Goal: Task Accomplishment & Management: Complete application form

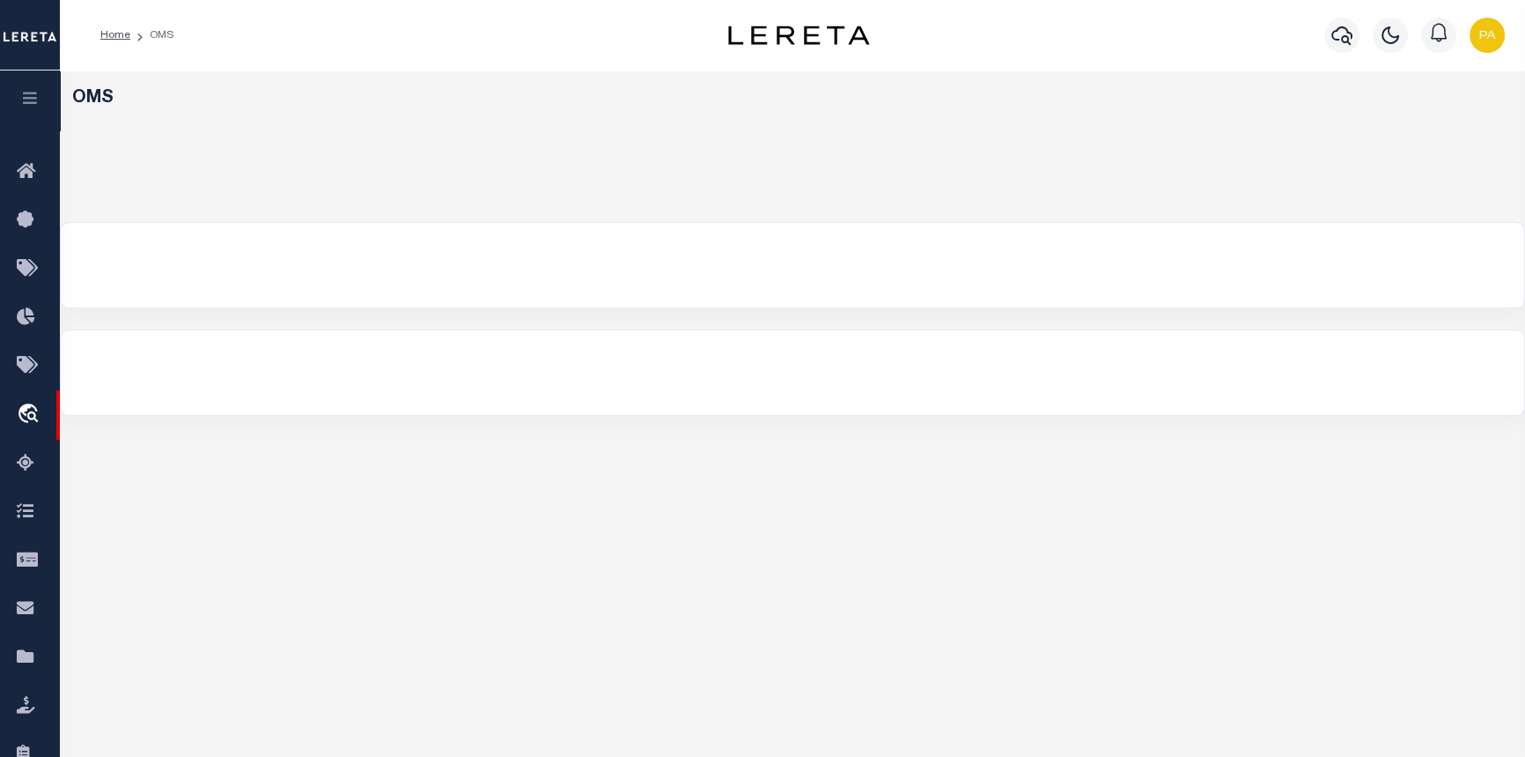
select select "200"
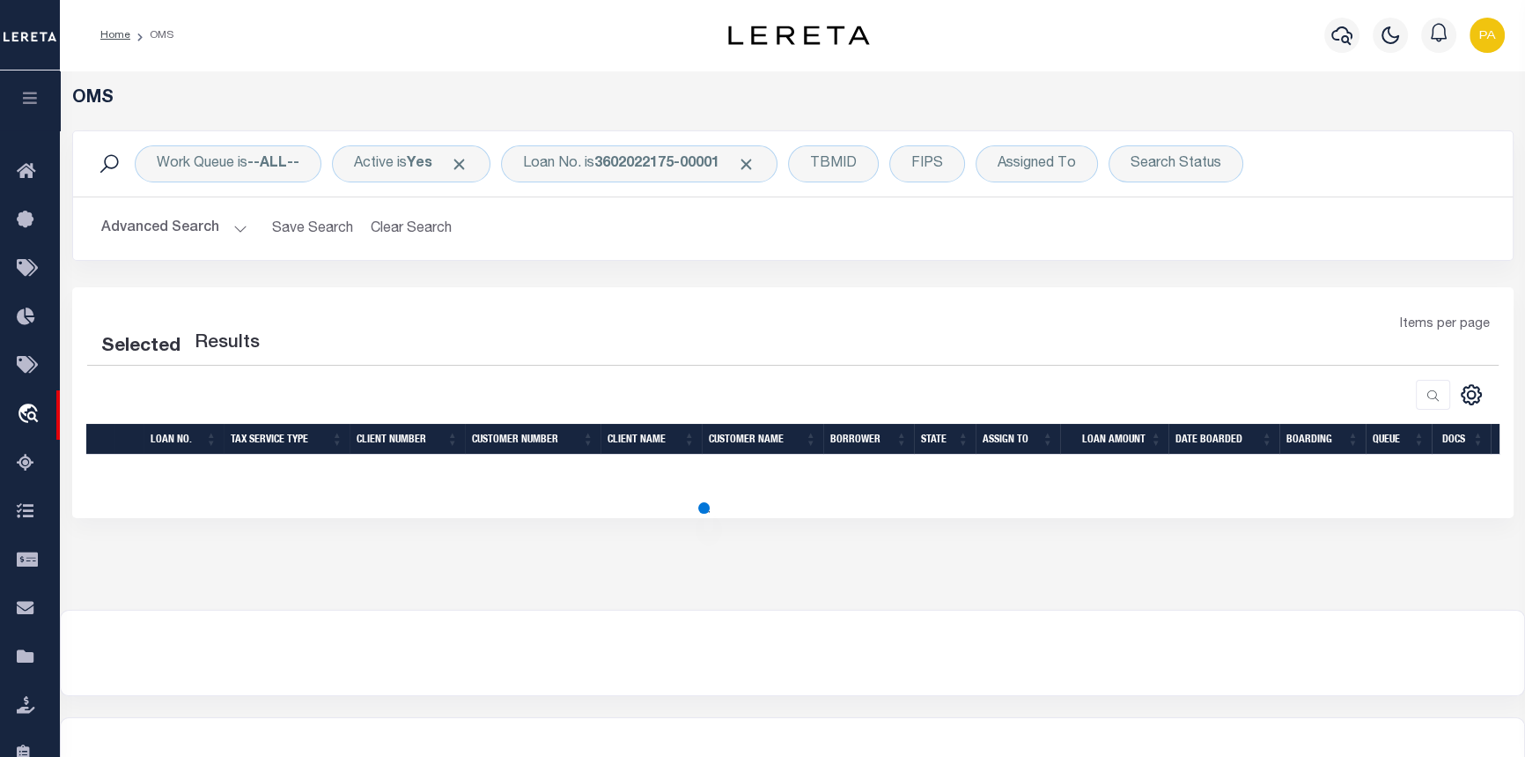
select select "200"
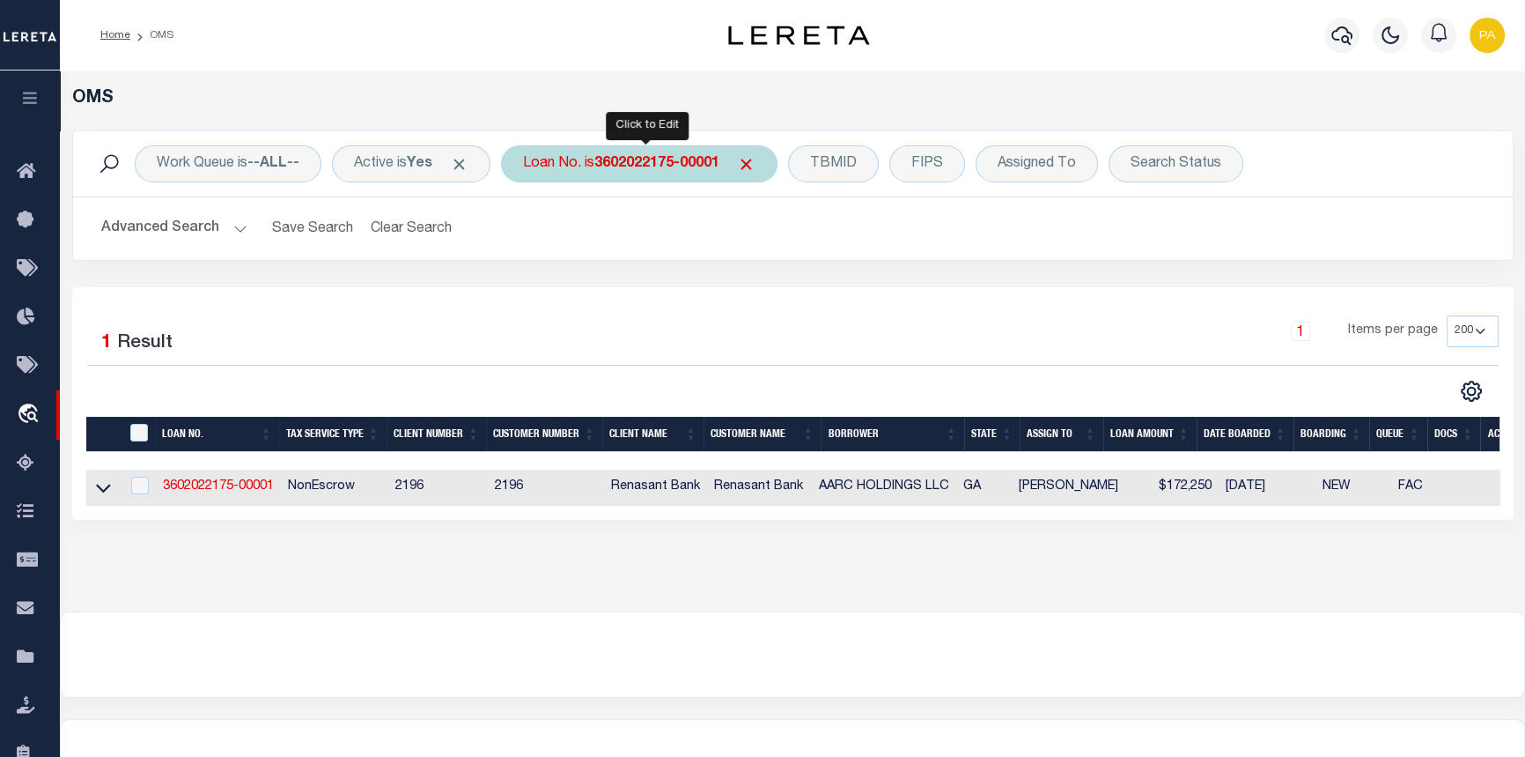
click at [630, 167] on b "3602022175-00001" at bounding box center [657, 164] width 125 height 14
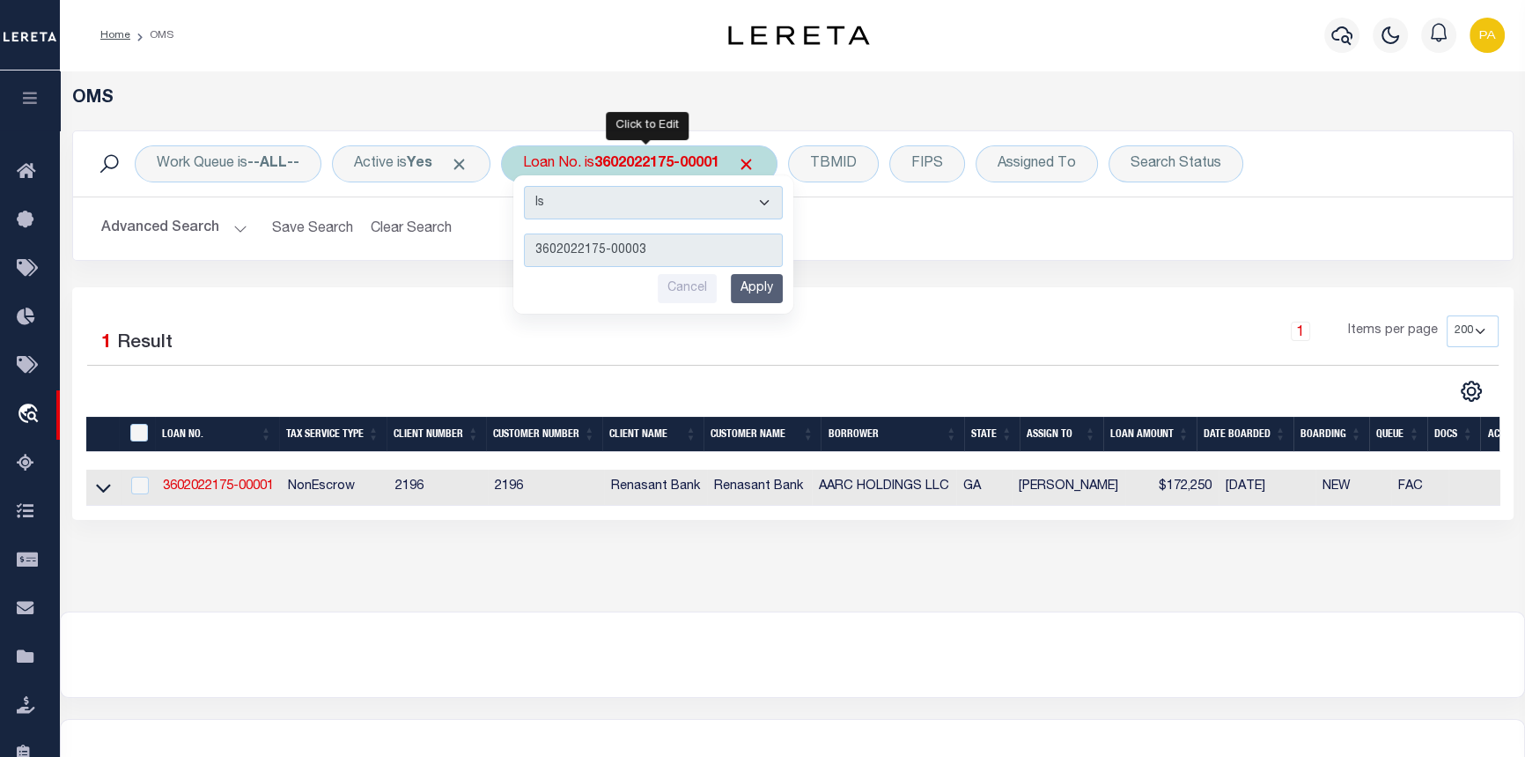
type input "3602022175-00003"
click at [757, 292] on input "Apply" at bounding box center [757, 288] width 52 height 29
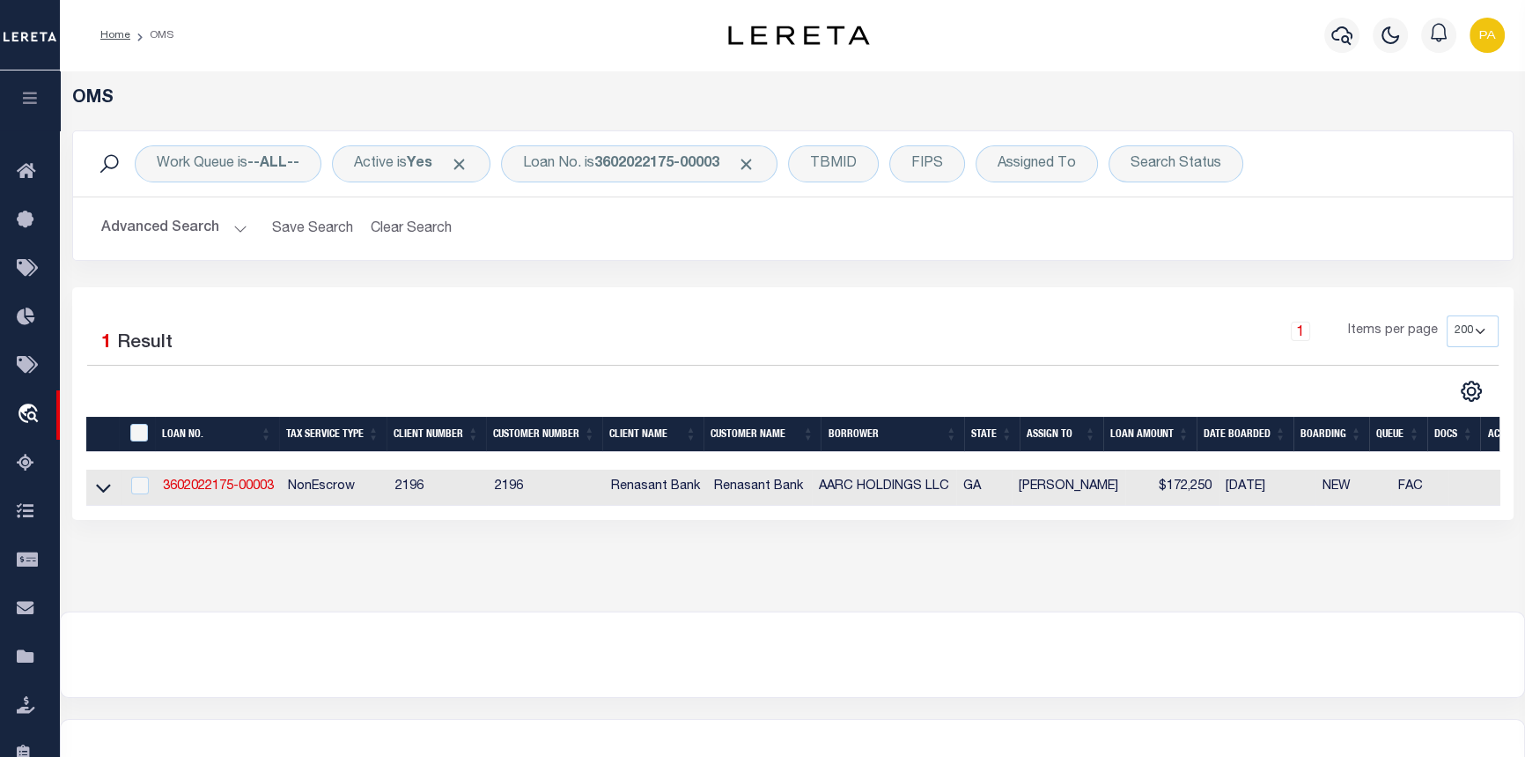
click at [179, 497] on td "3602022175-00003" at bounding box center [218, 487] width 125 height 36
checkbox input "true"
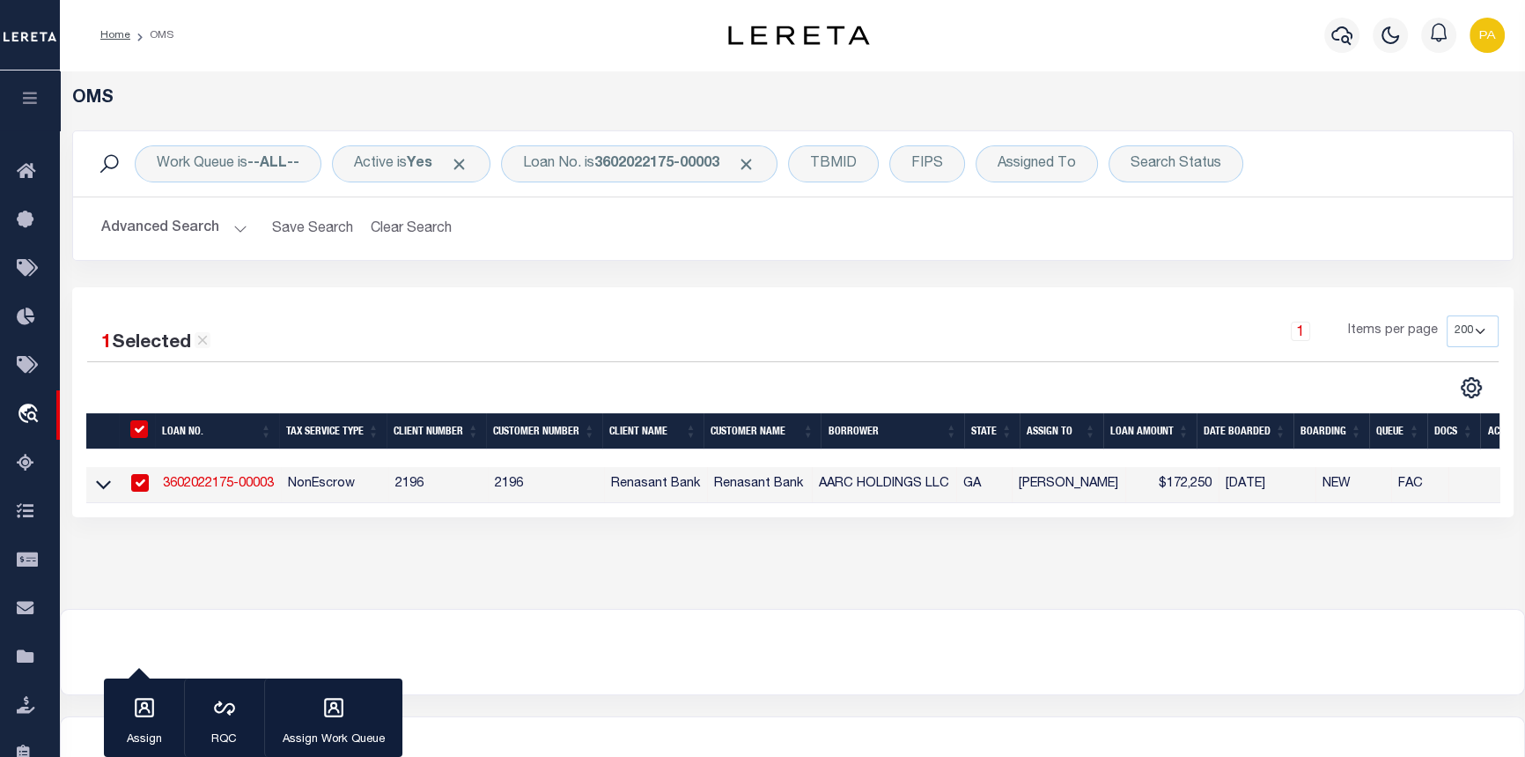
click at [181, 485] on link "3602022175-00003" at bounding box center [218, 483] width 111 height 12
type input "3602022175-00003"
type input "AARC HOLDINGS LLC"
select select
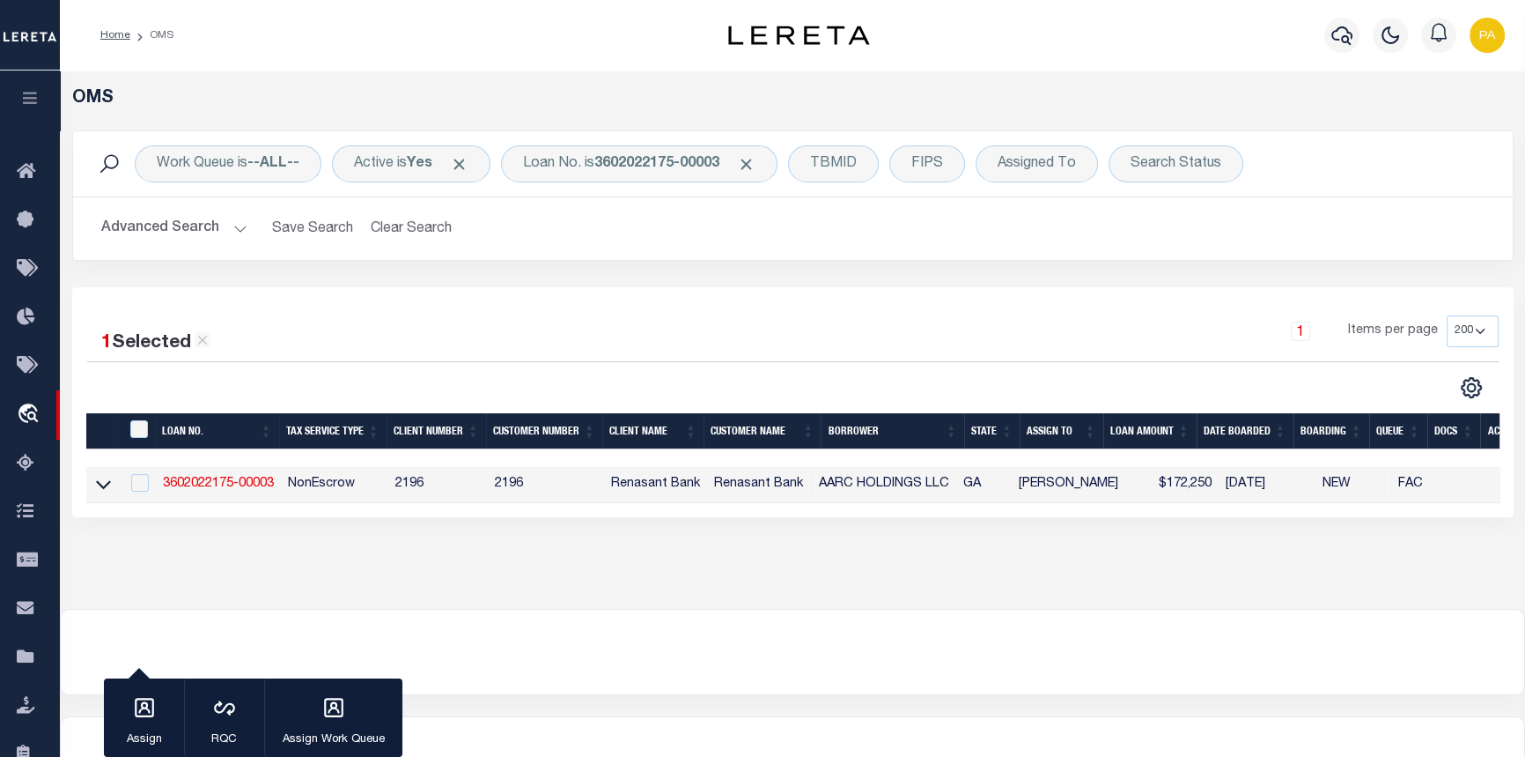
select select "NonEscrow"
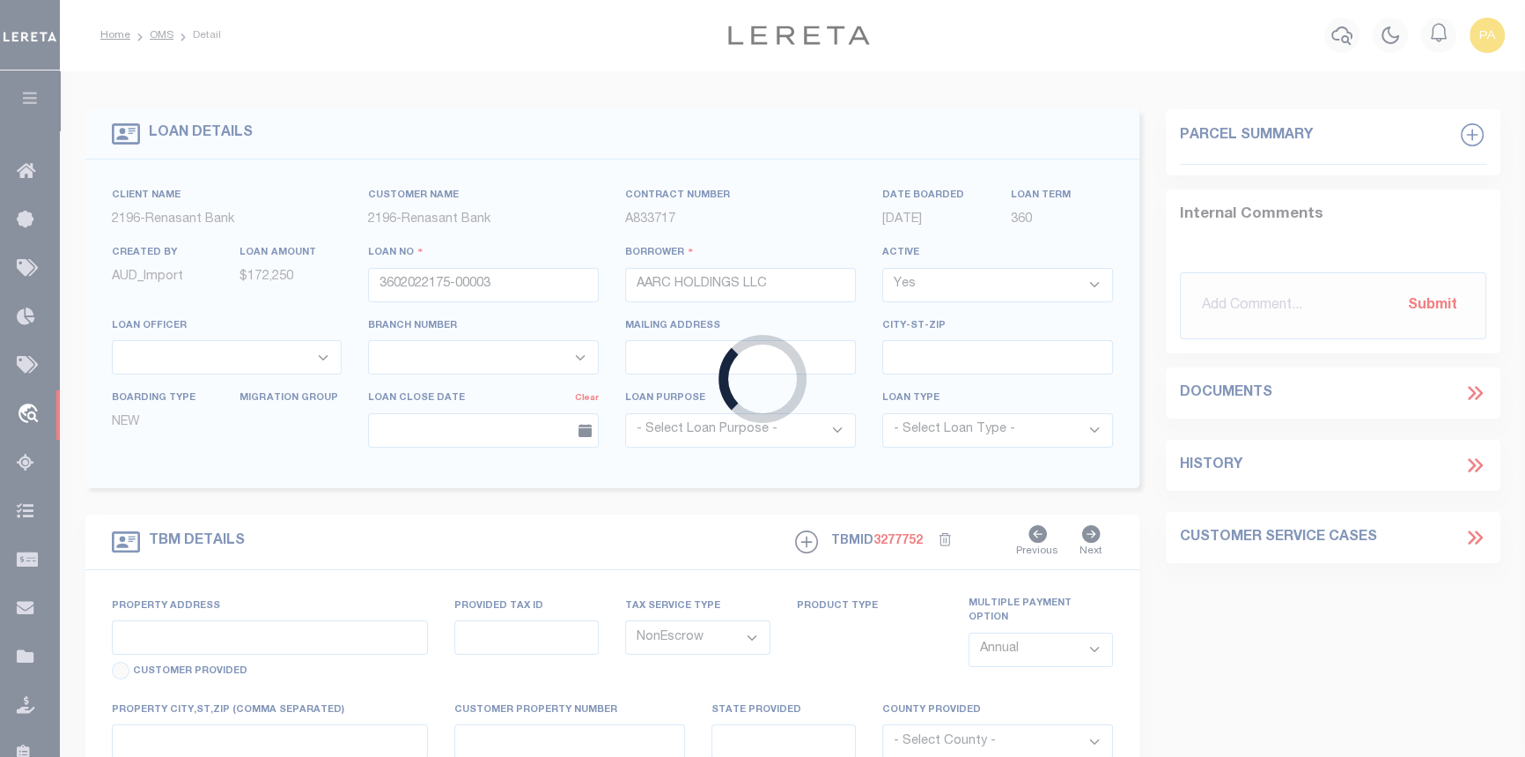
type input "[STREET_ADDRESS]"
select select
type input "COLUMBUS GA 31909-4904"
type input "GA"
select select
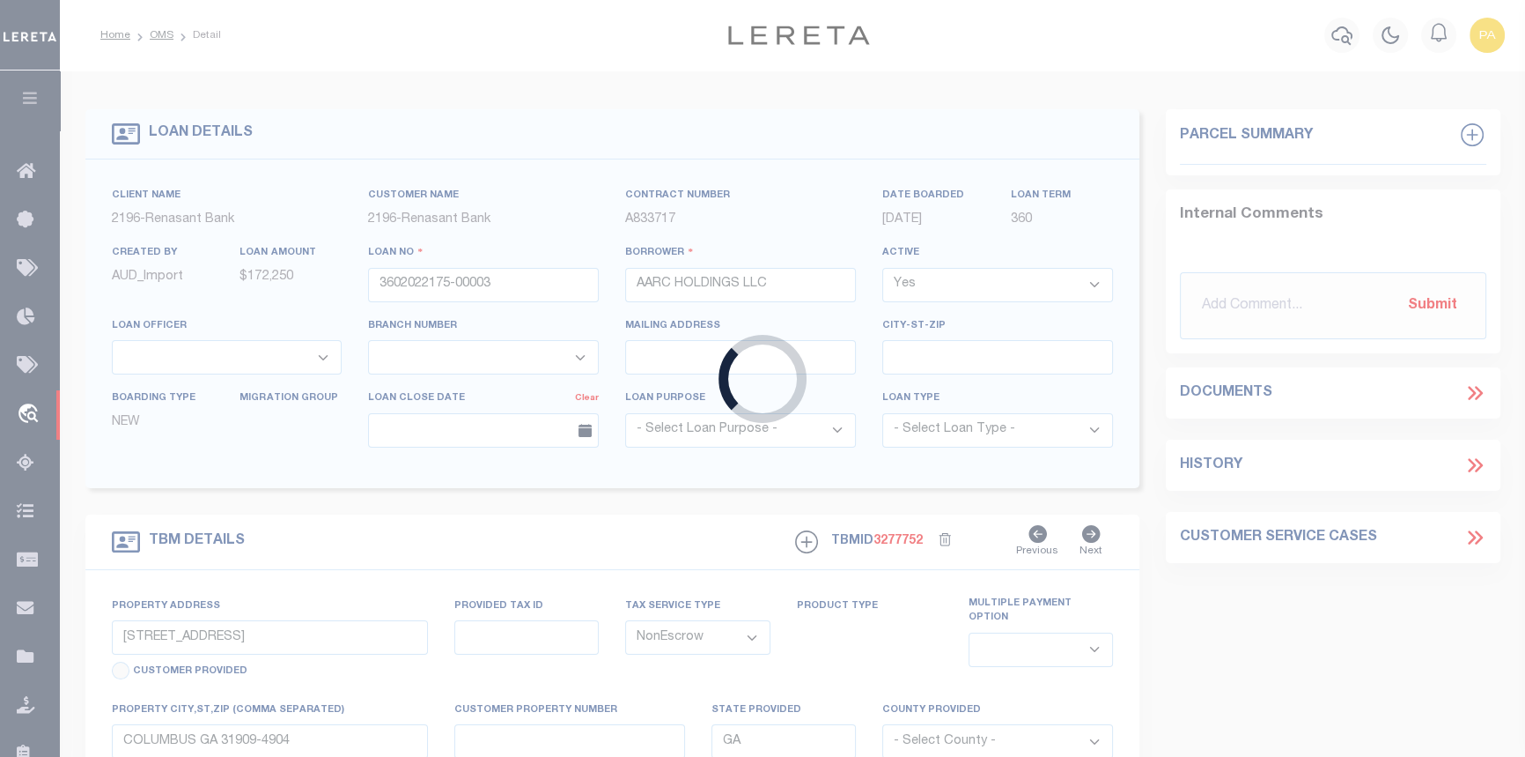
select select "5133"
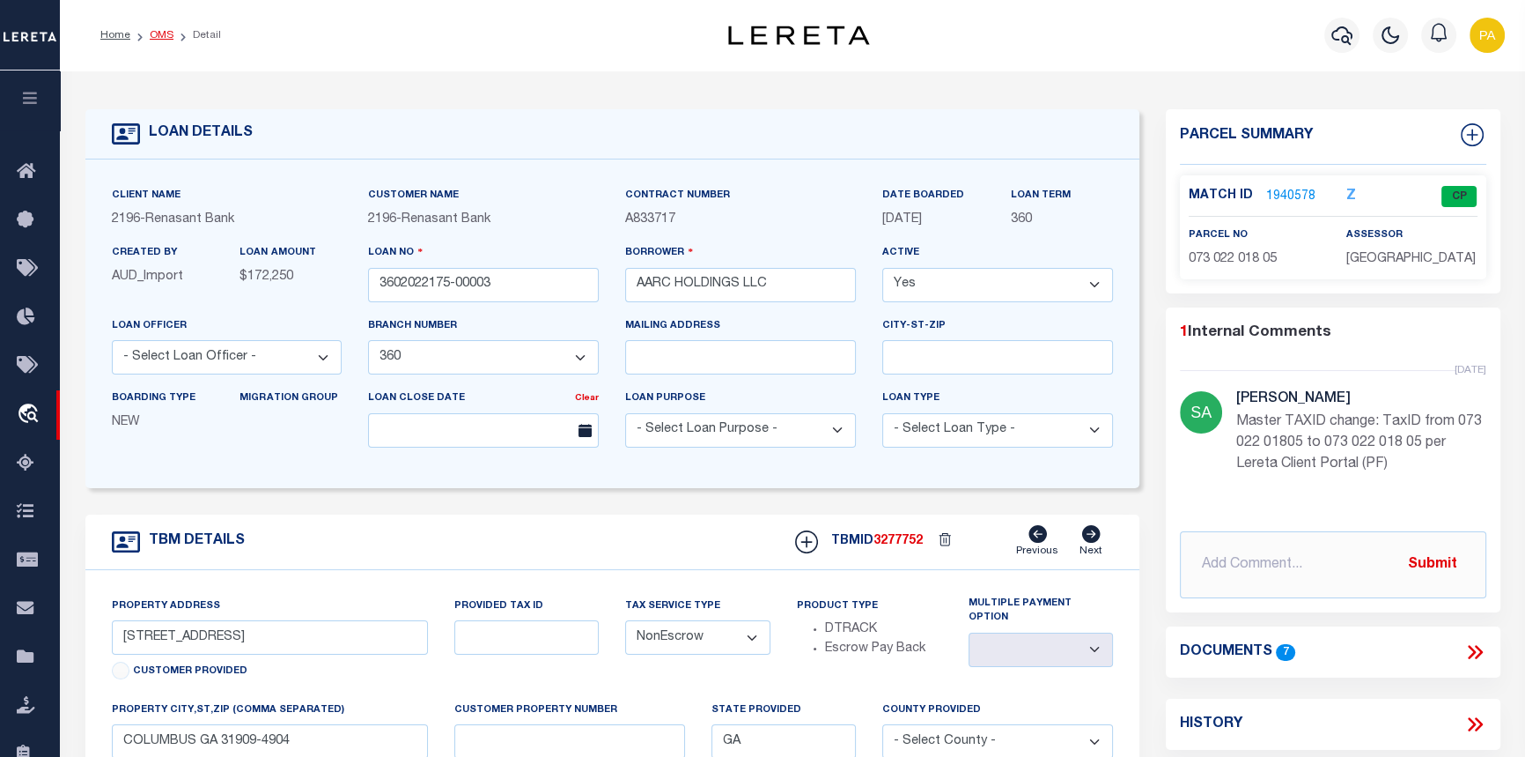
click at [169, 31] on link "OMS" at bounding box center [162, 35] width 24 height 11
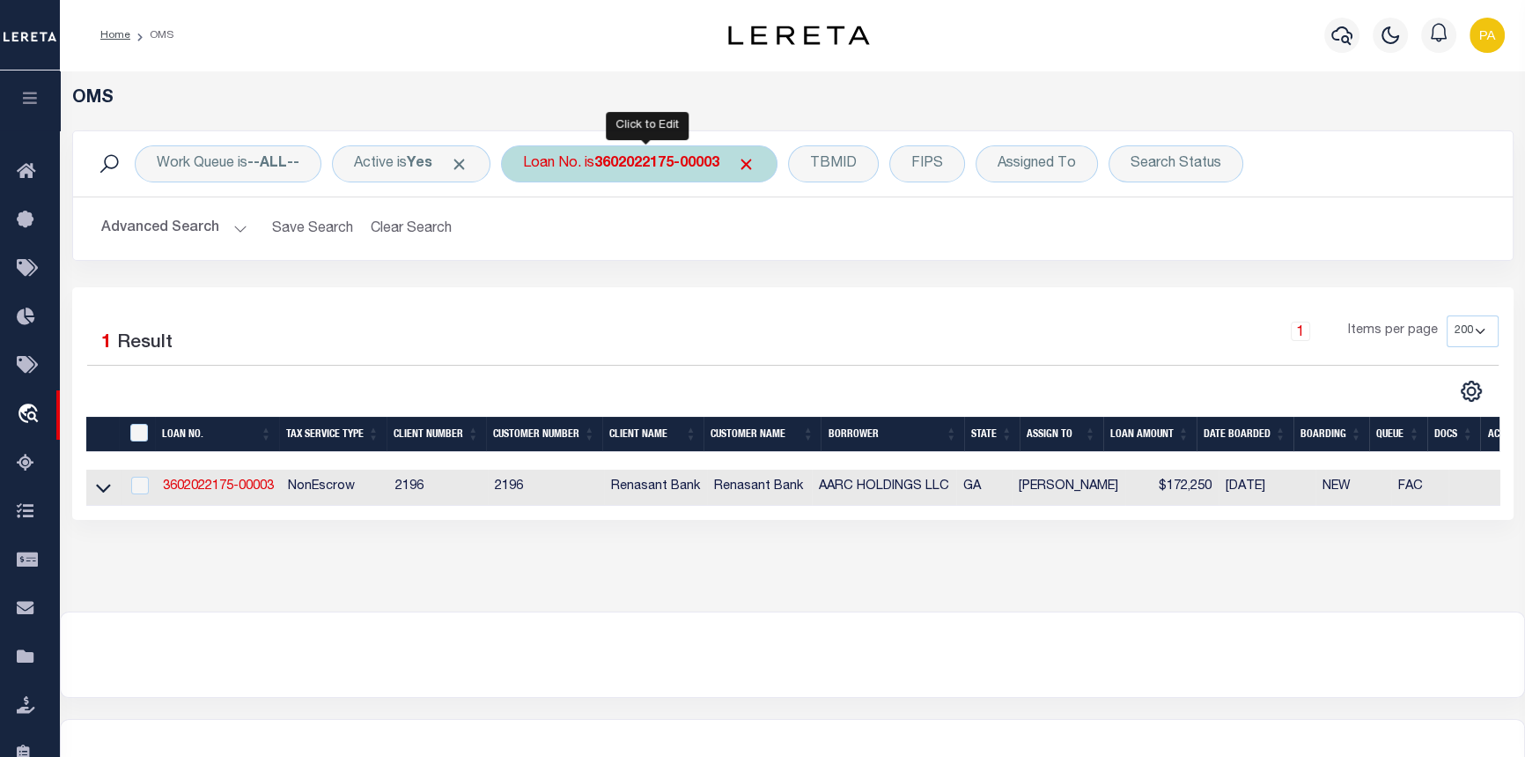
click at [657, 157] on b "3602022175-00003" at bounding box center [657, 164] width 125 height 14
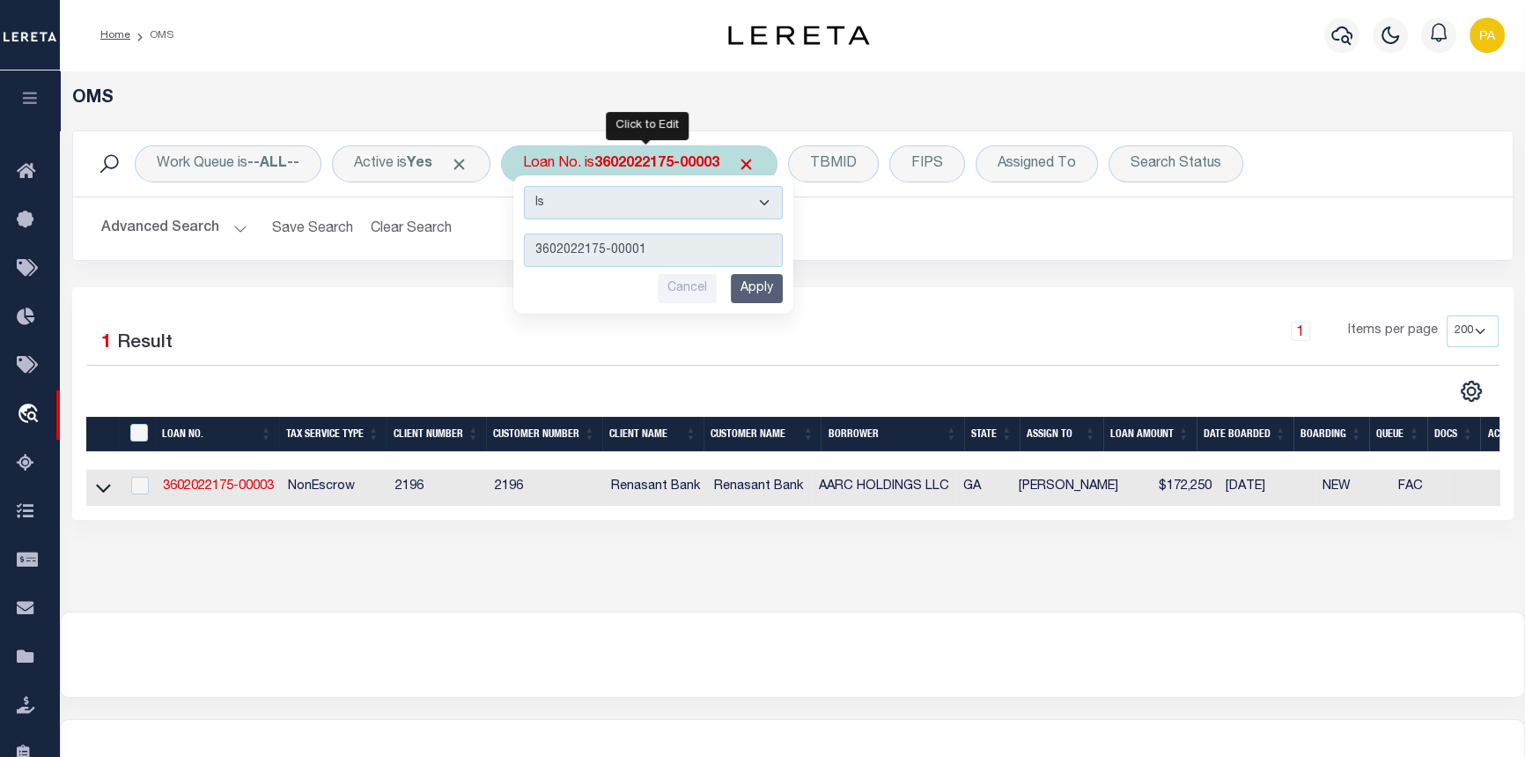
type input "3602022175-00001"
click at [770, 276] on input "Apply" at bounding box center [757, 288] width 52 height 29
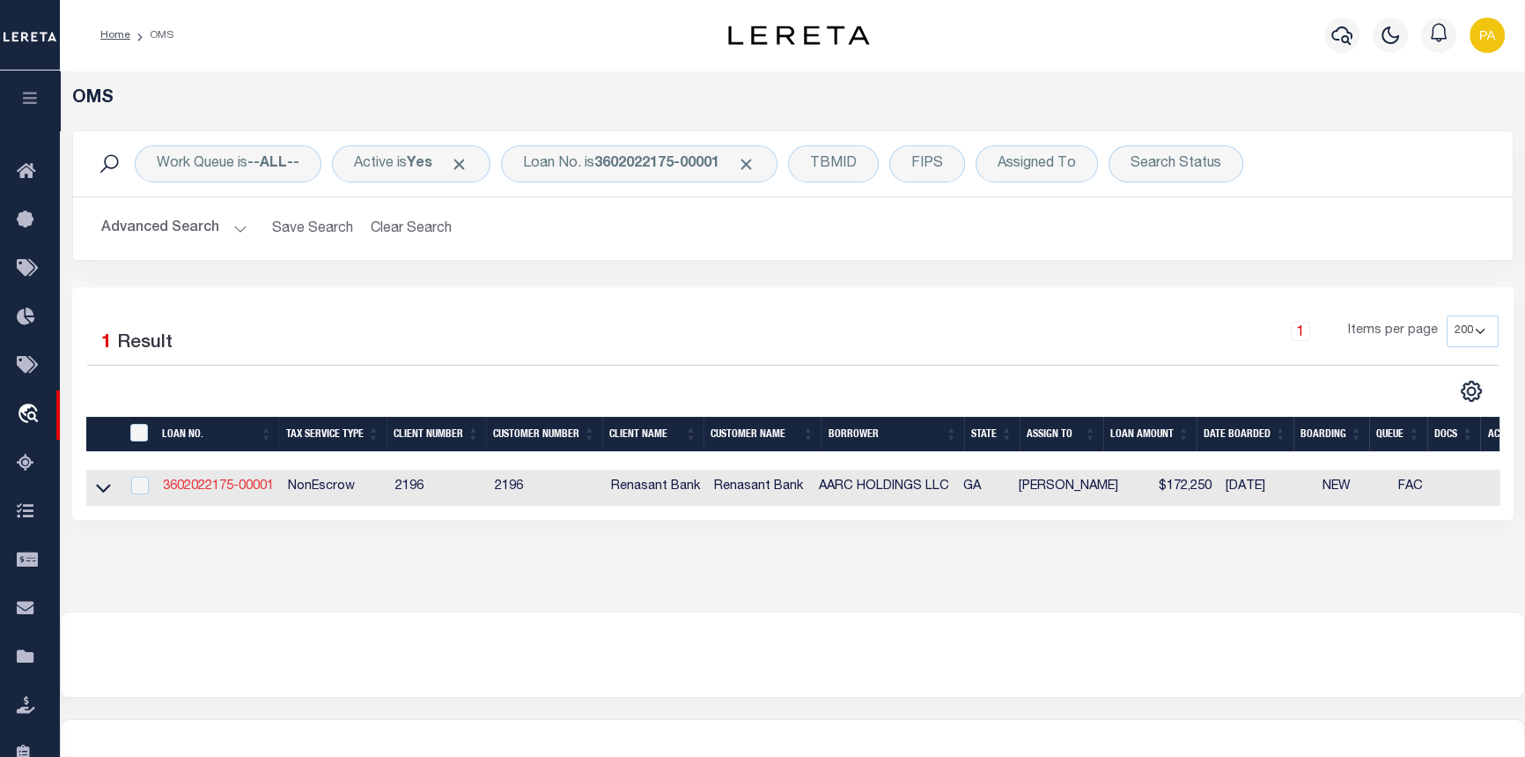
click at [219, 492] on link "3602022175-00001" at bounding box center [218, 486] width 111 height 12
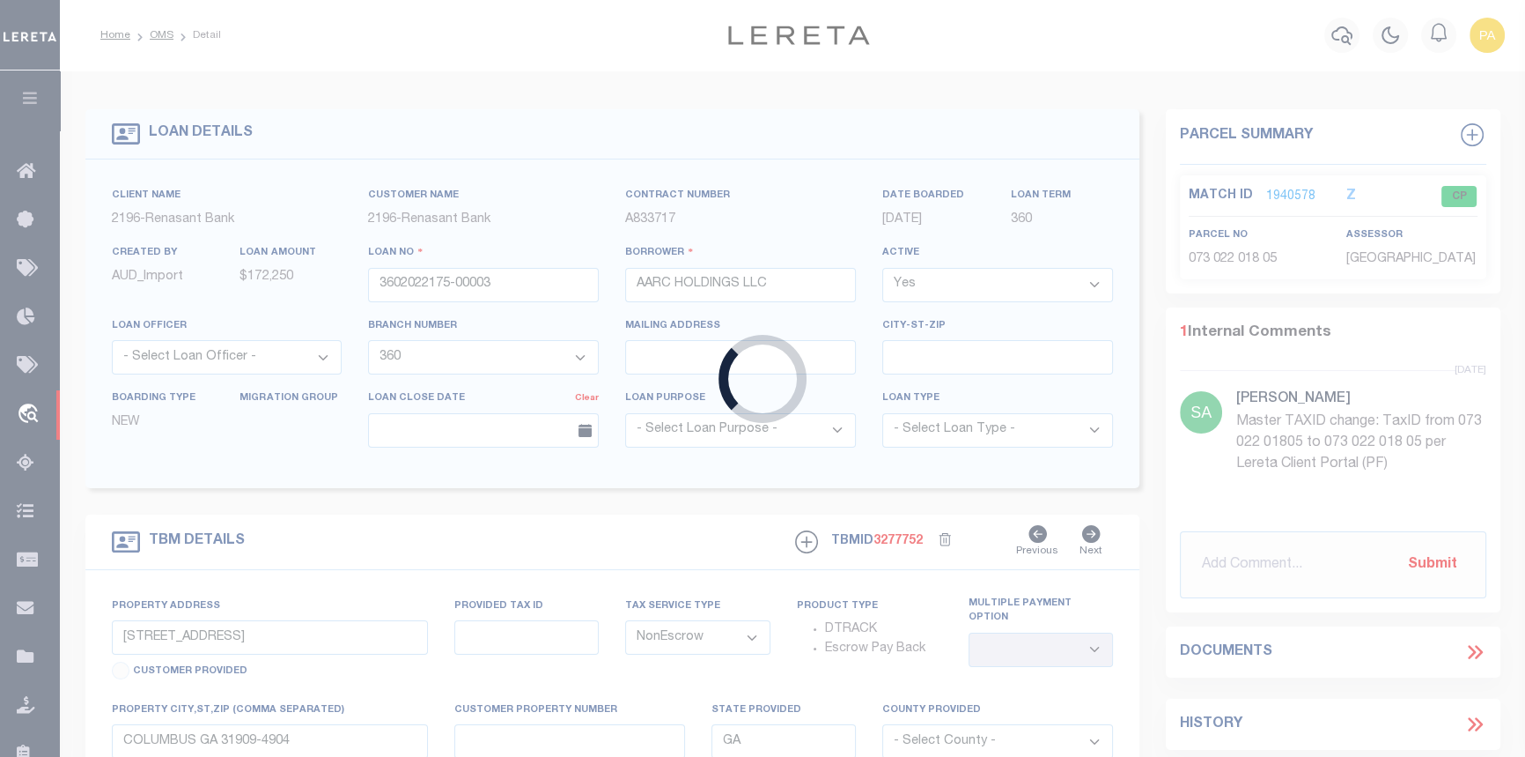
type input "3602022175-00001"
select select "5133"
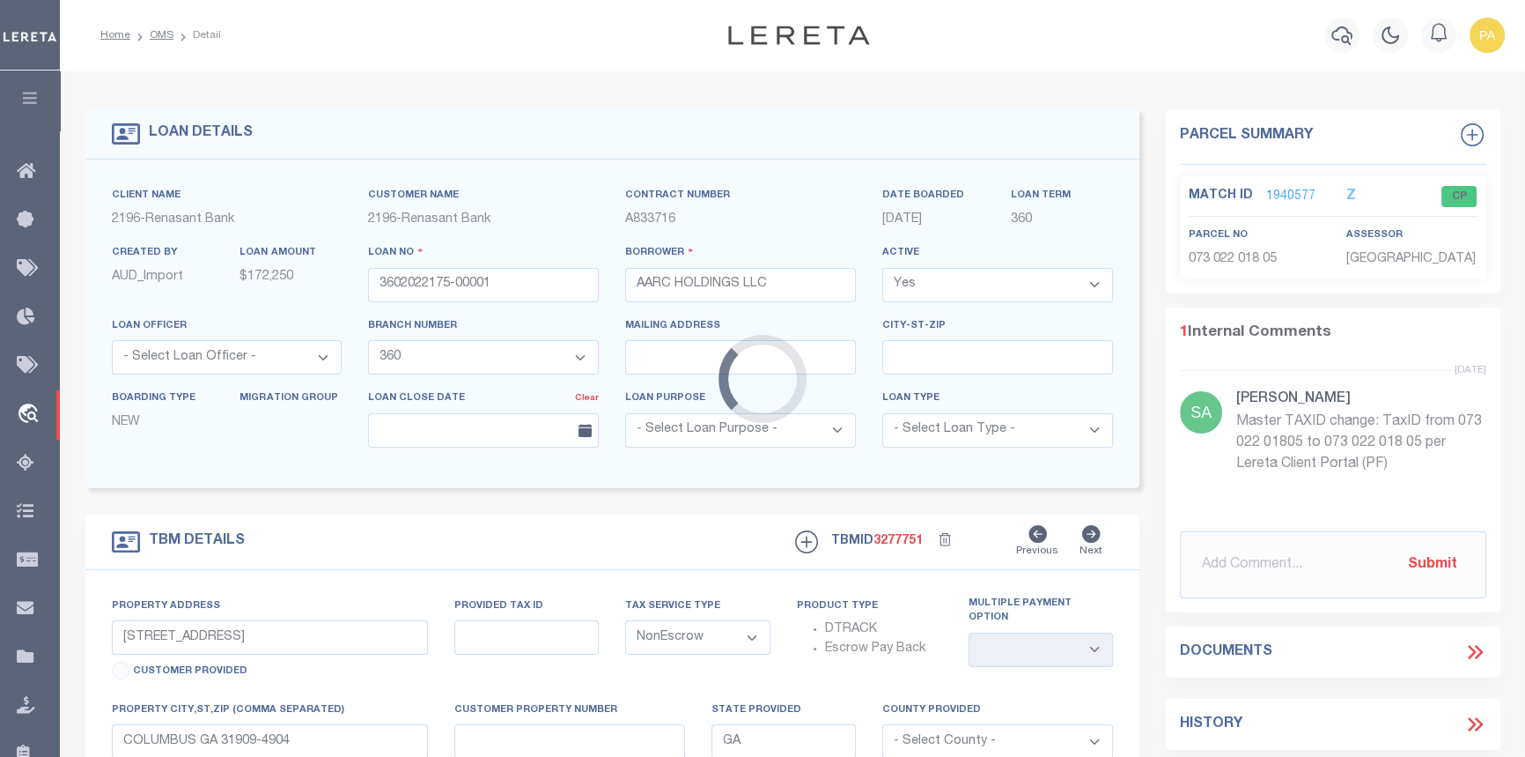
select select
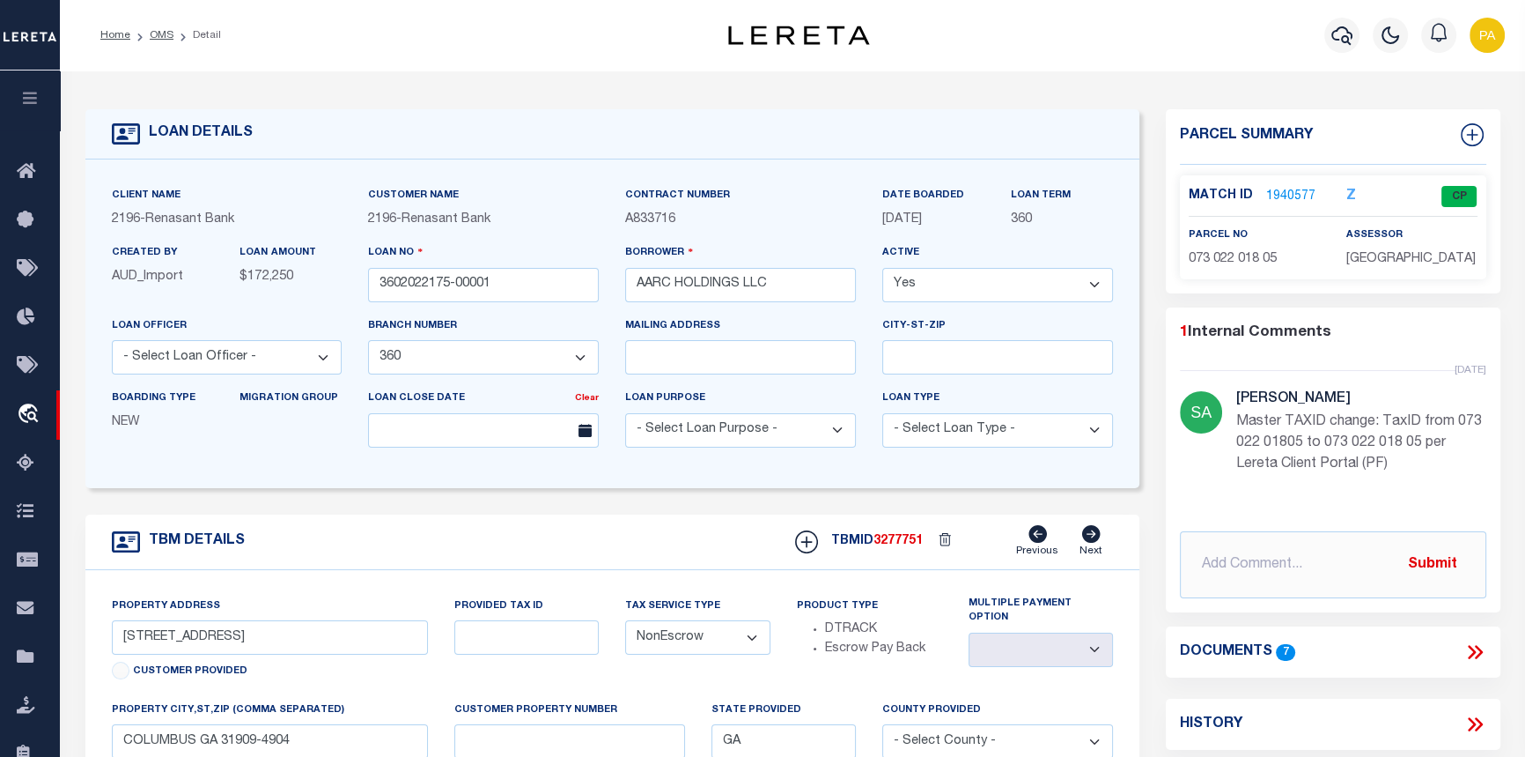
click at [1296, 193] on link "1940577" at bounding box center [1291, 197] width 49 height 18
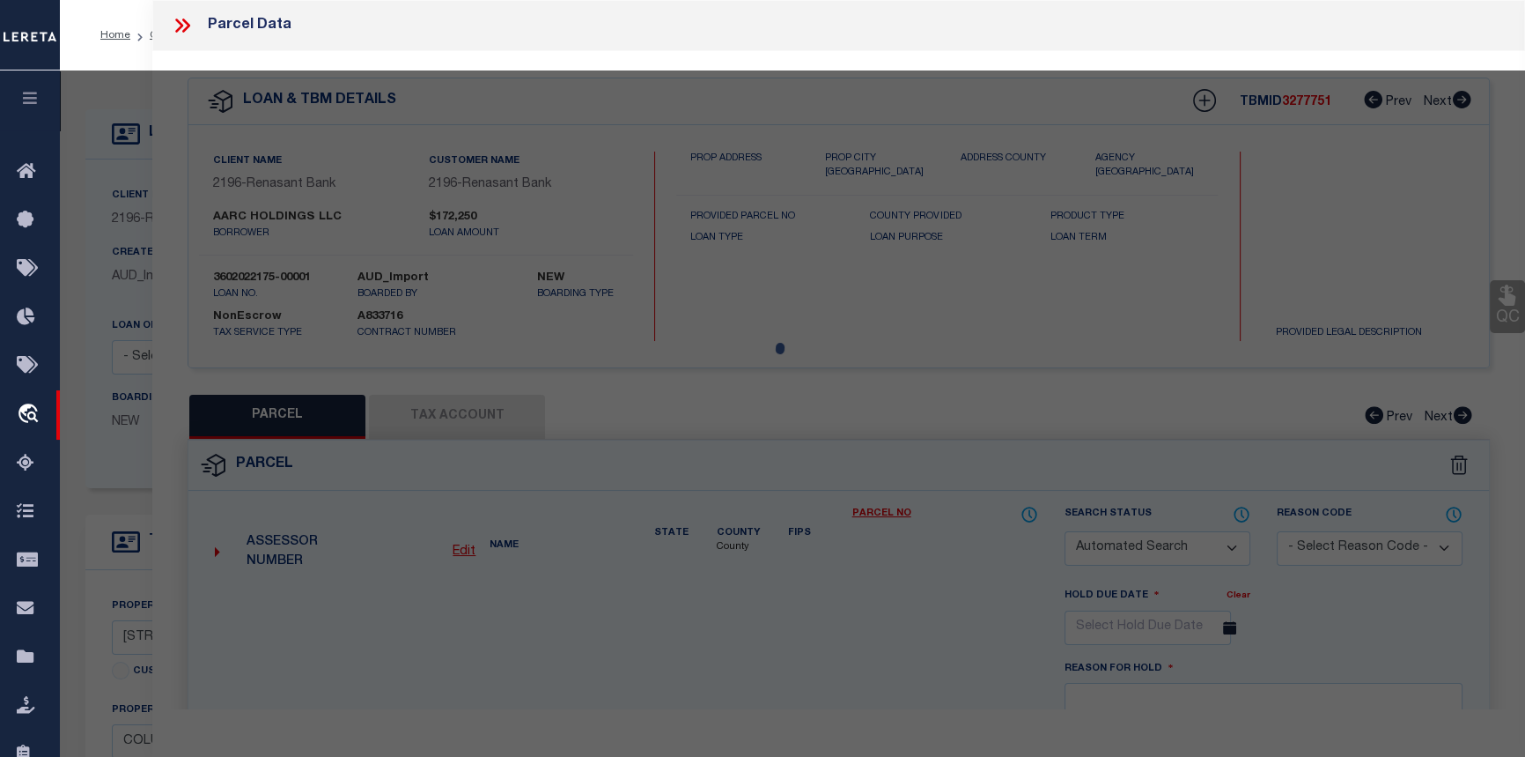
checkbox input "false"
select select "CP"
type input "AARC HOLDINGS LLC"
select select
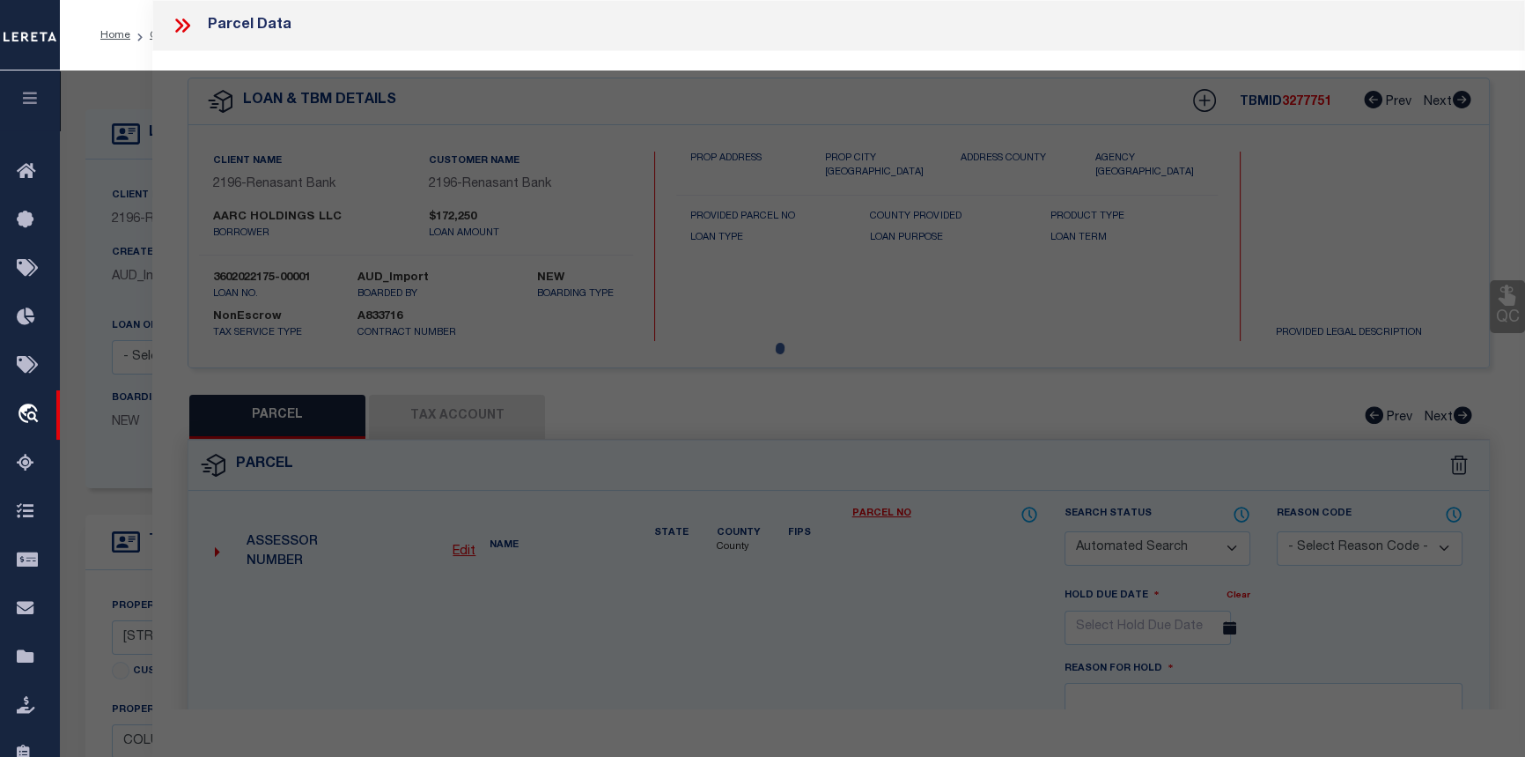
type input "8082 VETERANS PKY Unit 00005"
checkbox input "false"
type input "COLUMBUS GA 31909"
type textarea "UT 5 SPRINGCREEK VILLAGE CONDOMINIUM"
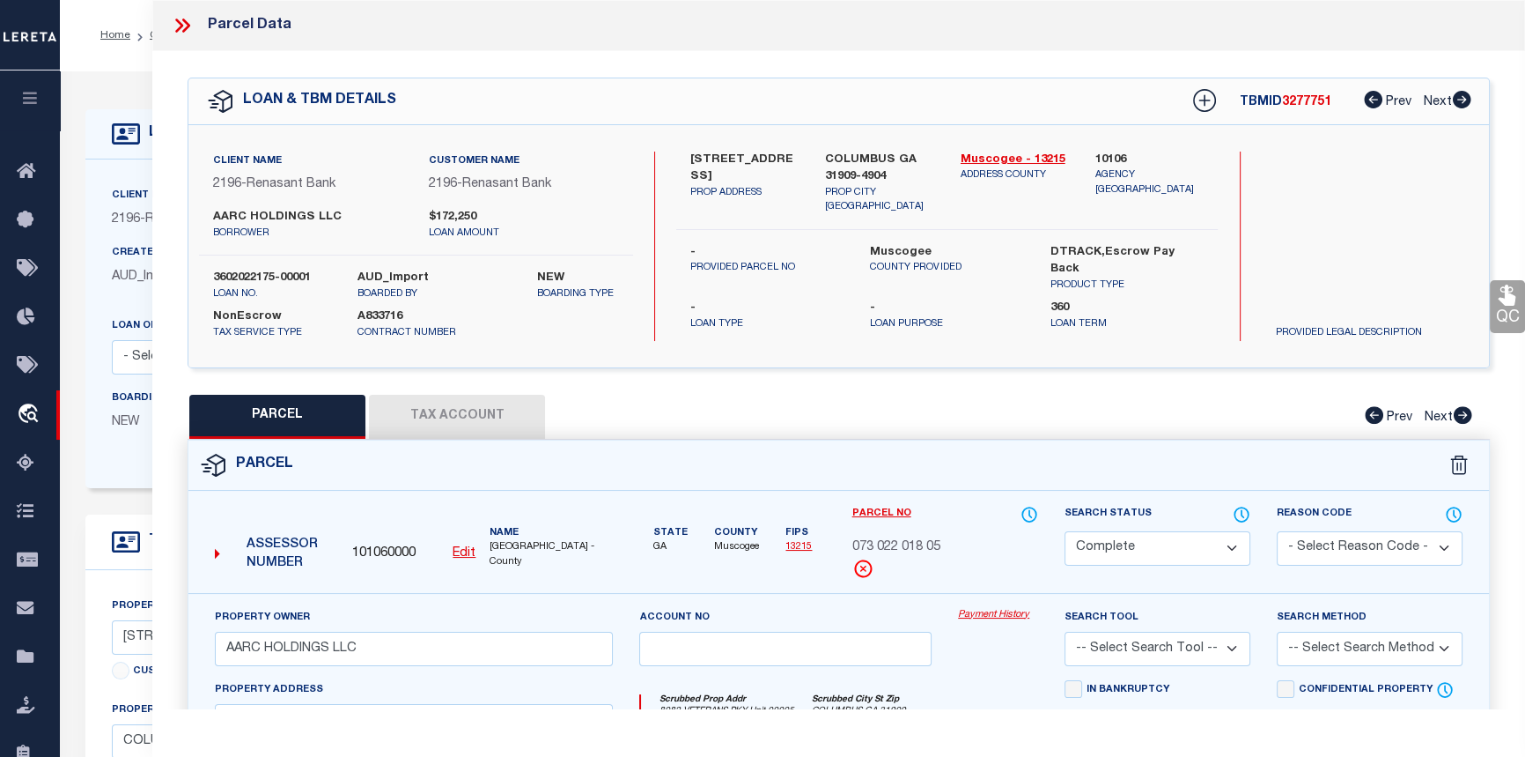
click at [1005, 617] on link "Payment History" at bounding box center [998, 615] width 80 height 15
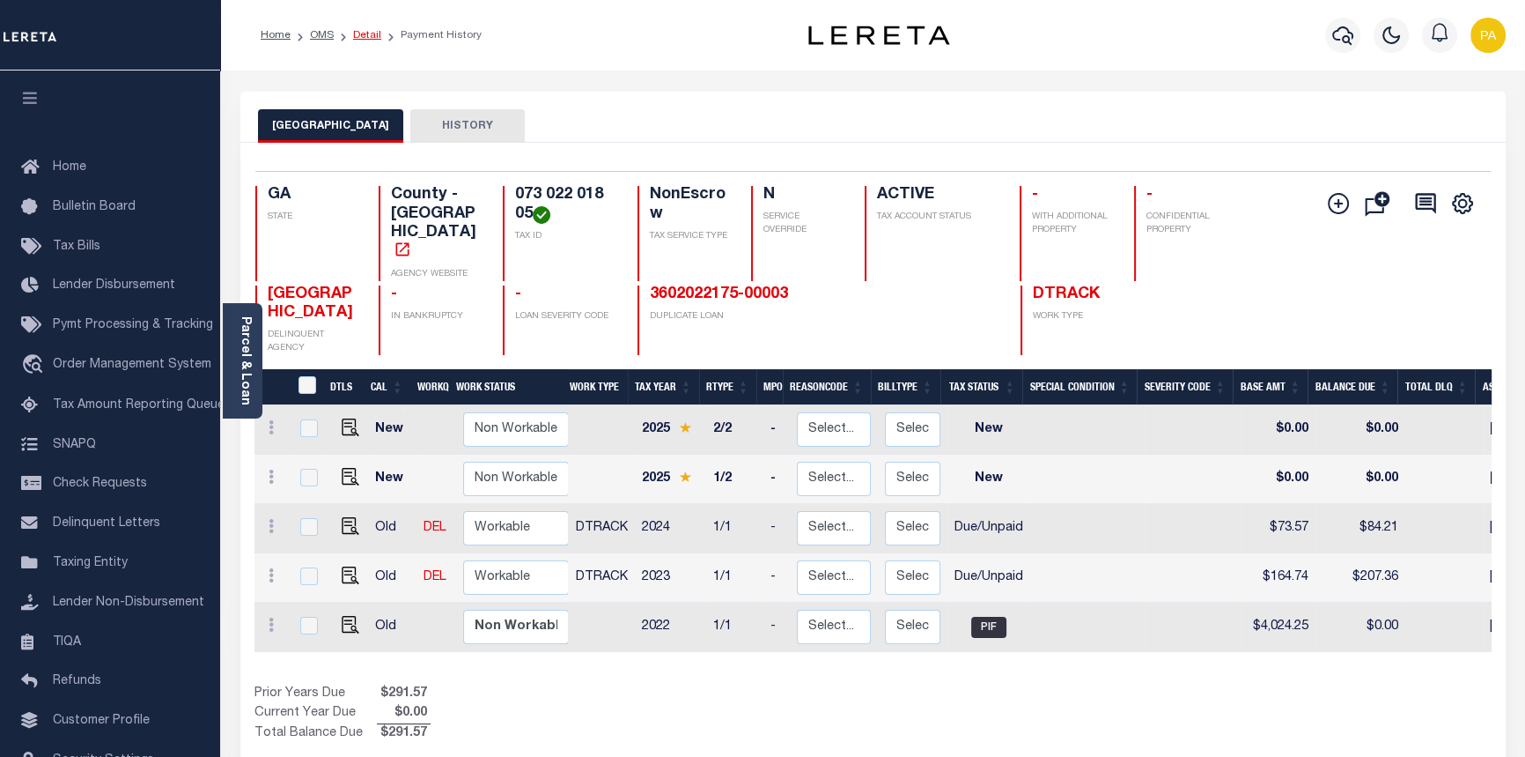
click at [366, 39] on link "Detail" at bounding box center [367, 35] width 28 height 11
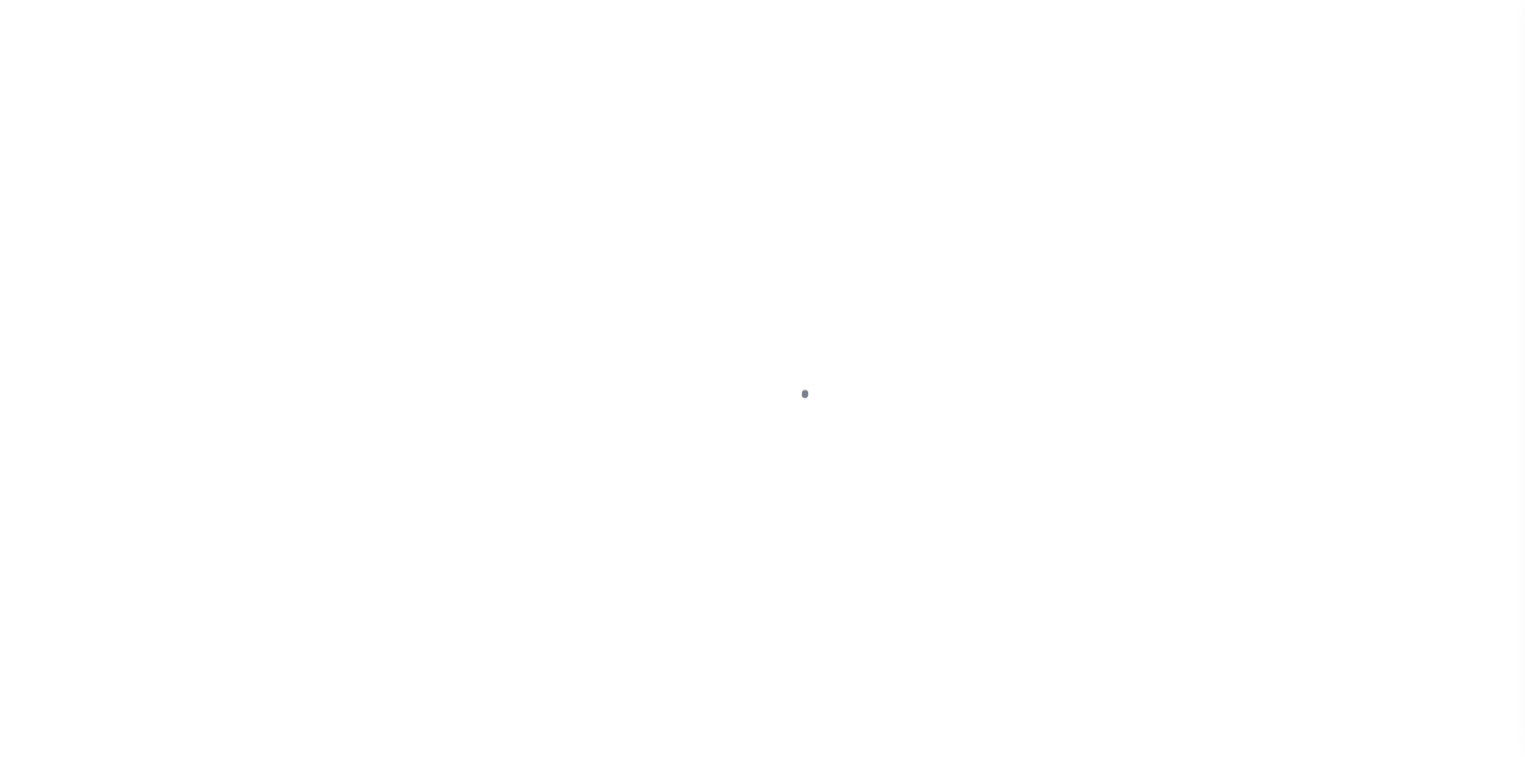
select select "NonEscrow"
type input "[STREET_ADDRESS]"
select select
type input "COLUMBUS GA 31909-4904"
type input "GA"
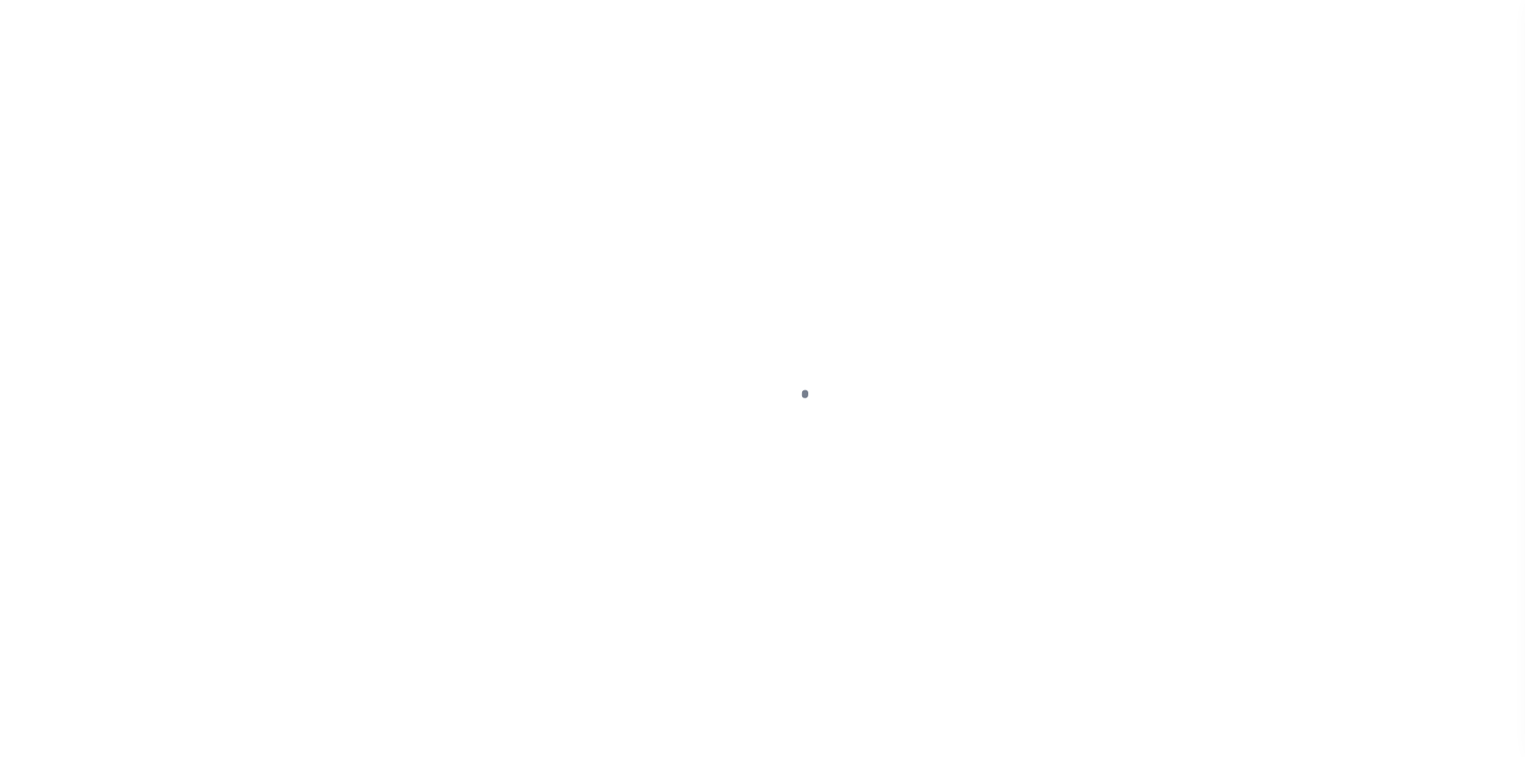
select select
select select "5133"
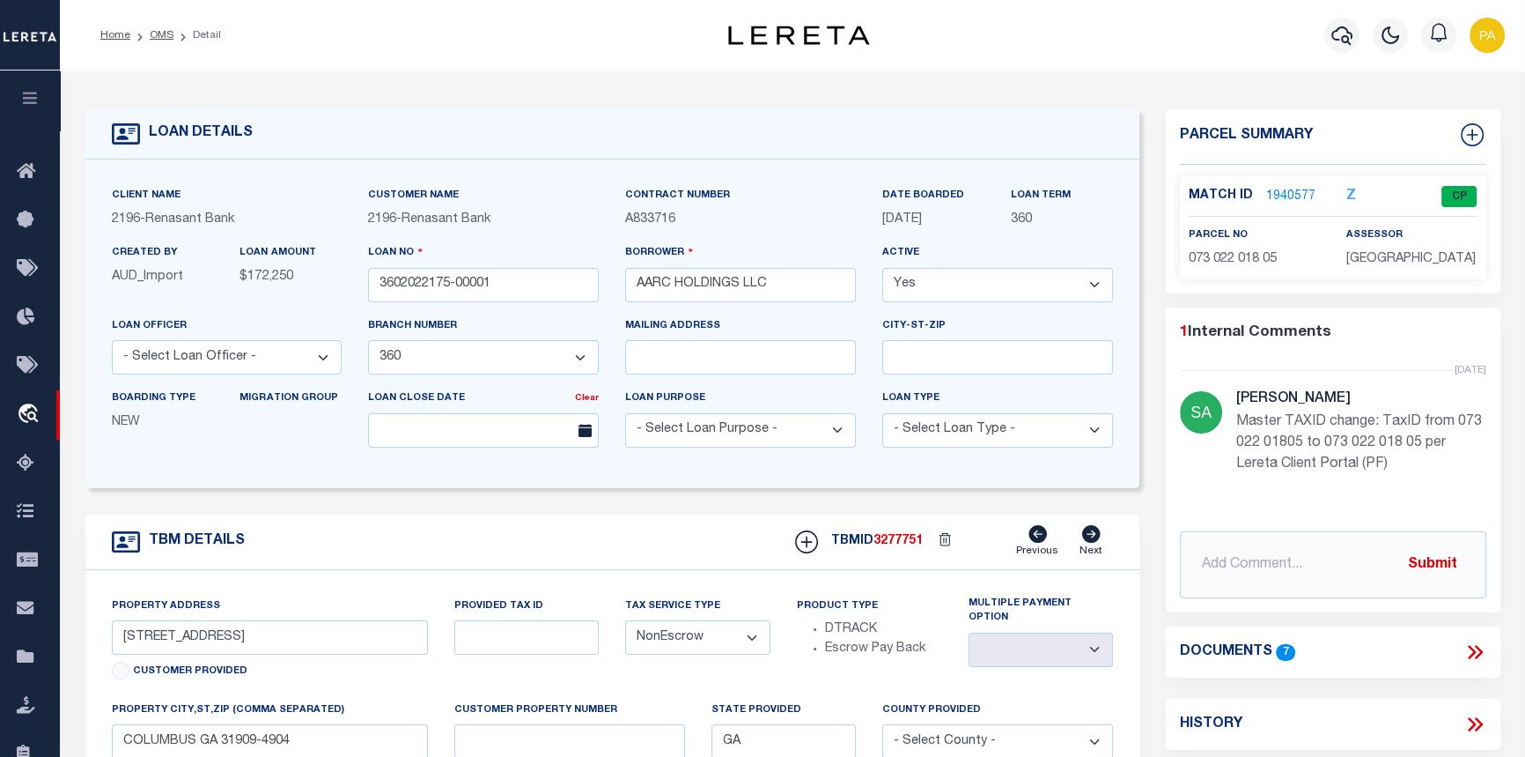
click at [1292, 188] on link "1940577" at bounding box center [1291, 197] width 49 height 18
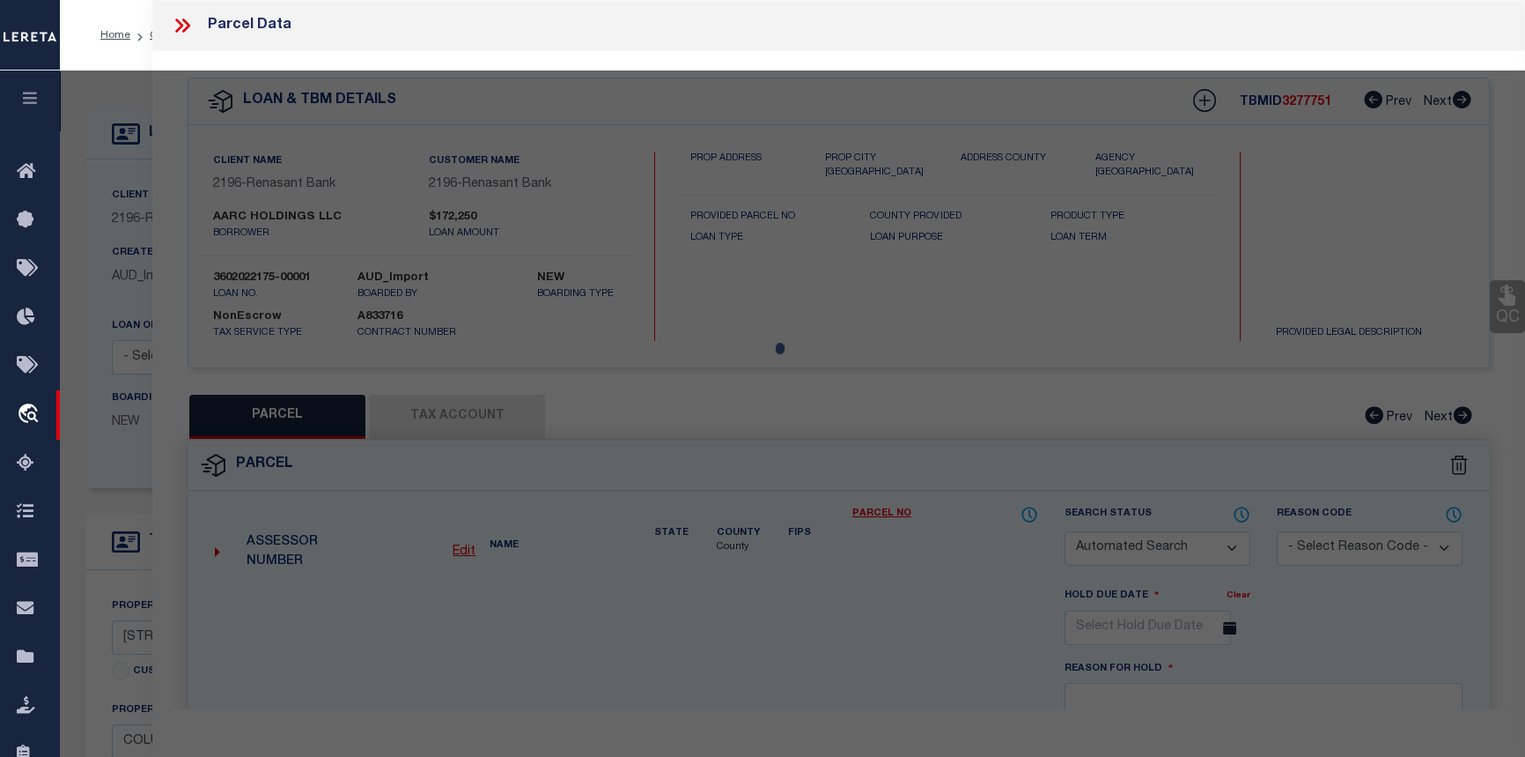
checkbox input "false"
select select "CP"
type input "AARC HOLDINGS LLC"
select select
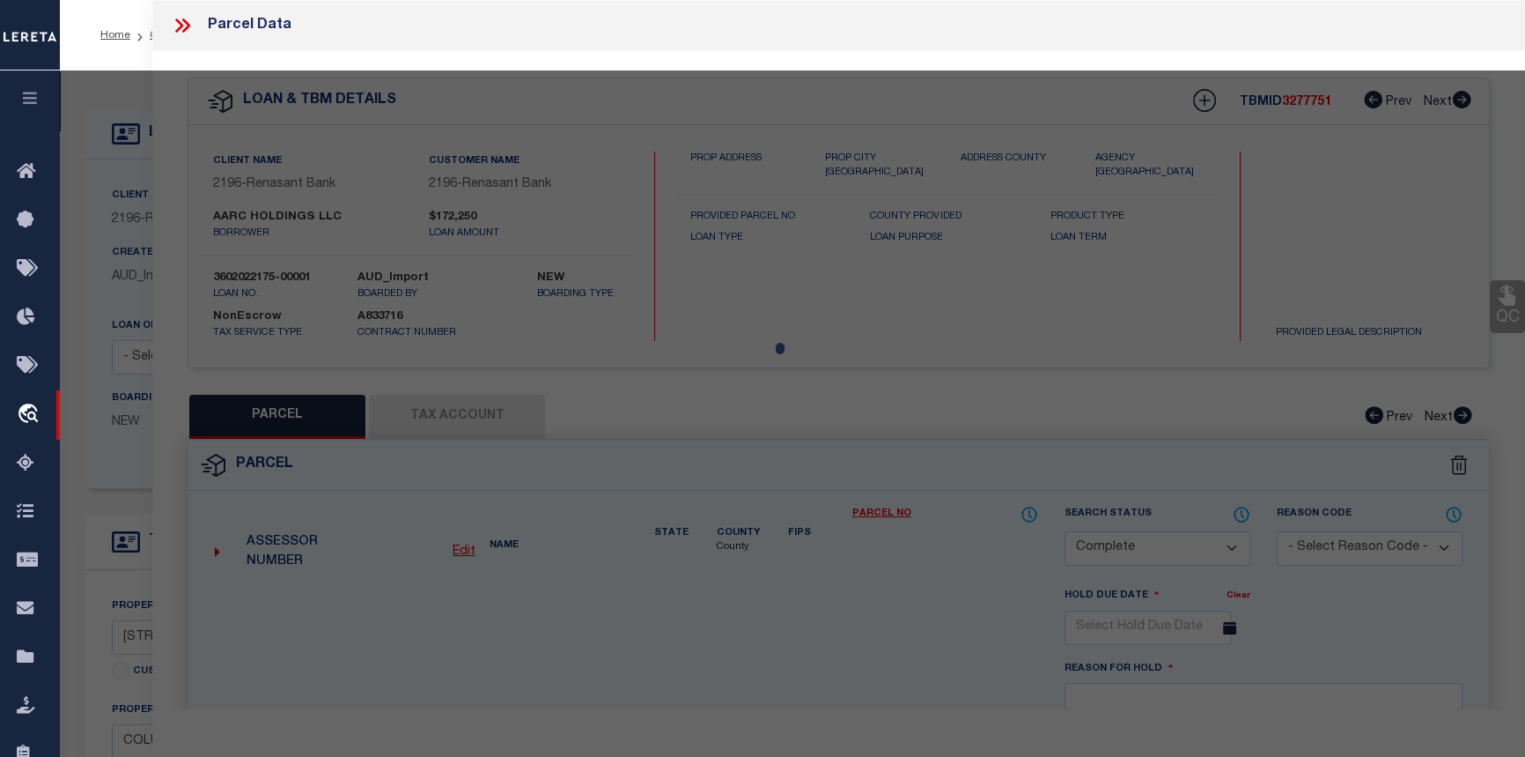
type input "8082 VETERANS PKY Unit 00005"
checkbox input "false"
type input "COLUMBUS GA 31909"
type textarea "UT 5 SPRINGCREEK VILLAGE CONDOMINIUM"
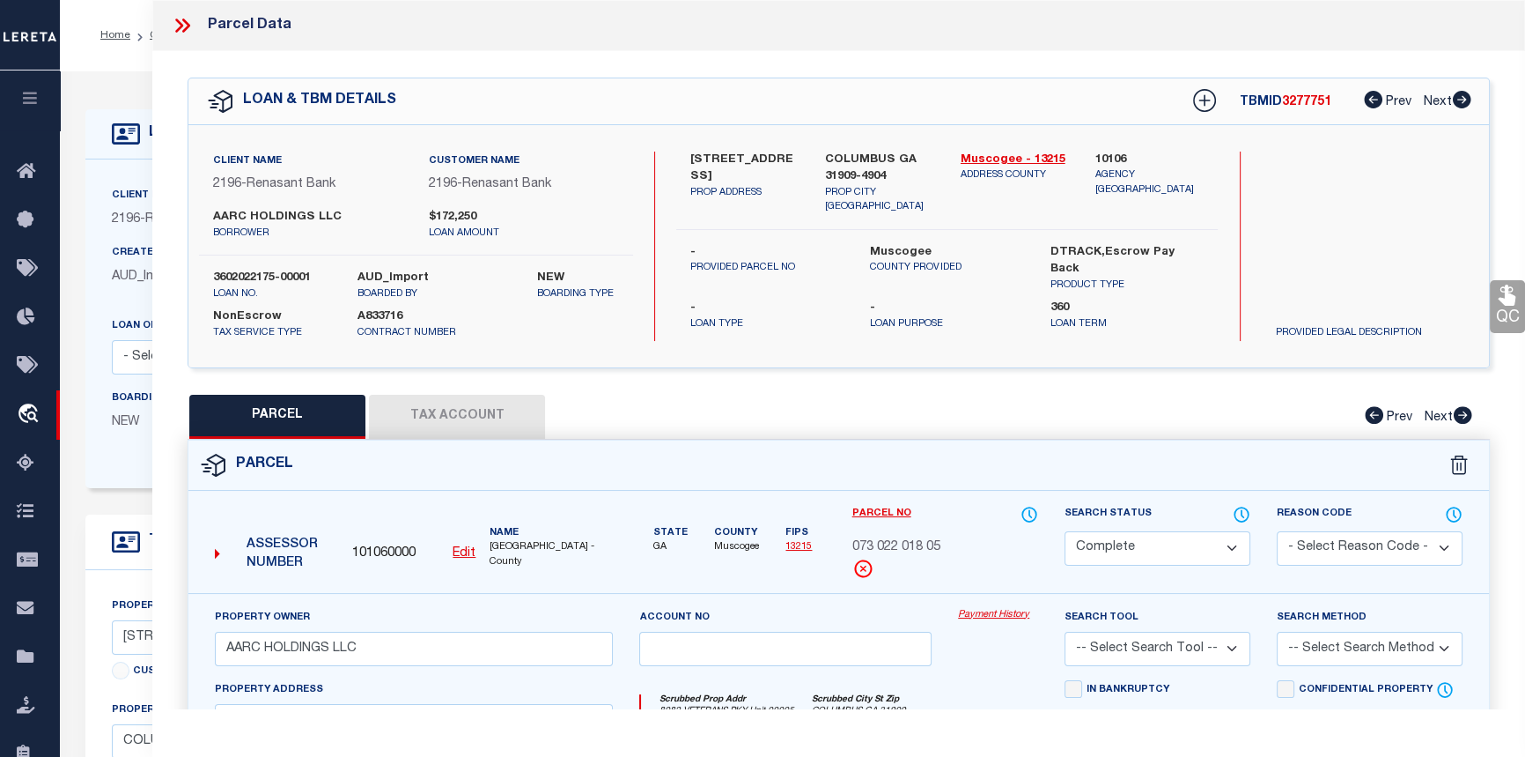
click at [1000, 617] on link "Payment History" at bounding box center [998, 615] width 80 height 15
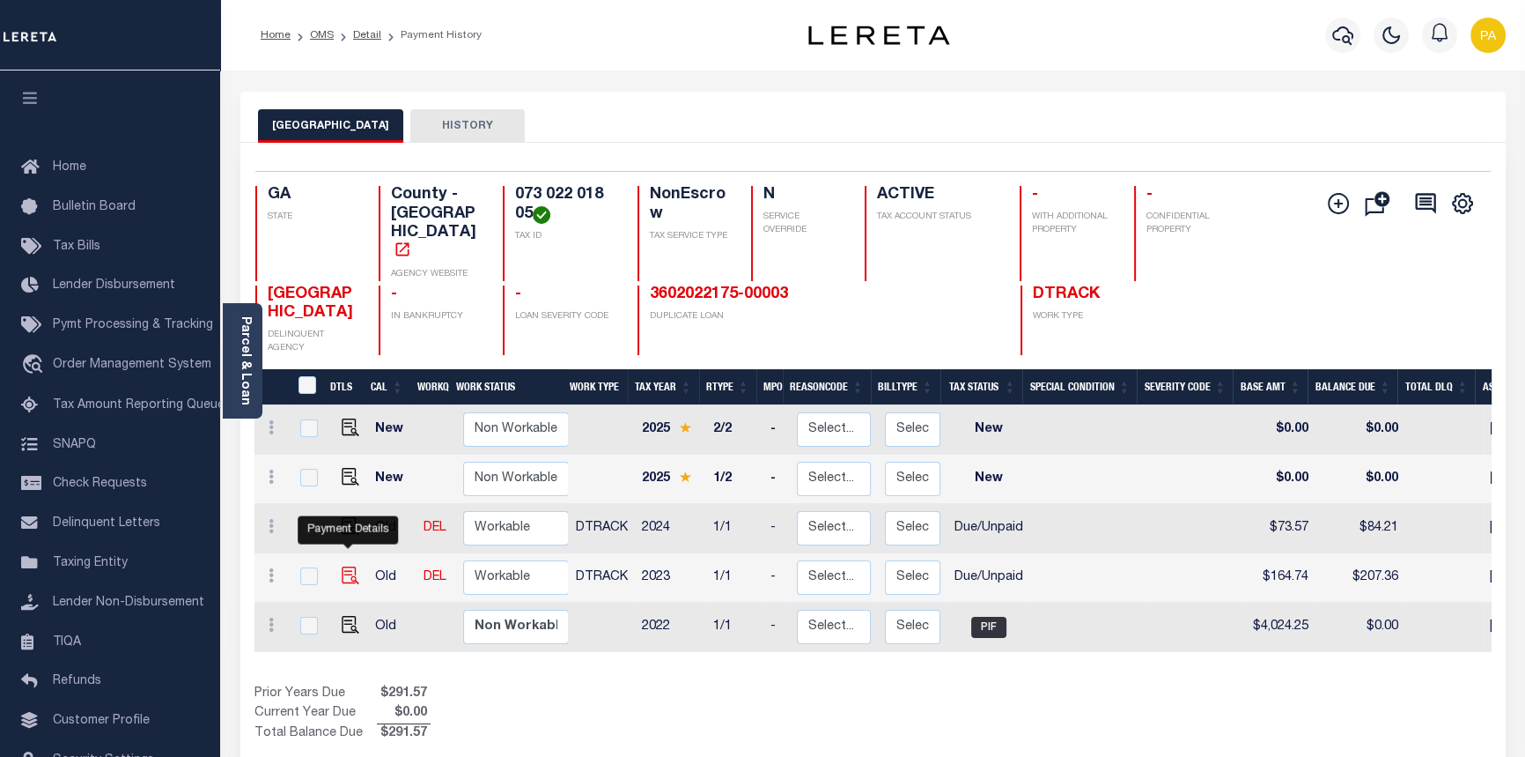
click at [348, 566] on img "" at bounding box center [351, 575] width 18 height 18
checkbox input "true"
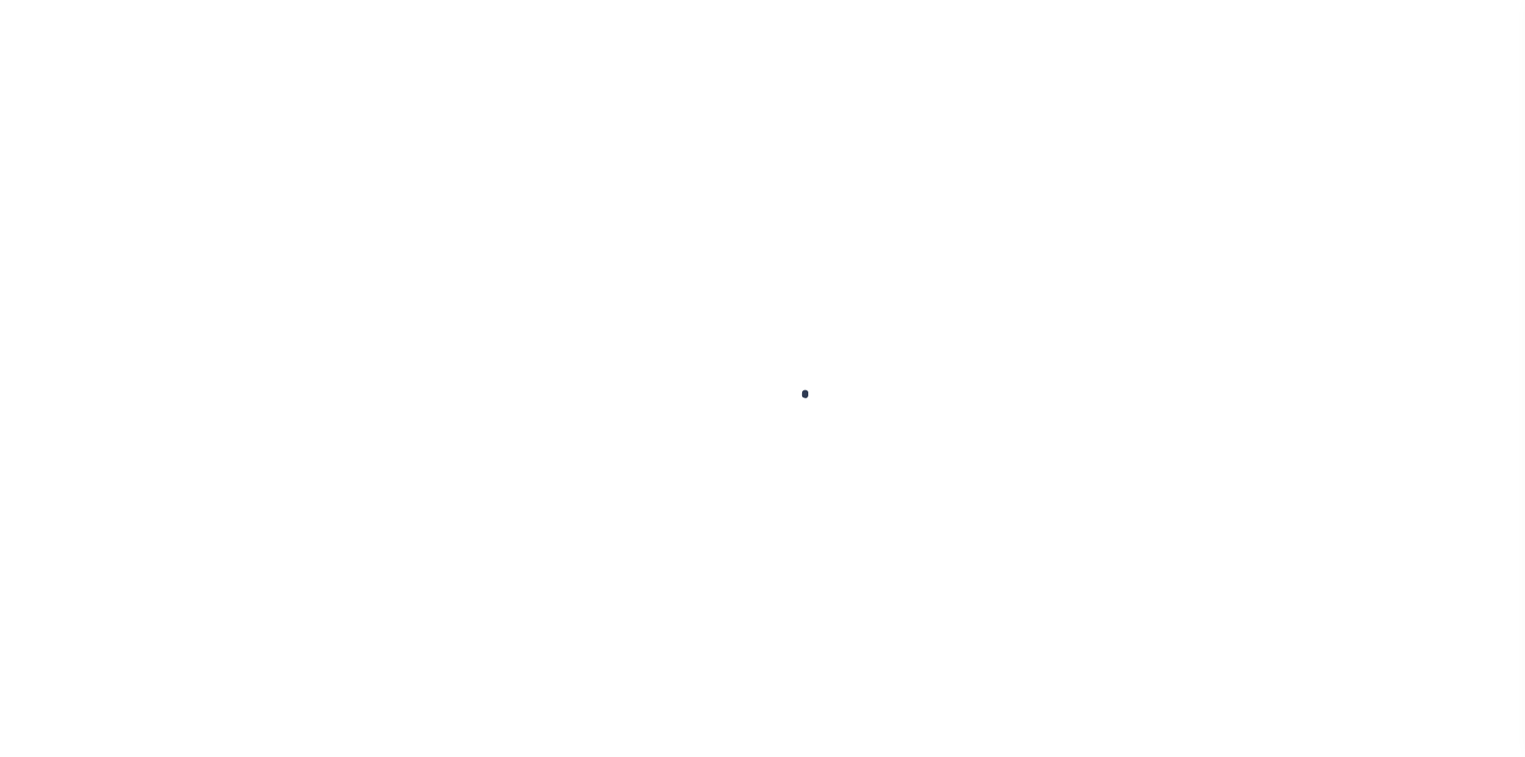
checkbox input "false"
type textarea "When DELQ possible tax sale however no indication of a tax sale via website as …"
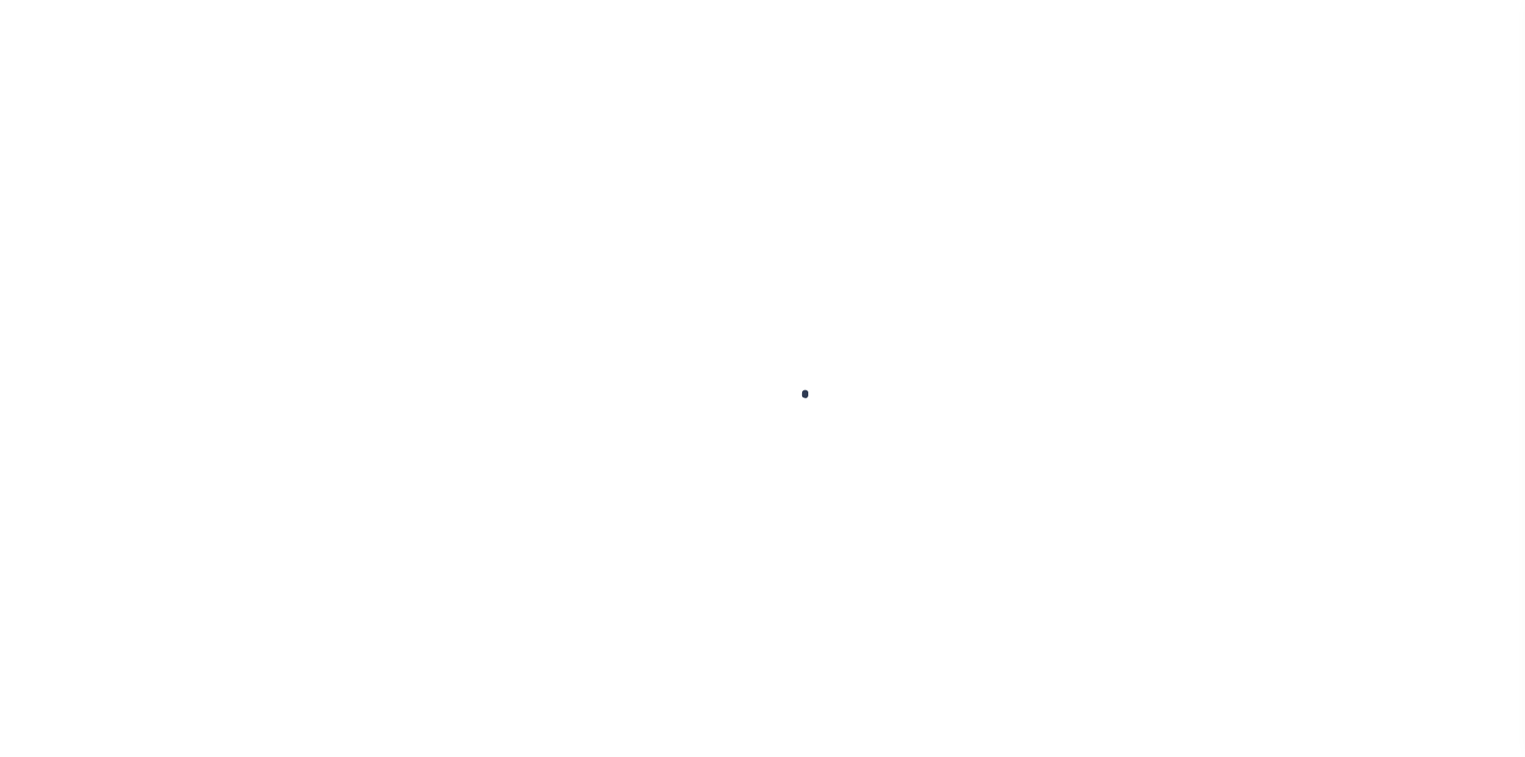
type input "[DATE]"
select select "DUE"
type input "$164.74"
type input "$42.62"
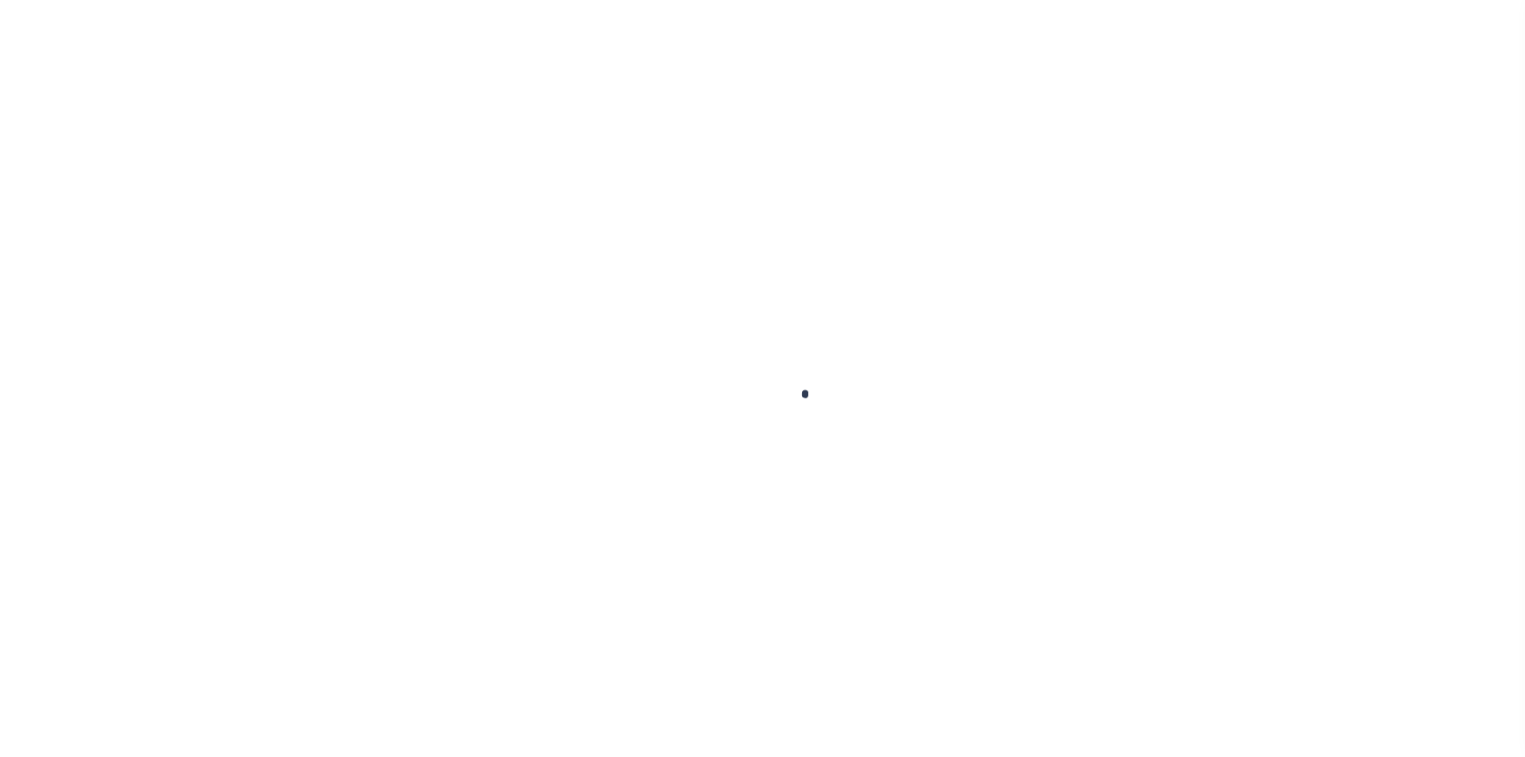
type input "$207.36"
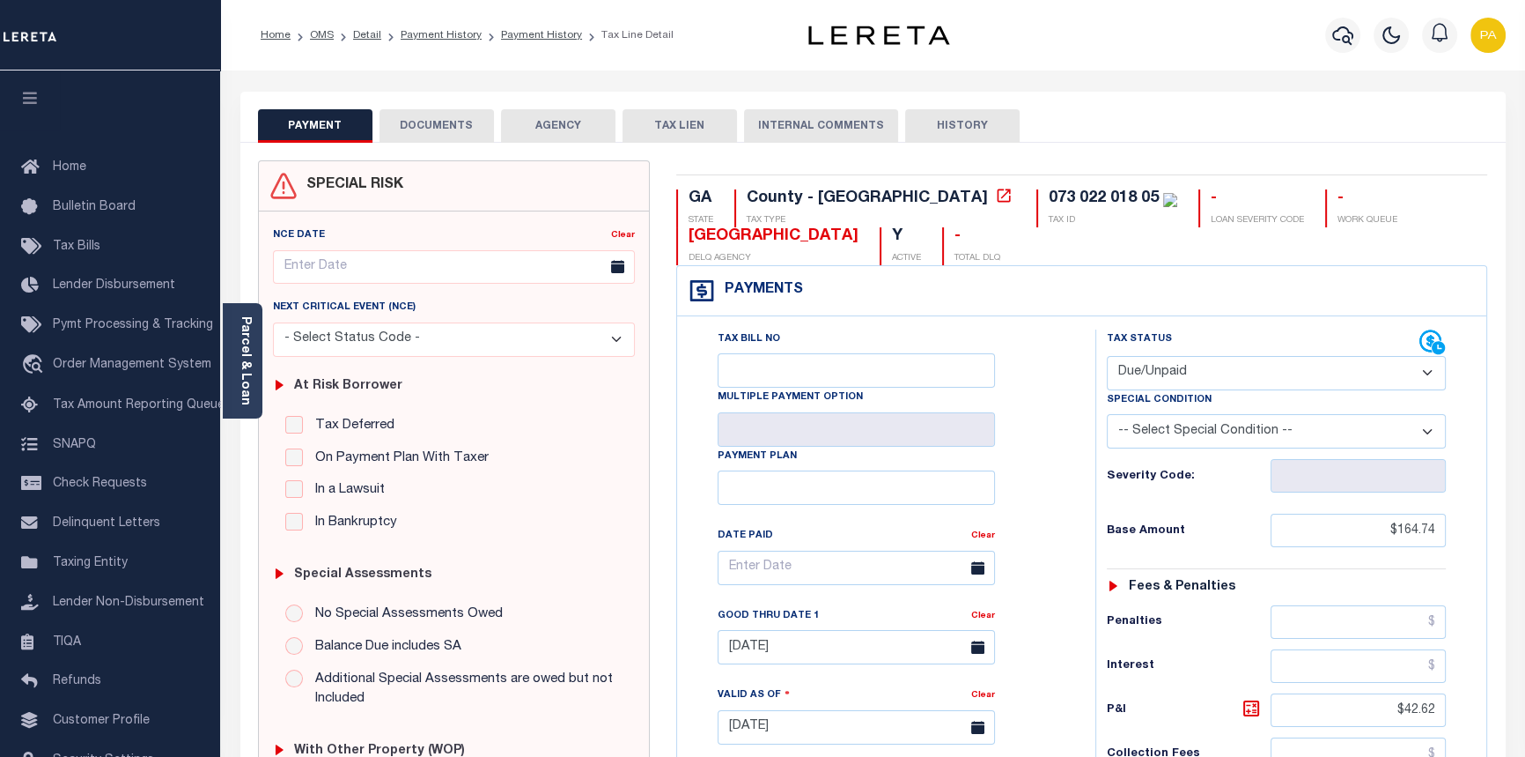
click at [1425, 373] on select "- Select Status Code - Open Due/Unpaid Paid Incomplete No Tax Due Internal Refu…" at bounding box center [1277, 373] width 340 height 34
select select "PYD"
click at [1107, 357] on select "- Select Status Code - Open Due/Unpaid Paid Incomplete No Tax Due Internal Refu…" at bounding box center [1277, 373] width 340 height 34
type input "[DATE]"
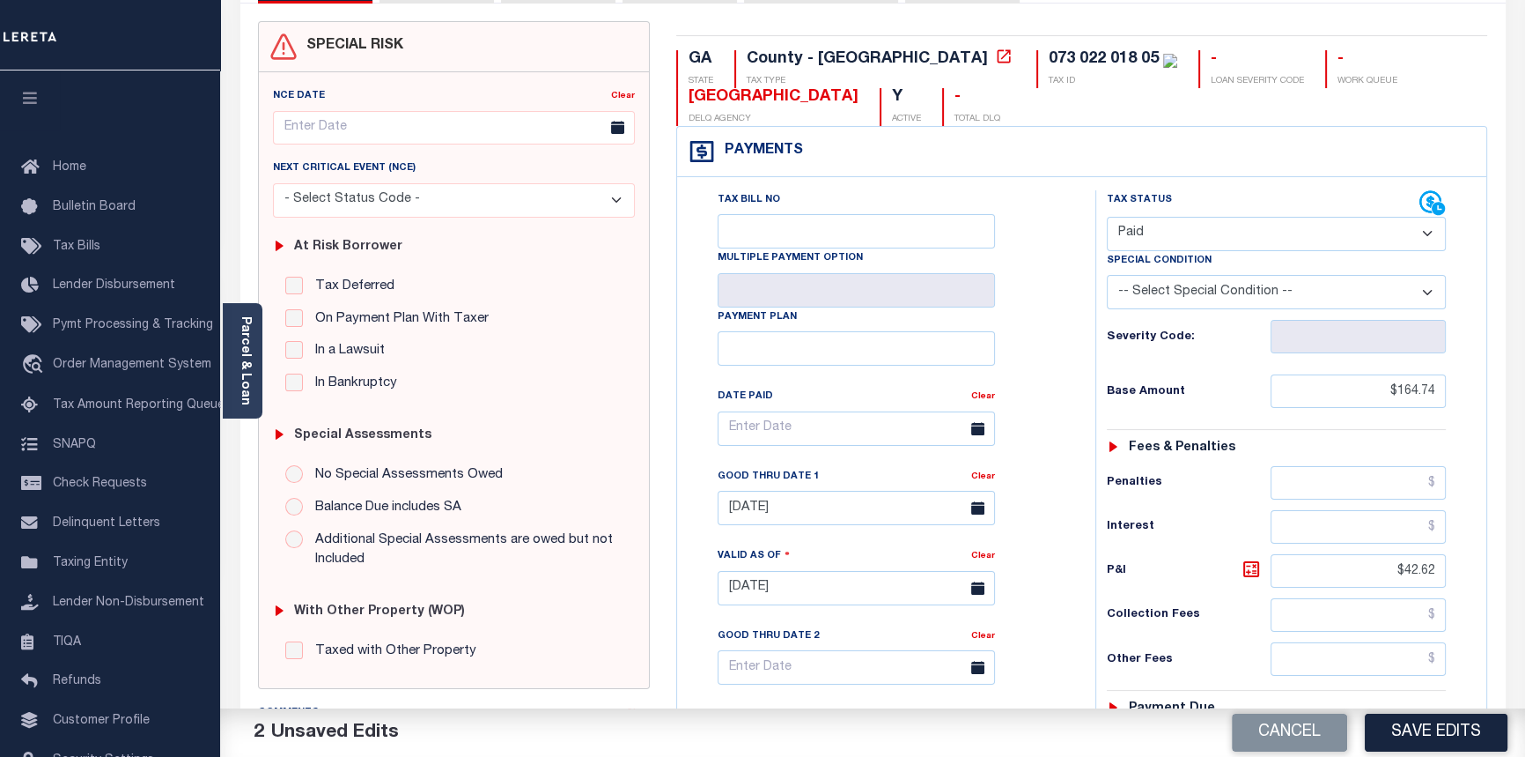
scroll to position [240, 0]
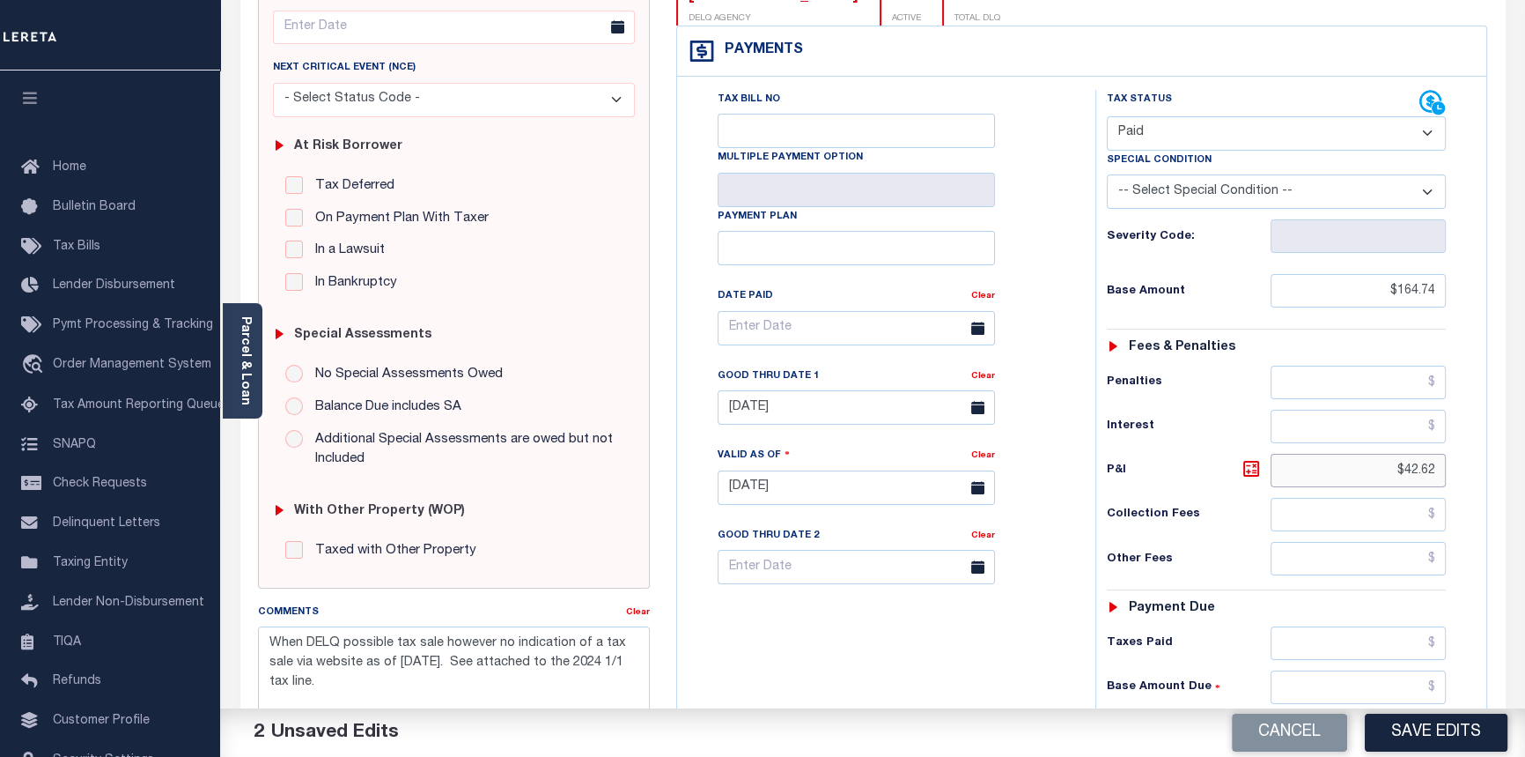
drag, startPoint x: 1379, startPoint y: 452, endPoint x: 1505, endPoint y: 484, distance: 130.1
click at [1503, 487] on div "SPECIAL RISK NCE Date Clear" at bounding box center [873, 486] width 1266 height 1166
drag, startPoint x: 1390, startPoint y: 470, endPoint x: 1536, endPoint y: 482, distance: 146.7
click at [1525, 482] on html "Home OMS Detail Payment History Payment History Tax Line Detail Profile" at bounding box center [762, 427] width 1525 height 1335
type input "$.00"
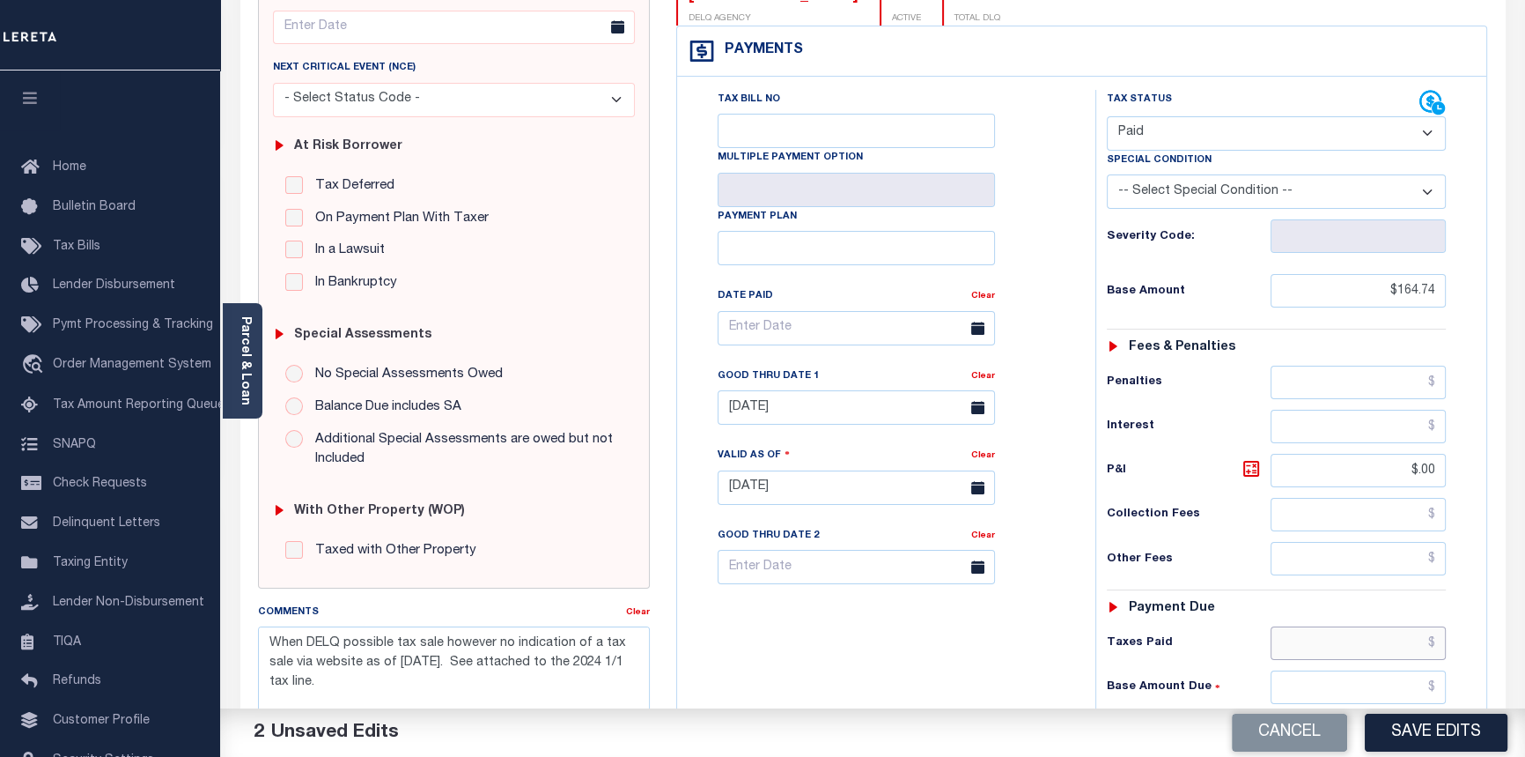
click at [1436, 644] on input "text" at bounding box center [1359, 642] width 176 height 33
type input "$164.74"
click at [979, 380] on link "Clear" at bounding box center [983, 376] width 24 height 9
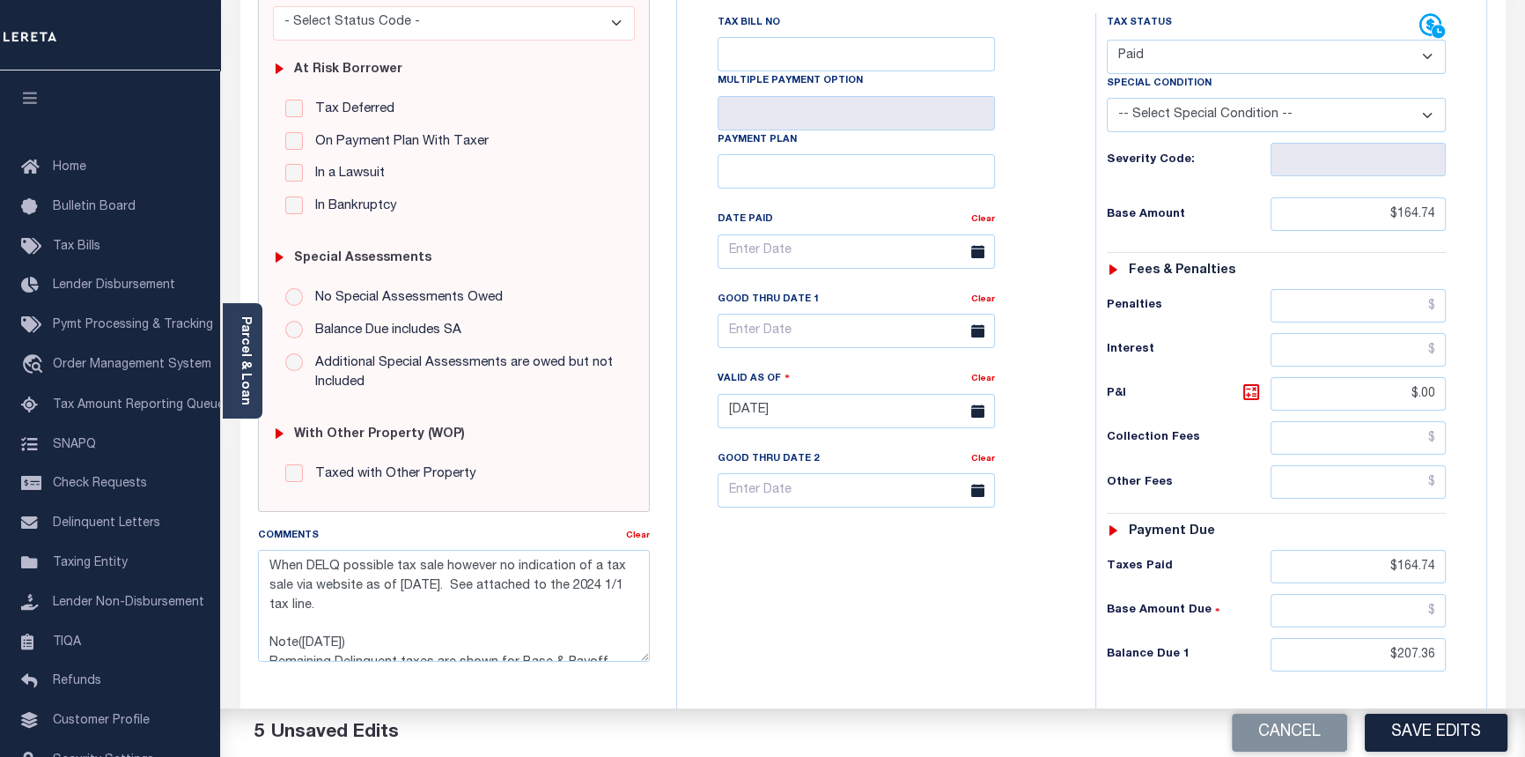
scroll to position [320, 0]
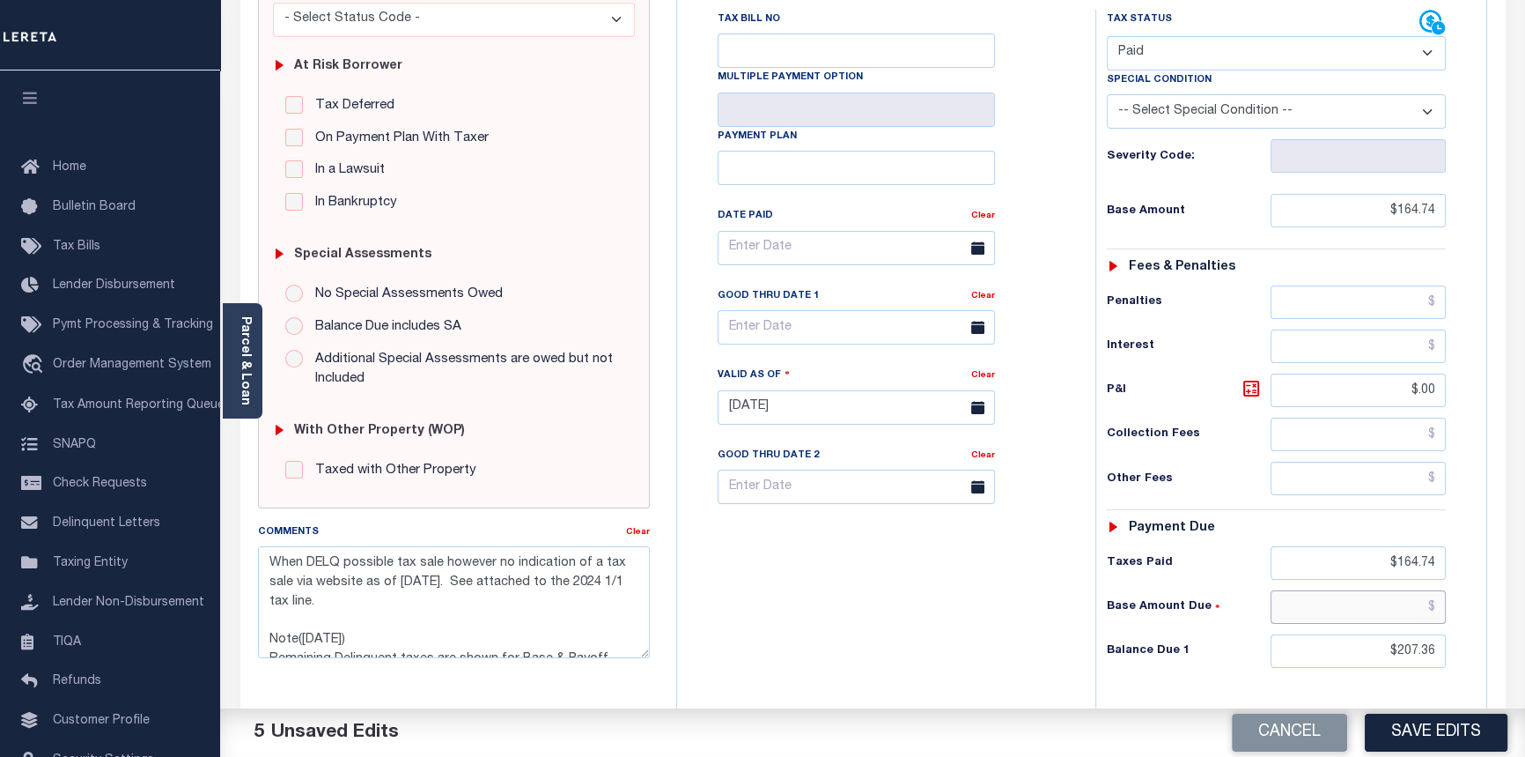
click at [1437, 608] on input "text" at bounding box center [1359, 606] width 176 height 33
type input "$0.00"
drag, startPoint x: 1378, startPoint y: 645, endPoint x: 1533, endPoint y: 615, distance: 157.9
click at [1525, 612] on html "Home OMS Detail Payment History Payment History Tax Line Detail Profile" at bounding box center [762, 347] width 1525 height 1335
type input "$0.00"
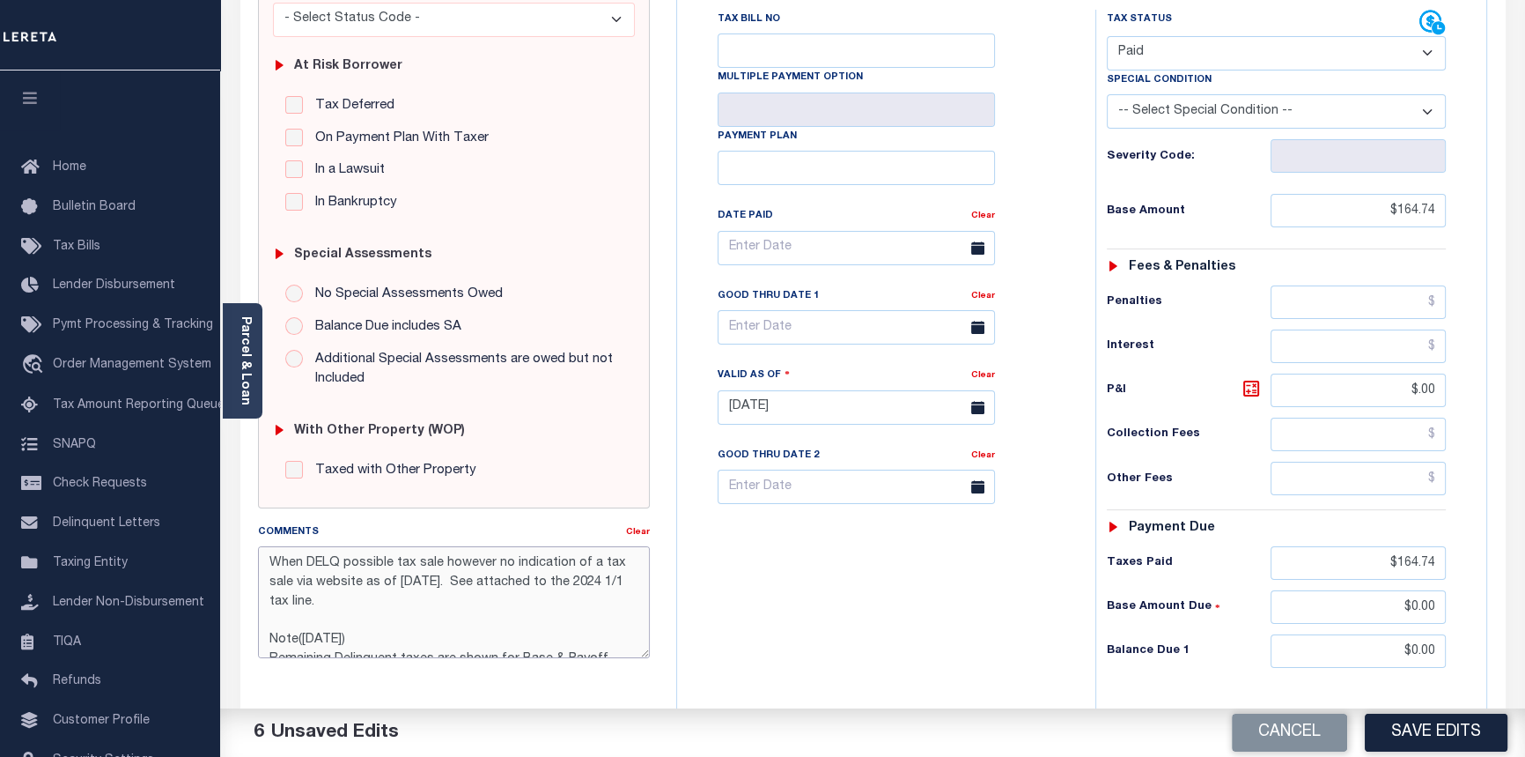
click at [264, 552] on textarea "When DELQ possible tax sale however no indication of a tax sale via website as …" at bounding box center [454, 601] width 393 height 111
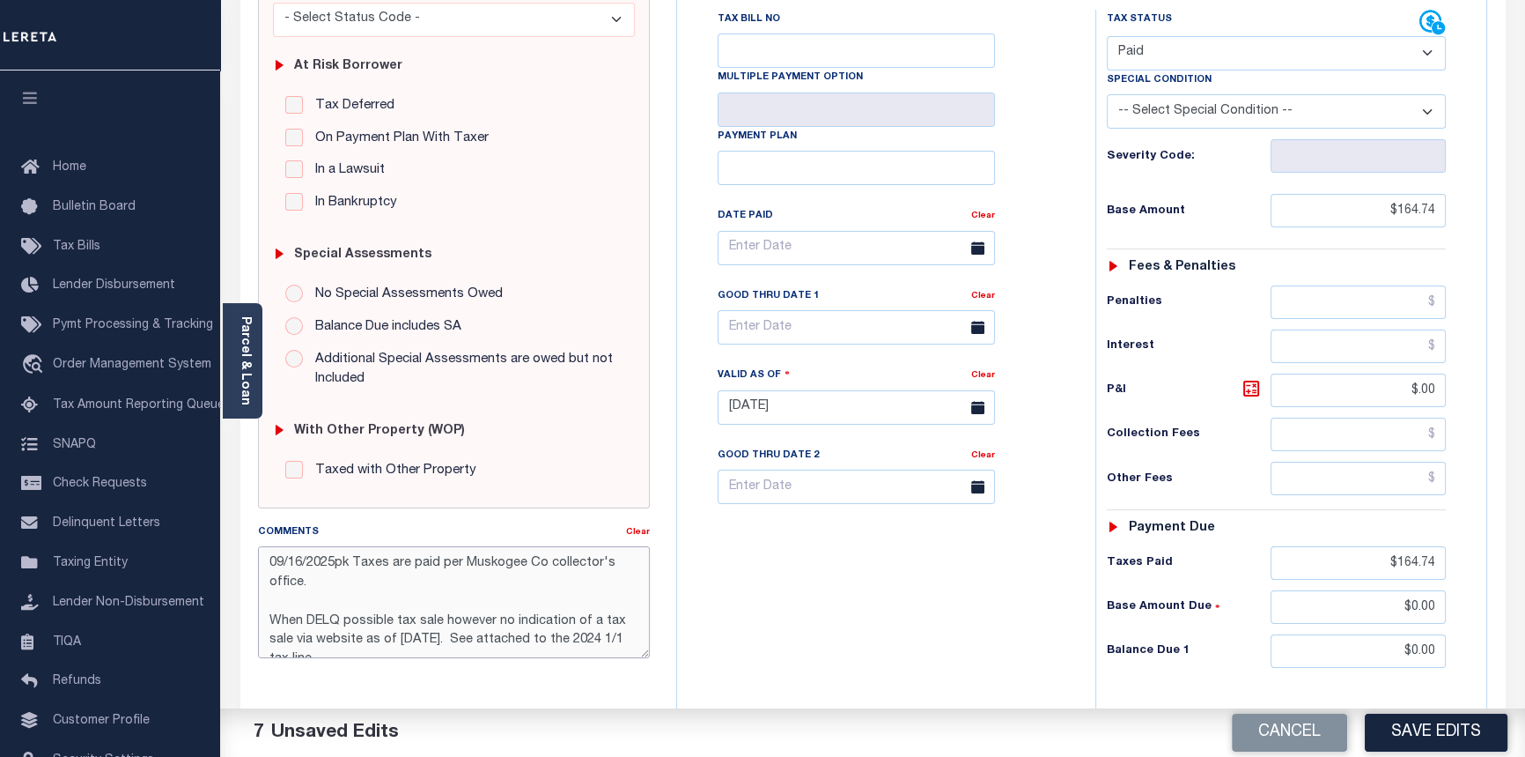
drag, startPoint x: 309, startPoint y: 581, endPoint x: 252, endPoint y: 552, distance: 64.2
click at [252, 552] on div "Comments Clear 09/16/2025pk Taxes are paid per Muskogee Co collector's office. …" at bounding box center [454, 597] width 419 height 150
type textarea "09/16/2025pk Taxes are paid per Muskogee Co collector's office. When DELQ possi…"
click at [1432, 731] on button "Save Edits" at bounding box center [1436, 732] width 143 height 38
checkbox input "false"
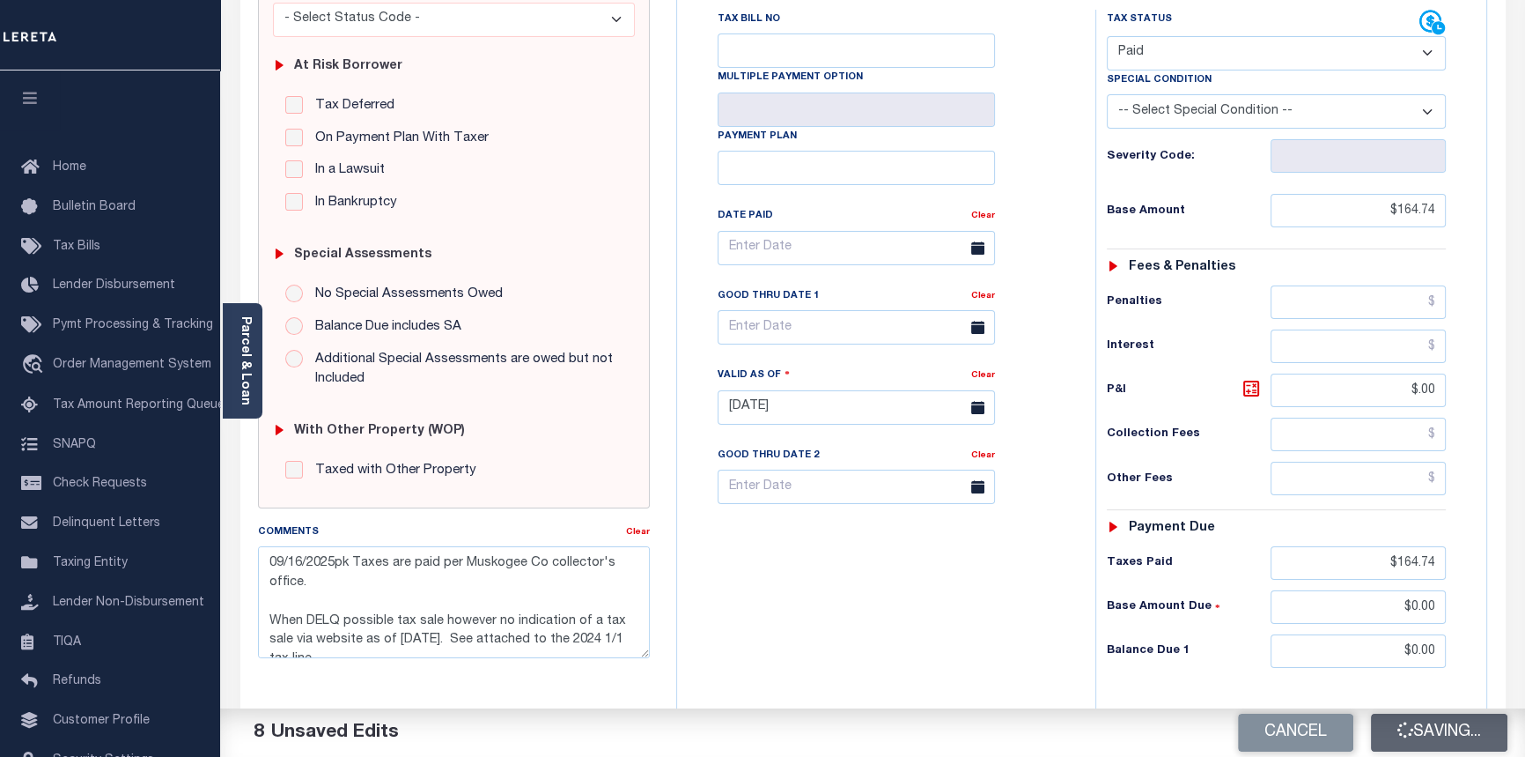
checkbox input "false"
type textarea "09/16/2025pk Taxes are paid per Muskogee Co collector's office. When DELQ possi…"
type input "$164.74"
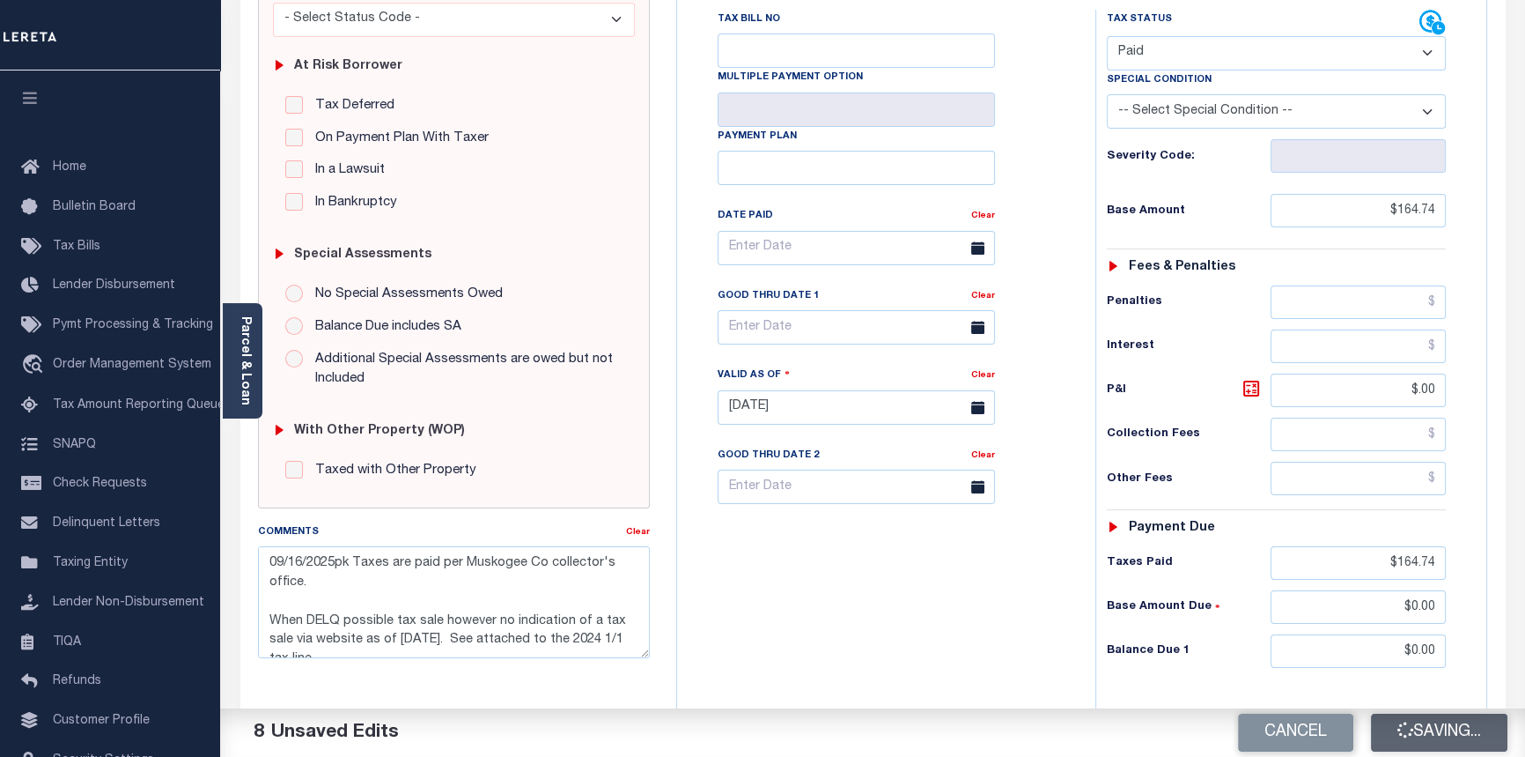
type input "$0"
type input "$164.74"
type input "$0"
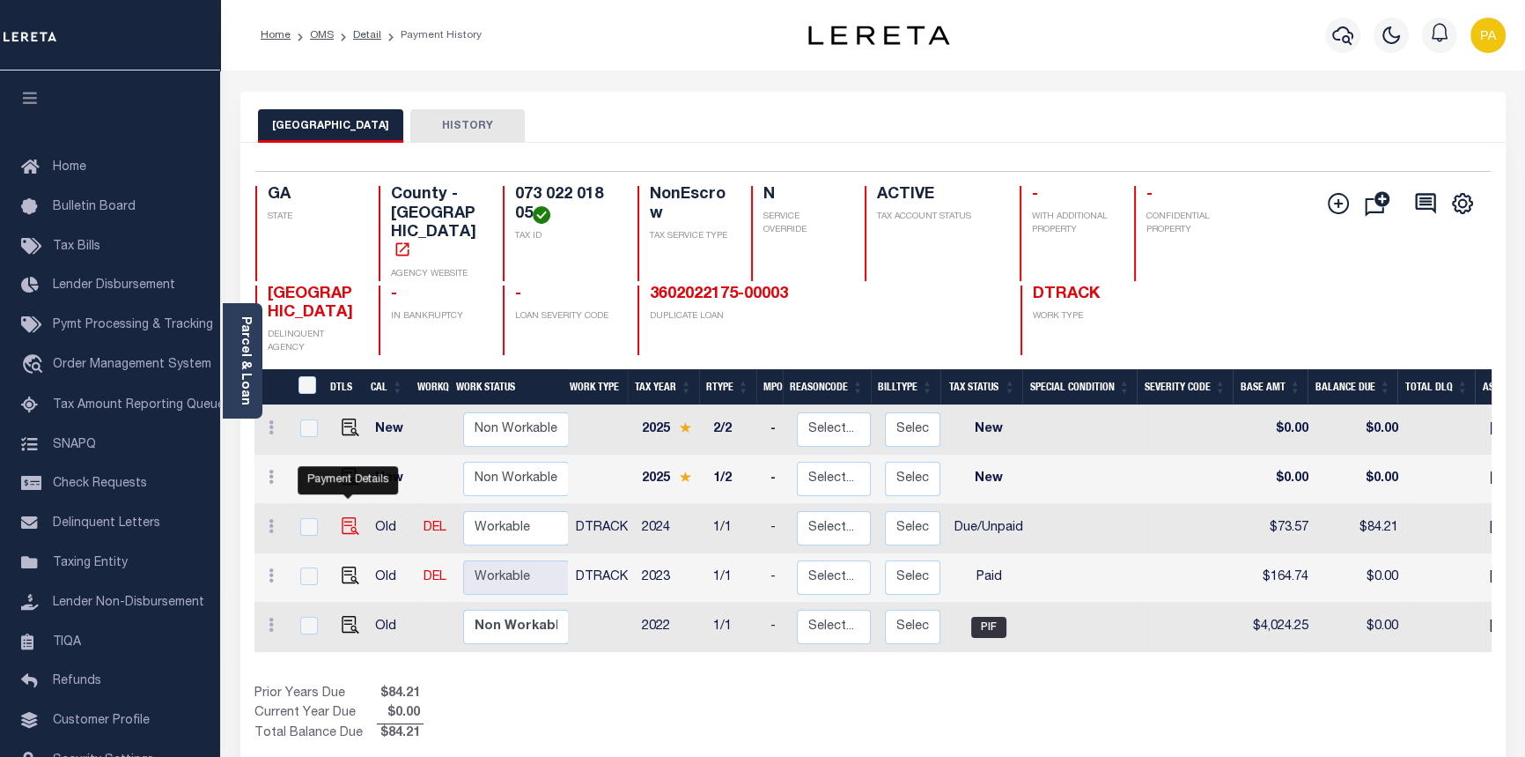
click at [351, 517] on img "" at bounding box center [351, 526] width 18 height 18
checkbox input "true"
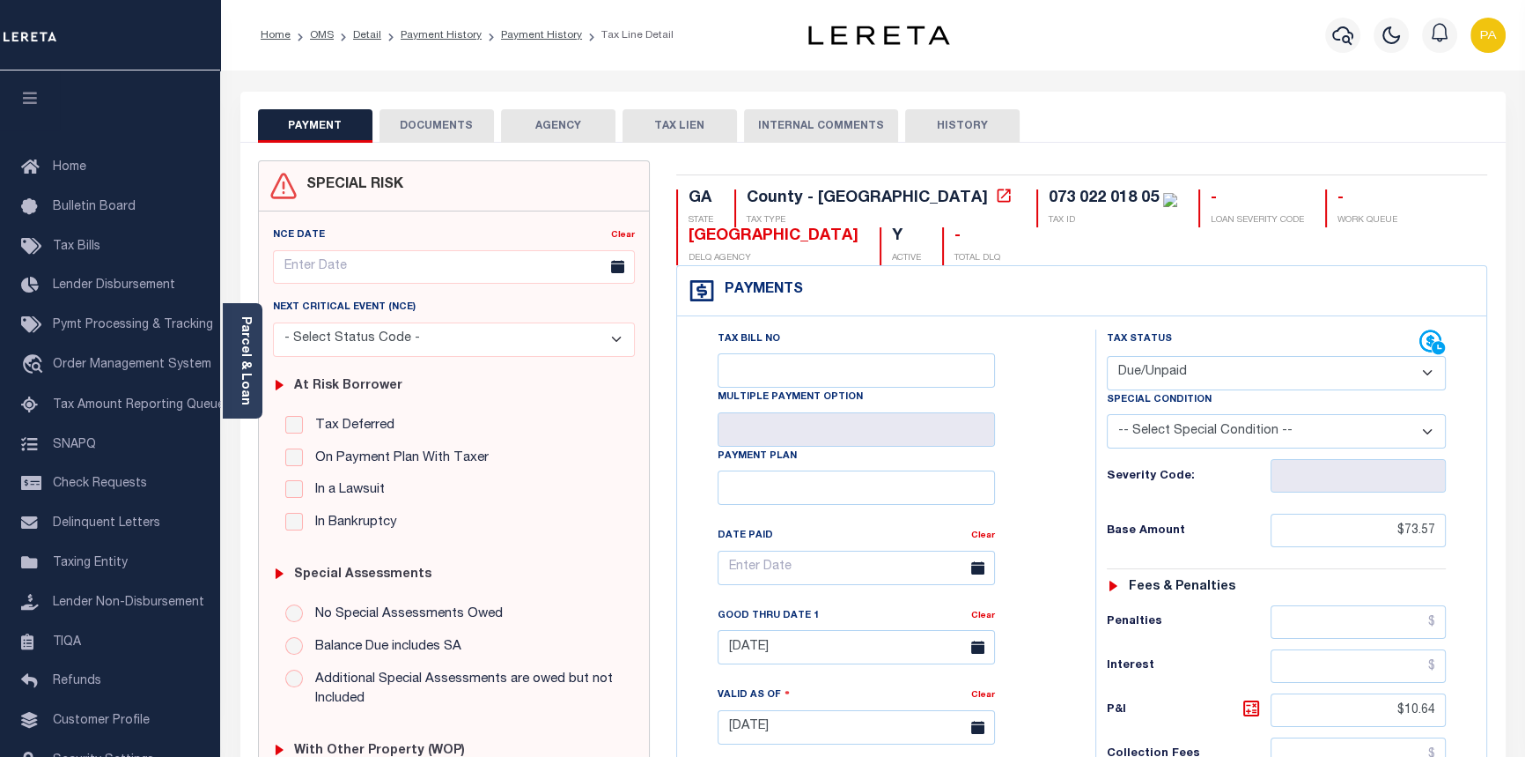
click at [1430, 377] on select "- Select Status Code - Open Due/Unpaid Paid Incomplete No Tax Due Internal Refu…" at bounding box center [1277, 373] width 340 height 34
select select "INC"
click at [1107, 357] on select "- Select Status Code - Open Due/Unpaid Paid Incomplete No Tax Due Internal Refu…" at bounding box center [1277, 373] width 340 height 34
type input "[DATE]"
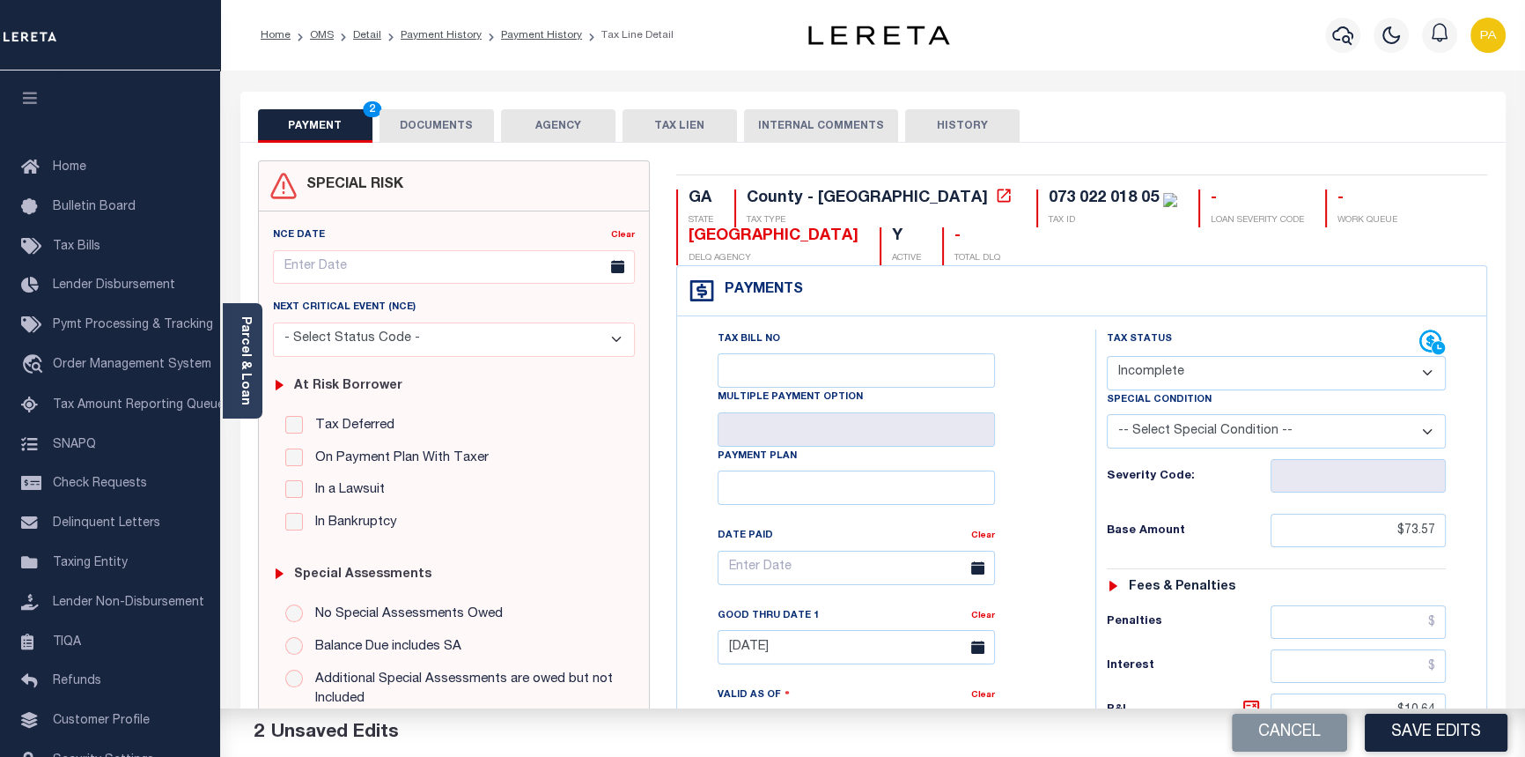
click at [1150, 375] on select "- Select Status Code - Open Due/Unpaid Paid Incomplete No Tax Due Internal Refu…" at bounding box center [1277, 373] width 340 height 34
select select "PYD"
click at [1107, 357] on select "- Select Status Code - Open Due/Unpaid Paid Incomplete No Tax Due Internal Refu…" at bounding box center [1277, 373] width 340 height 34
click at [979, 619] on link "Clear" at bounding box center [983, 615] width 24 height 9
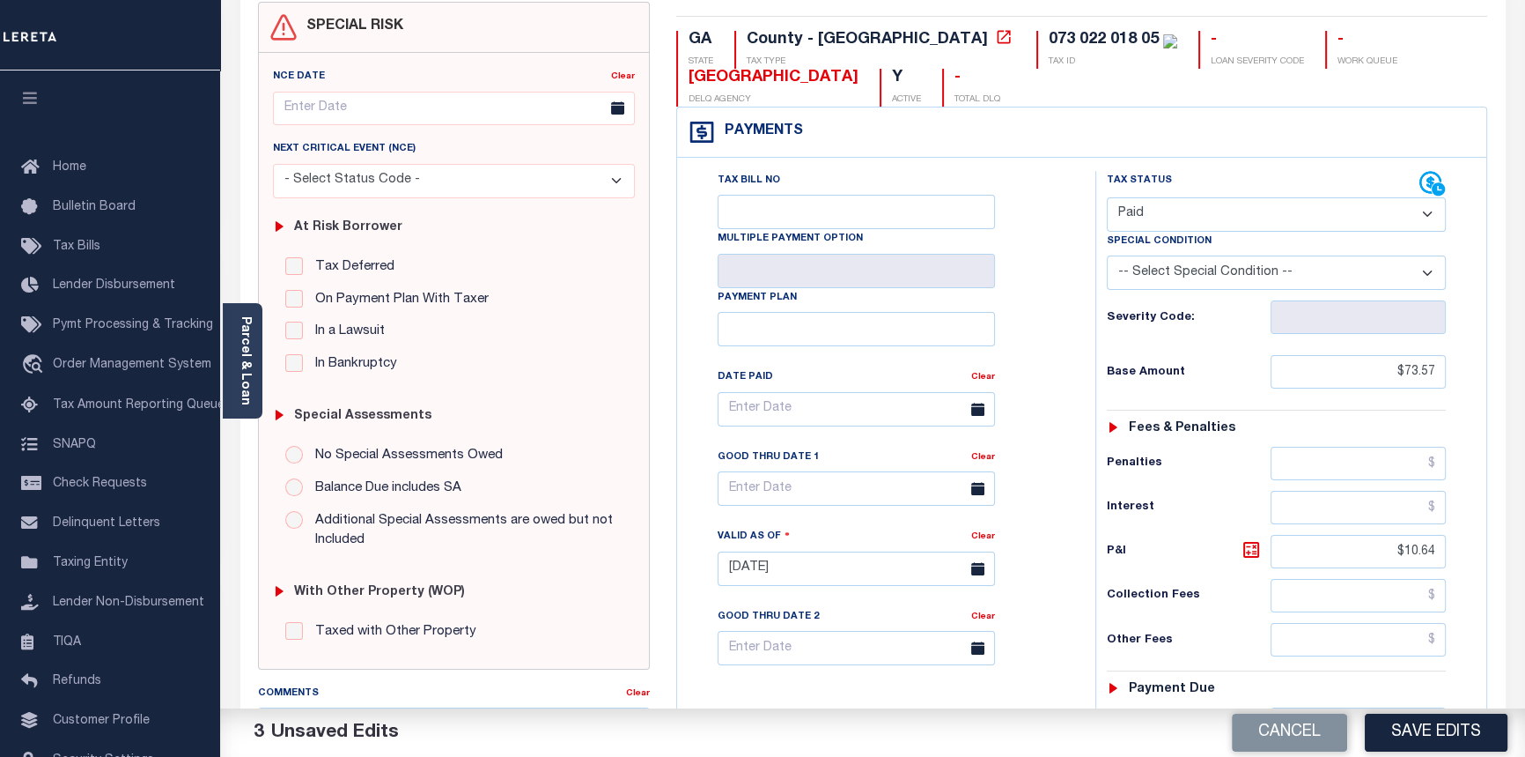
scroll to position [159, 0]
drag, startPoint x: 1400, startPoint y: 555, endPoint x: 1533, endPoint y: 525, distance: 137.2
click at [1525, 525] on html "Home OMS Detail Payment History Payment History Tax Line Detail Profile" at bounding box center [762, 508] width 1525 height 1335
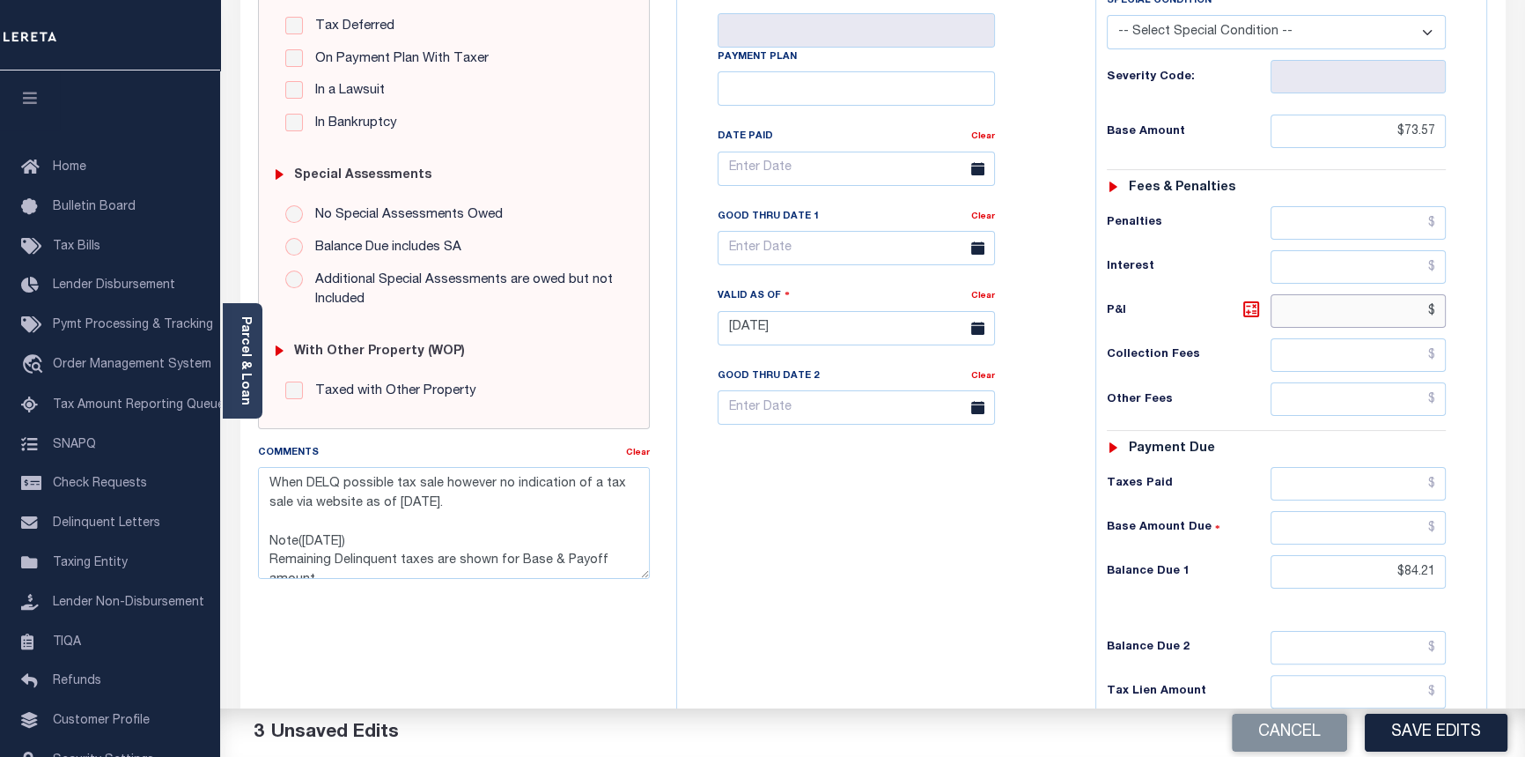
scroll to position [400, 0]
type input "$.00"
click at [1444, 489] on input "text" at bounding box center [1359, 482] width 176 height 33
type input "$73.57"
click at [1439, 525] on input "text" at bounding box center [1359, 526] width 176 height 33
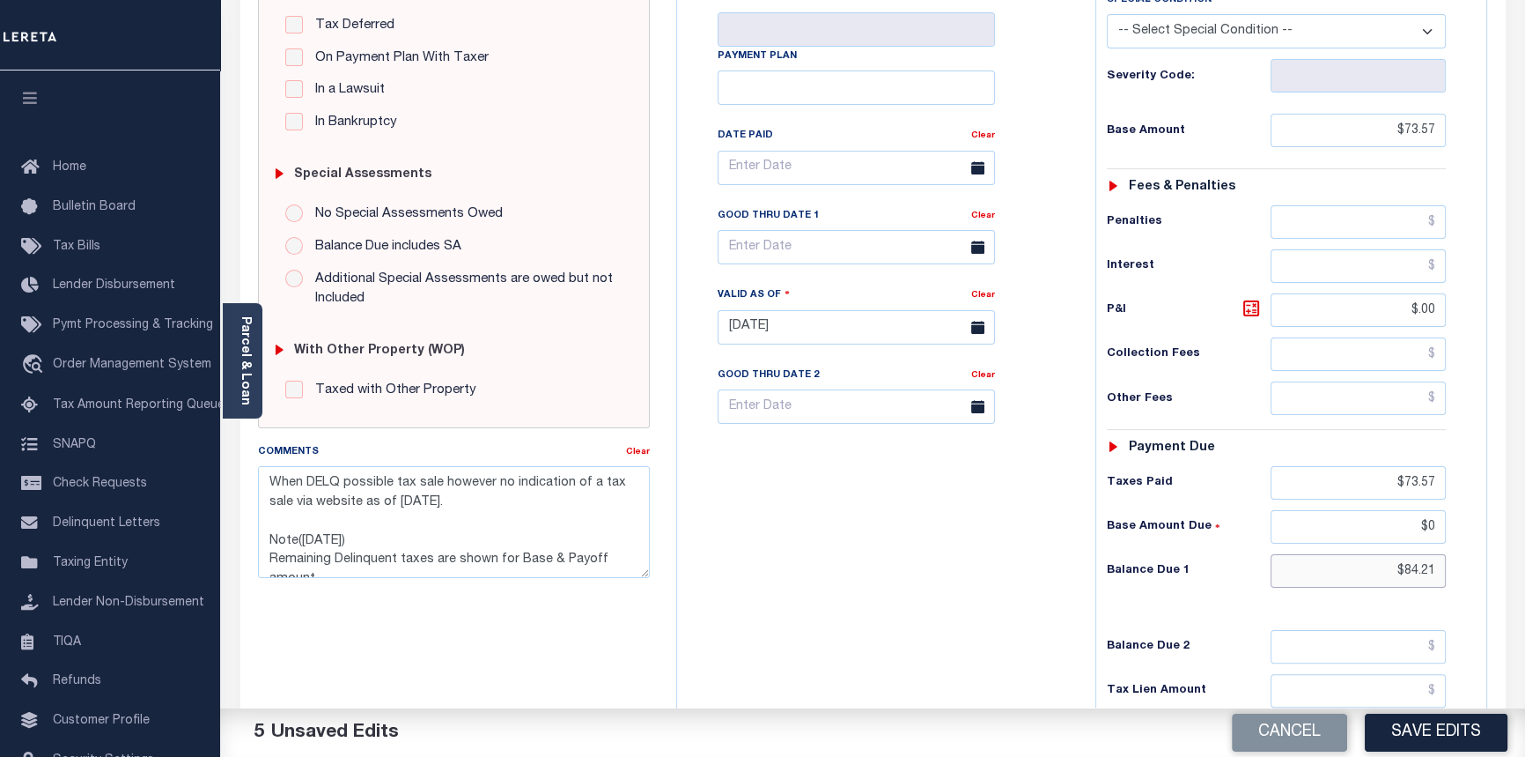
type input "$0.00"
drag, startPoint x: 1392, startPoint y: 568, endPoint x: 1536, endPoint y: 580, distance: 145.0
click at [1525, 577] on html "Home OMS Detail Payment History Payment History Tax Line Detail Profile" at bounding box center [762, 267] width 1525 height 1335
type input "$0.00"
click at [272, 484] on textarea "When DELQ possible tax sale however no indication of a tax sale via website as …" at bounding box center [454, 521] width 393 height 111
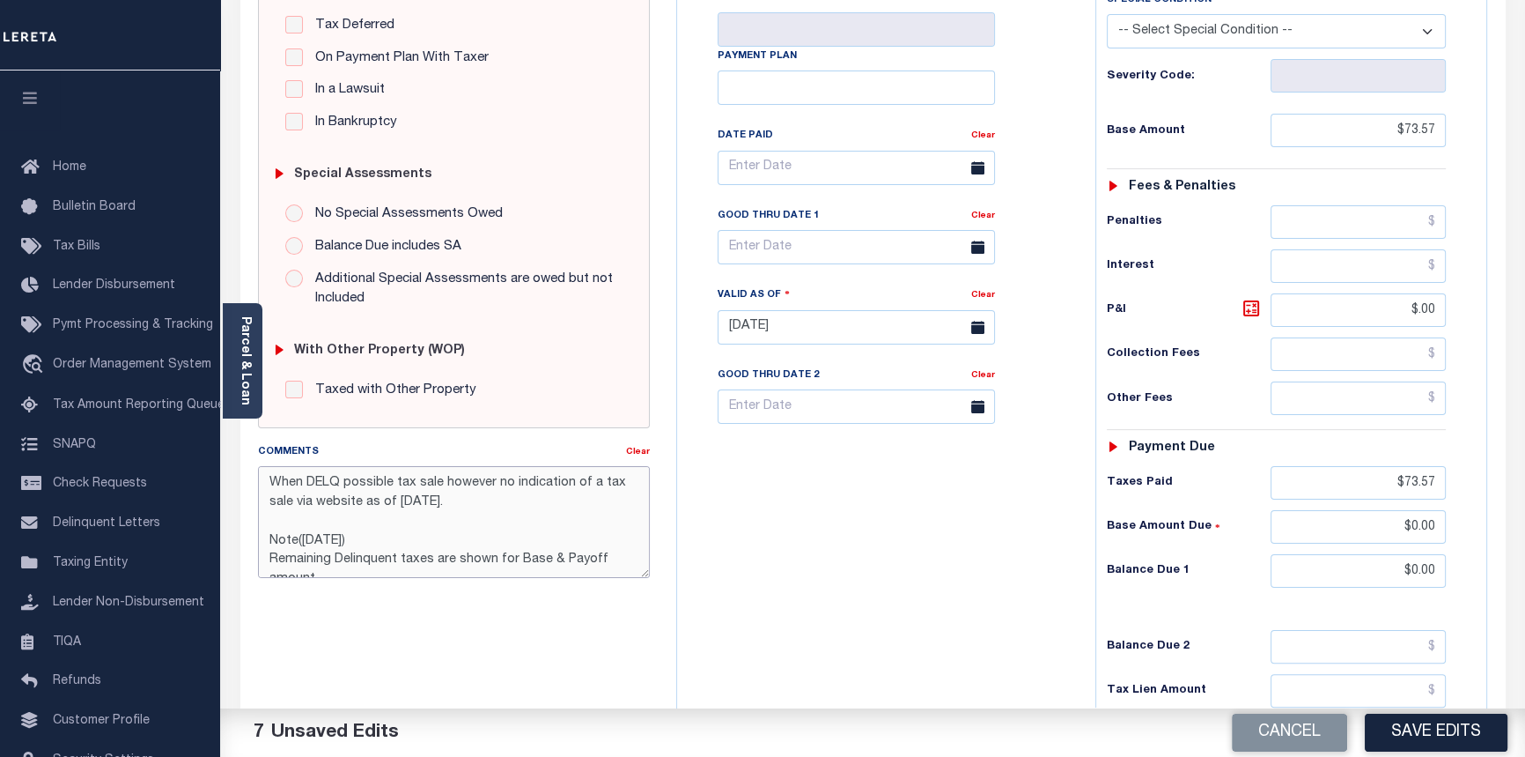
paste textarea "09/16/2025pk Taxes are paid per Muskogee Co collector's office."
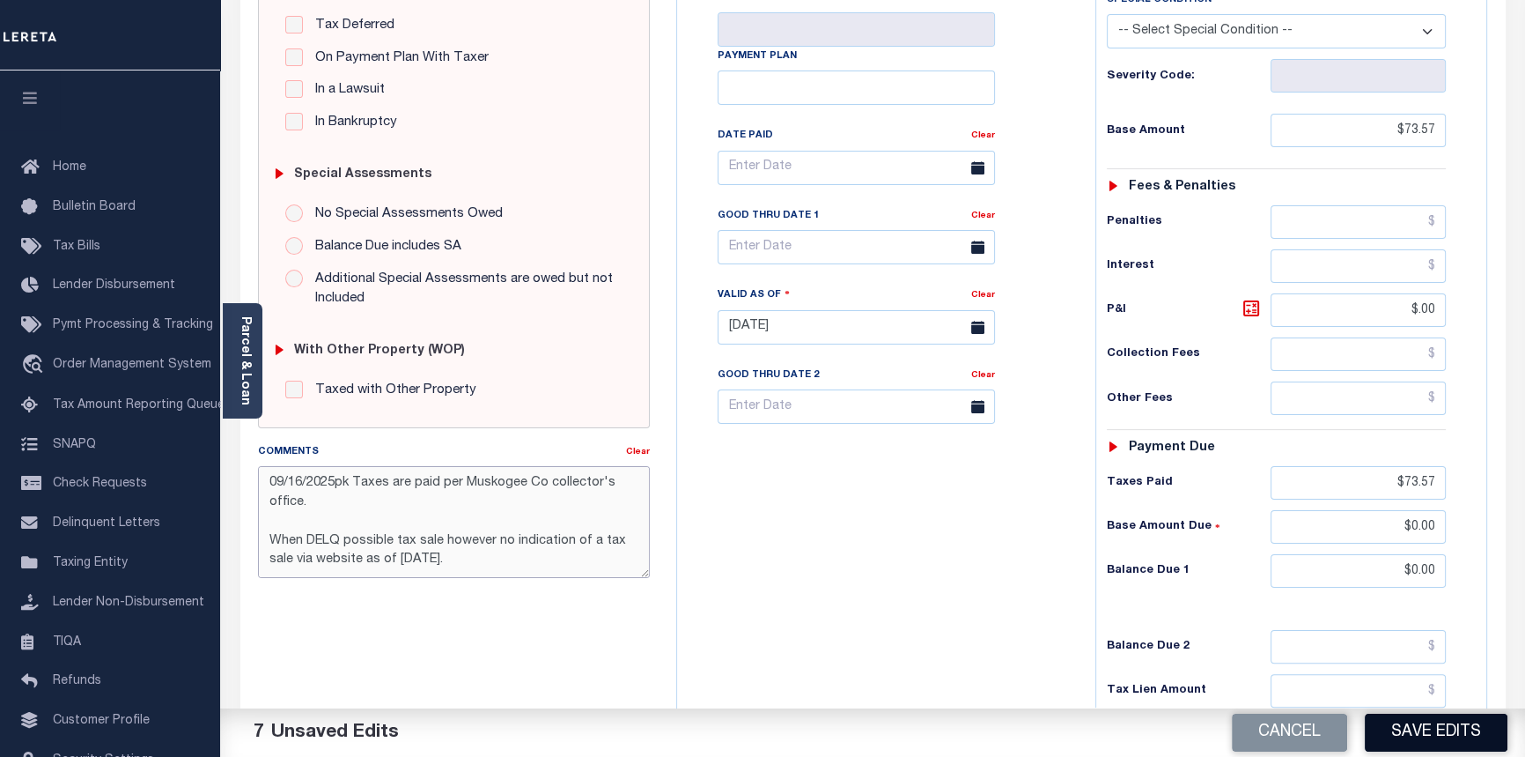
type textarea "09/16/2025pk Taxes are paid per Muskogee Co collector's office. When DELQ possi…"
click at [1462, 746] on button "Save Edits" at bounding box center [1436, 732] width 143 height 38
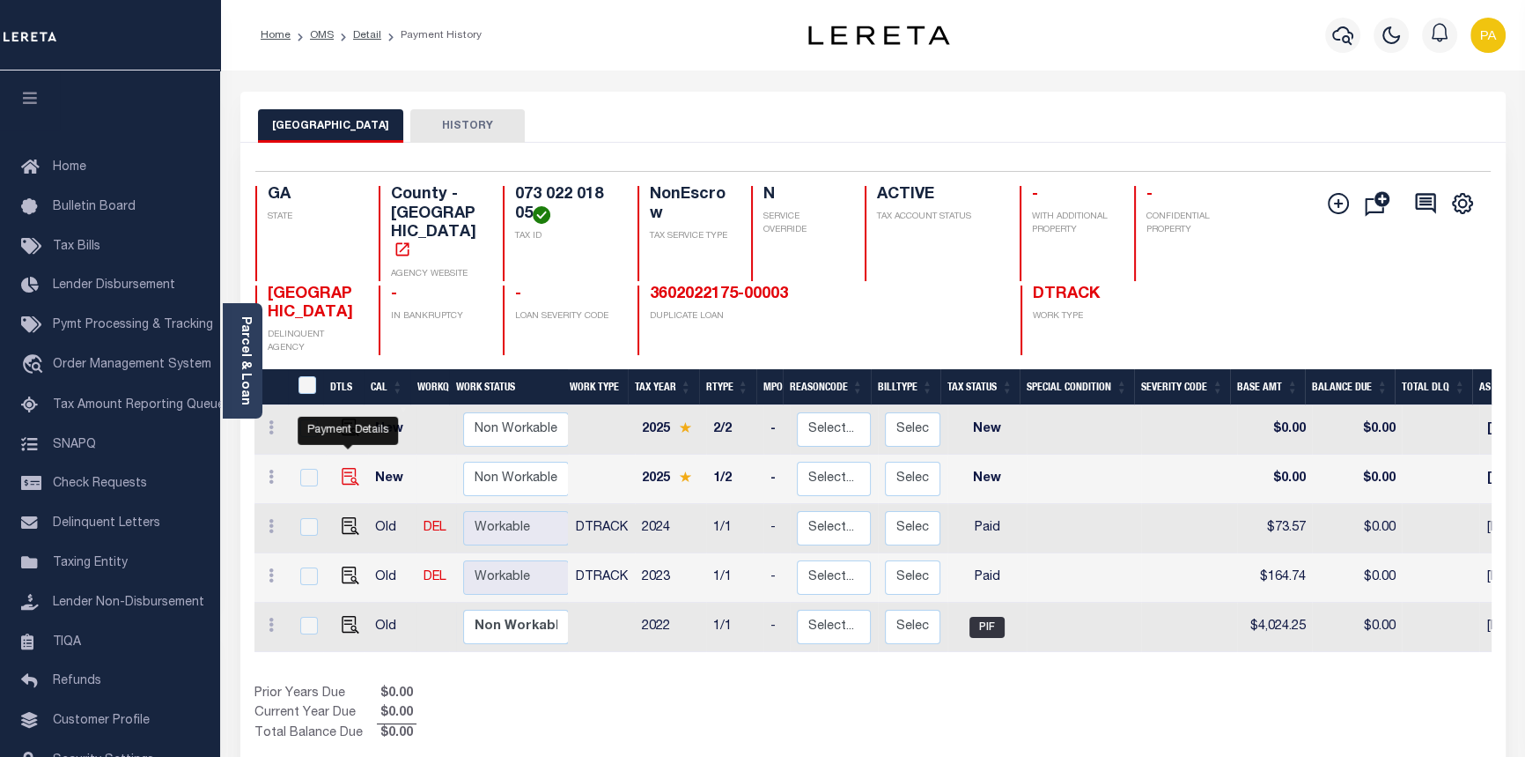
click at [348, 468] on img "" at bounding box center [351, 477] width 18 height 18
checkbox input "true"
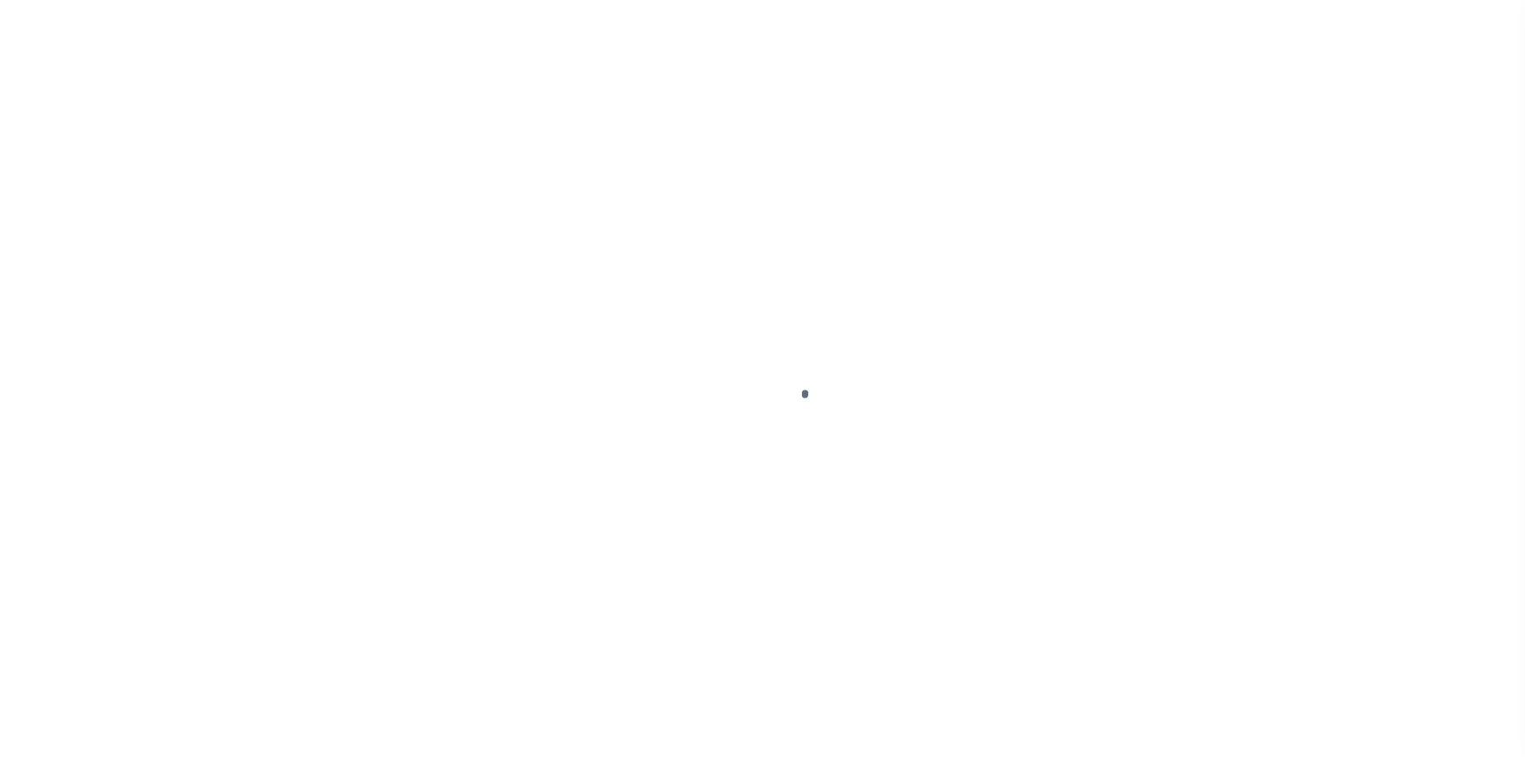
select select "NW2"
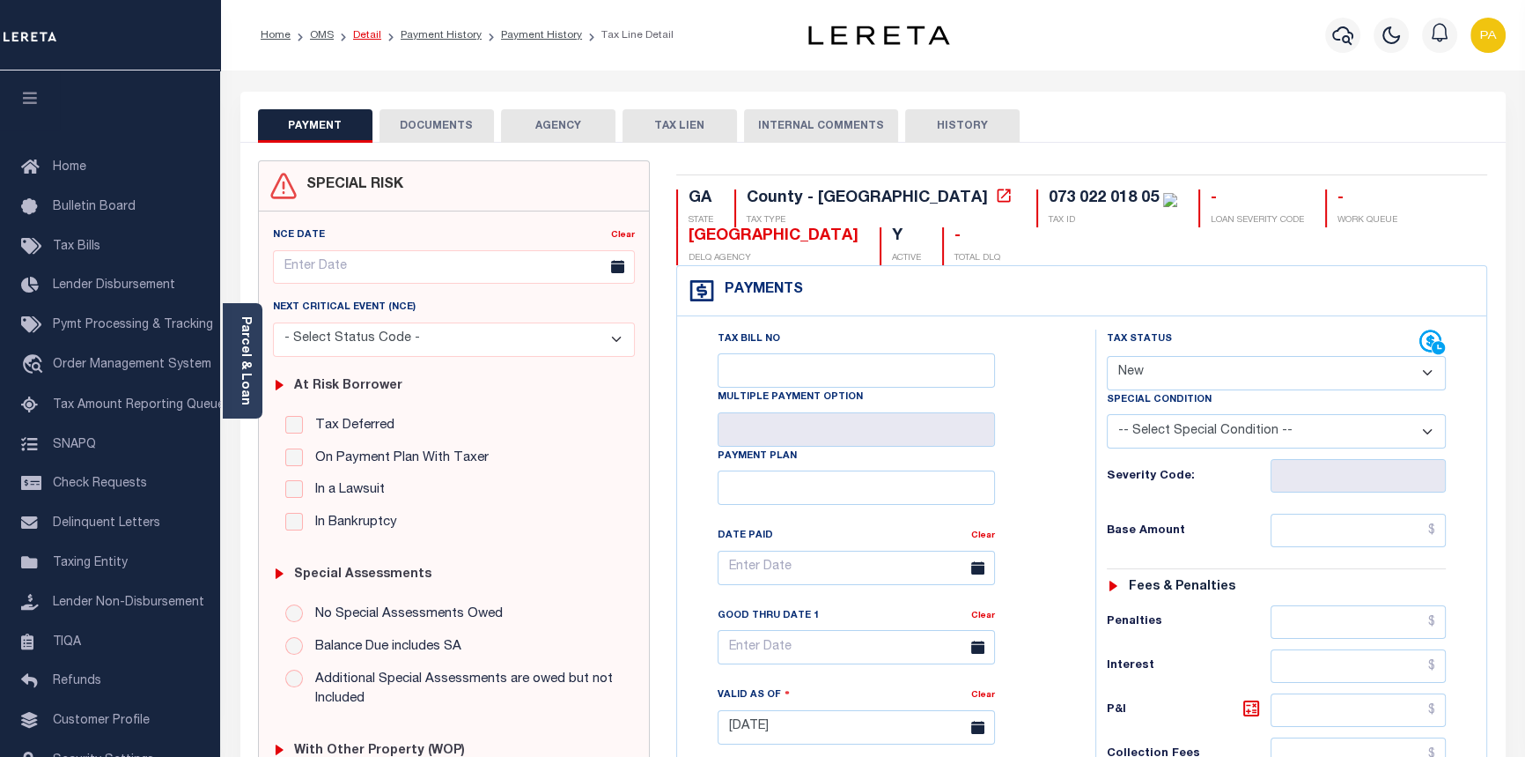
click at [358, 33] on link "Detail" at bounding box center [367, 35] width 28 height 11
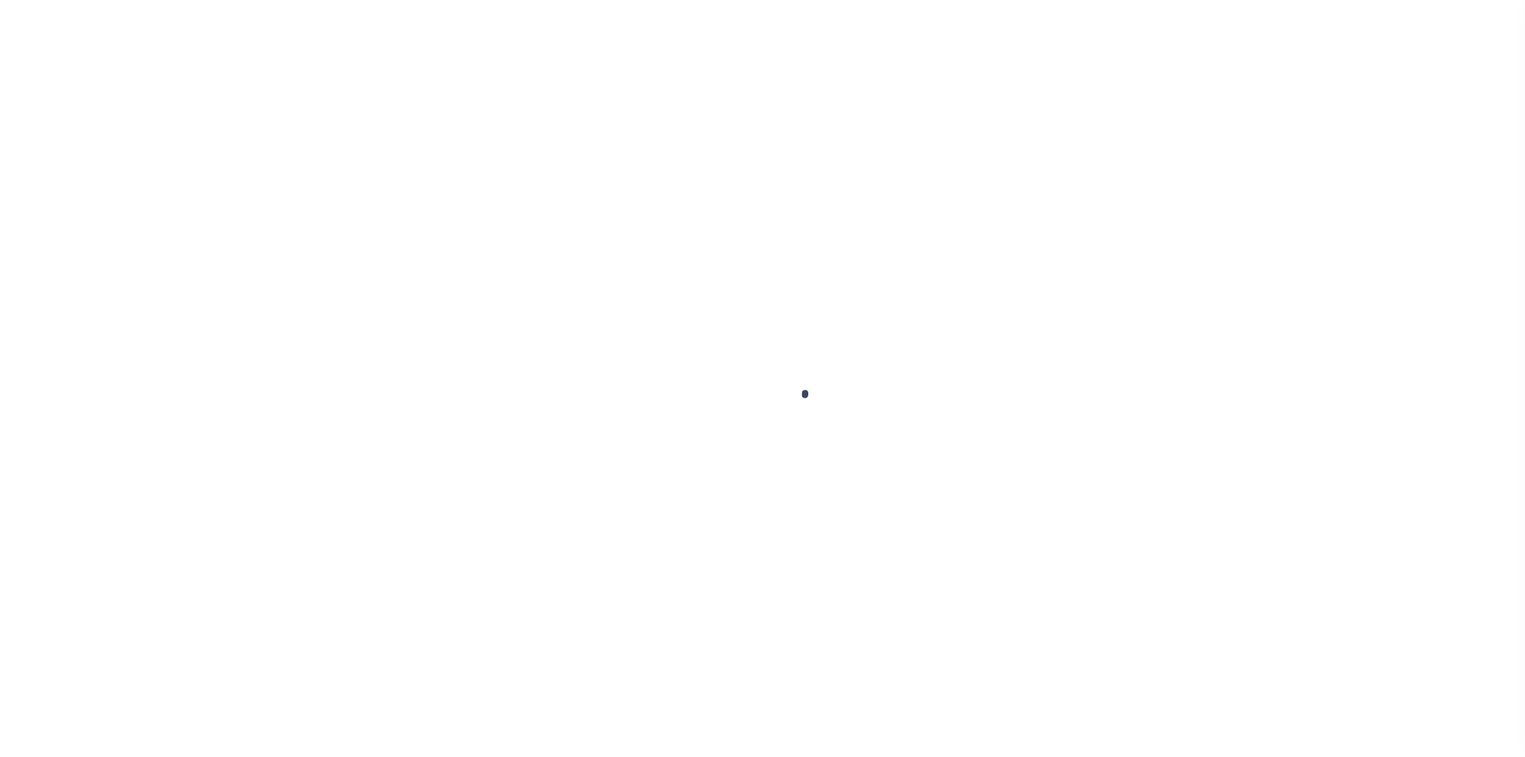
select select "5133"
select select "NonEscrow"
type input "[STREET_ADDRESS]"
select select
type input "COLUMBUS GA 31909-4904"
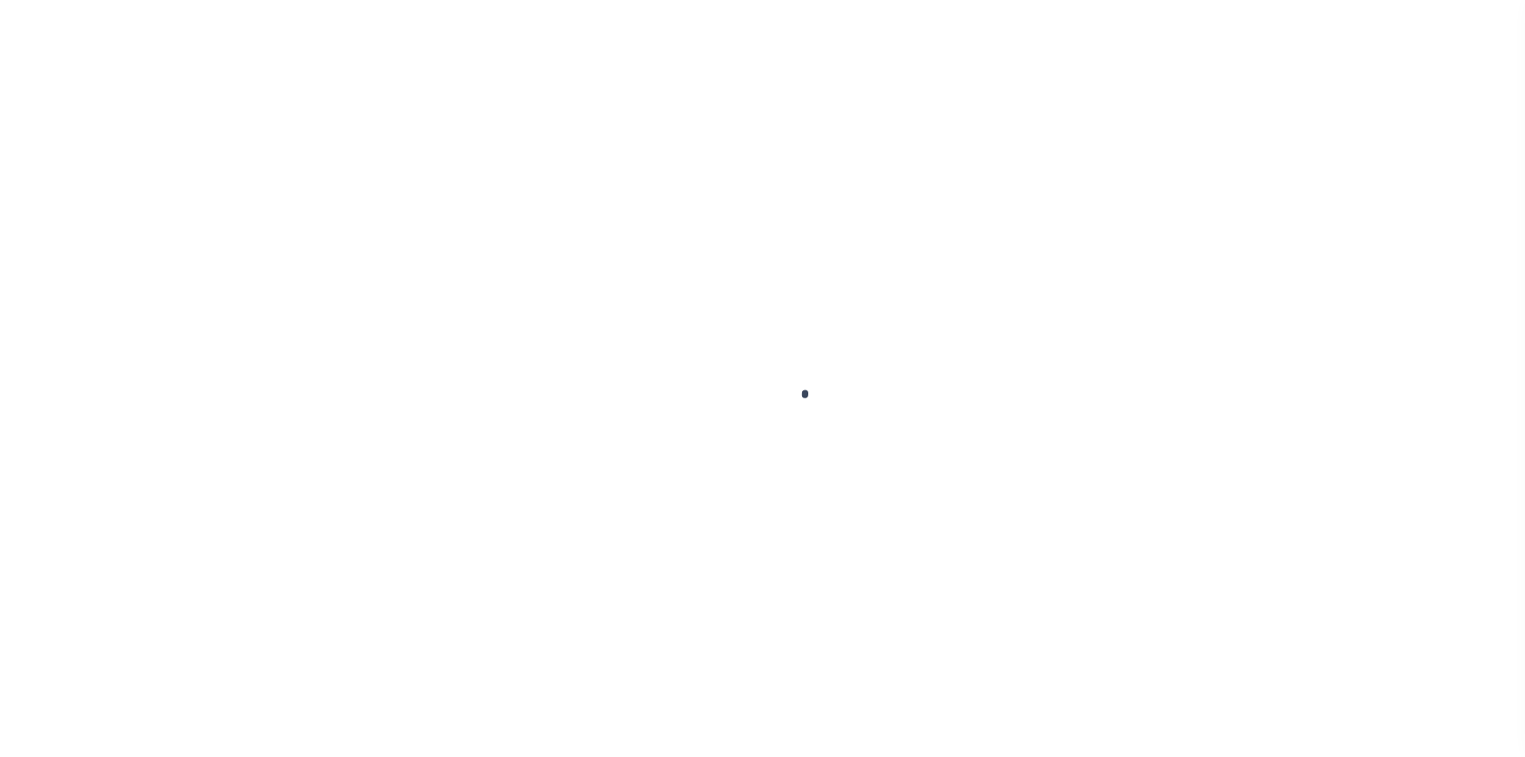
type input "GA"
select select
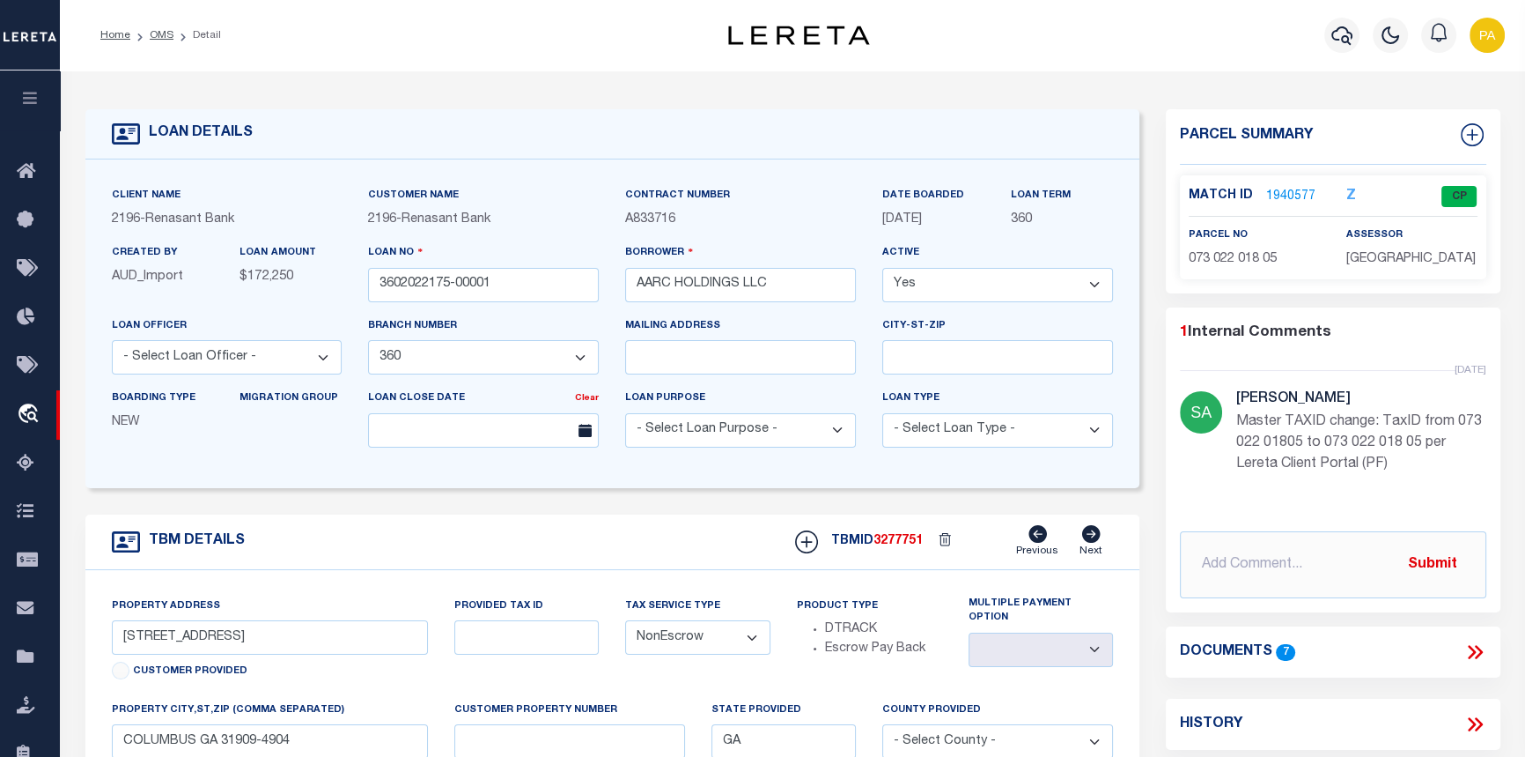
click at [1283, 194] on link "1940577" at bounding box center [1291, 197] width 49 height 18
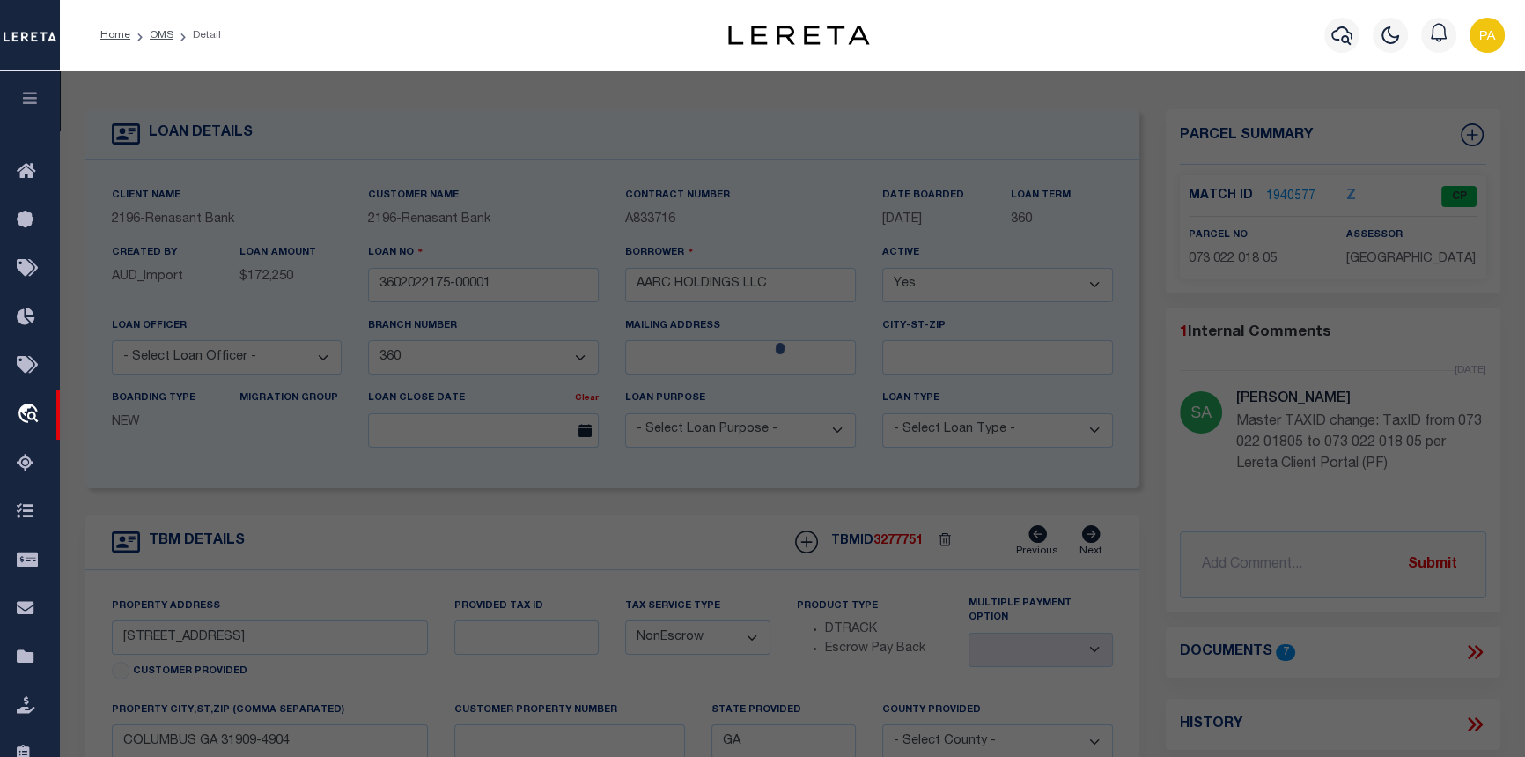
checkbox input "false"
select select "CP"
type input "AARC HOLDINGS LLC"
select select
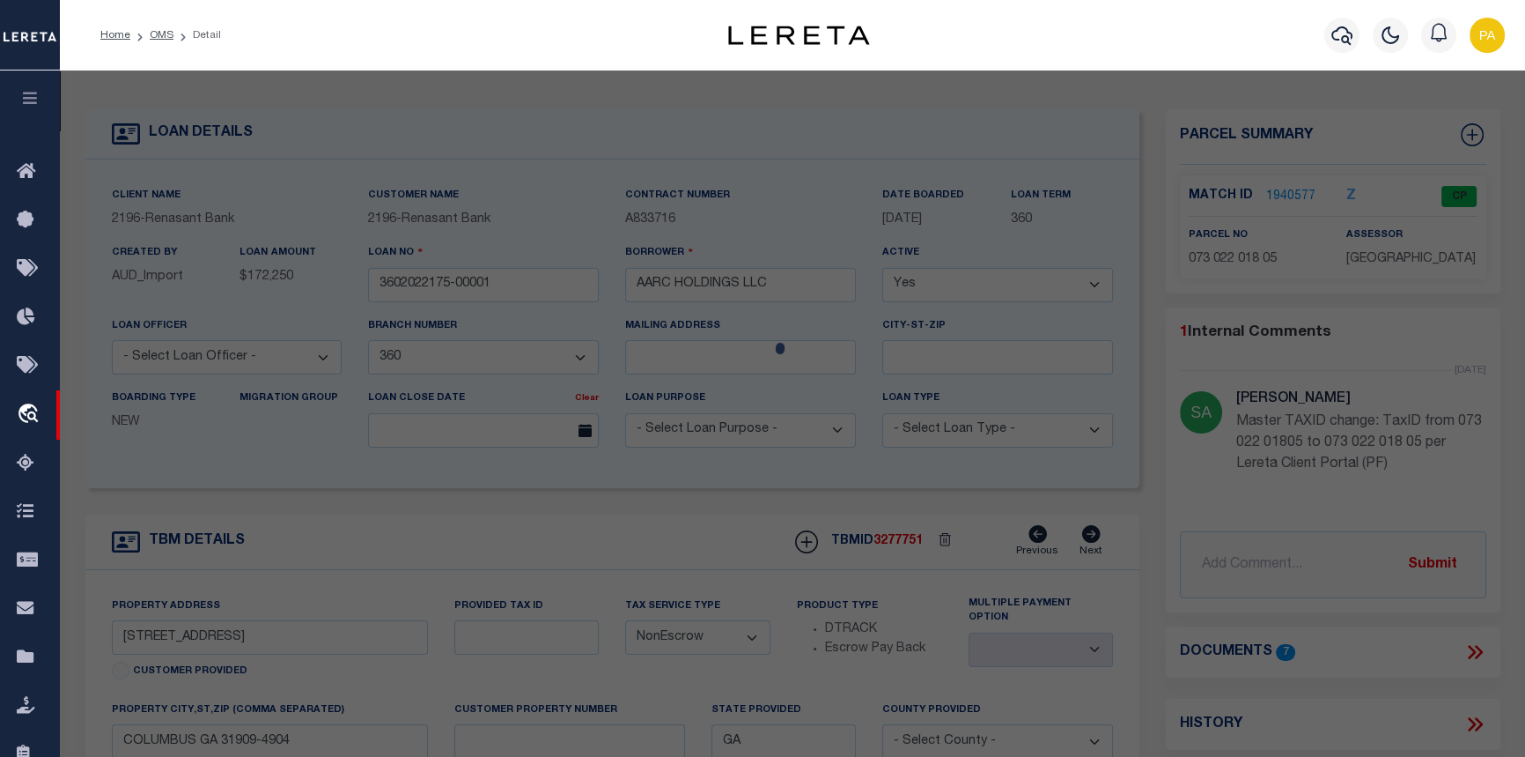
type input "8082 VETERANS PKY Unit 00005"
checkbox input "false"
type input "COLUMBUS GA 31909"
type textarea "UT 5 SPRINGCREEK VILLAGE CONDOMINIUM"
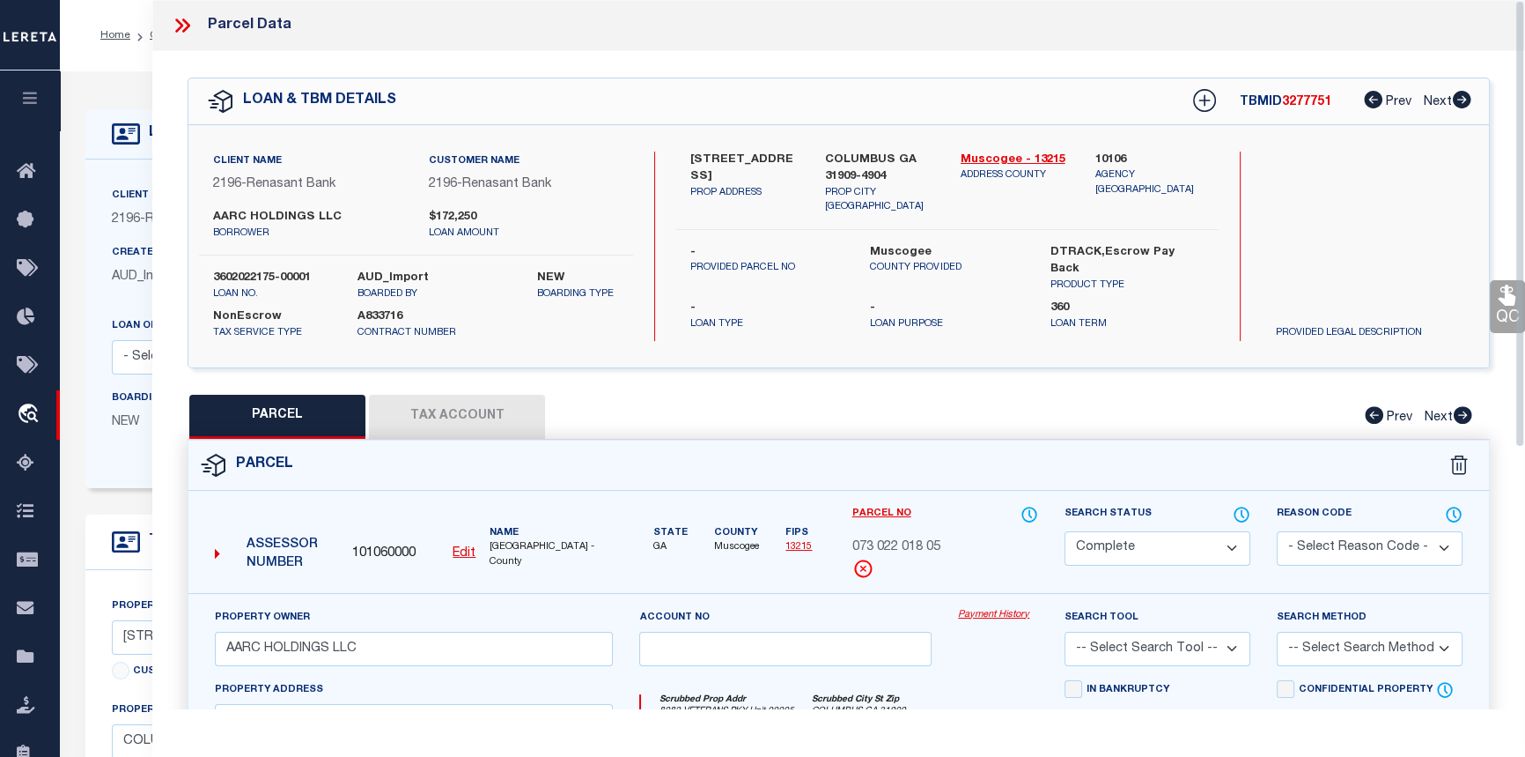
click at [999, 612] on link "Payment History" at bounding box center [998, 615] width 80 height 15
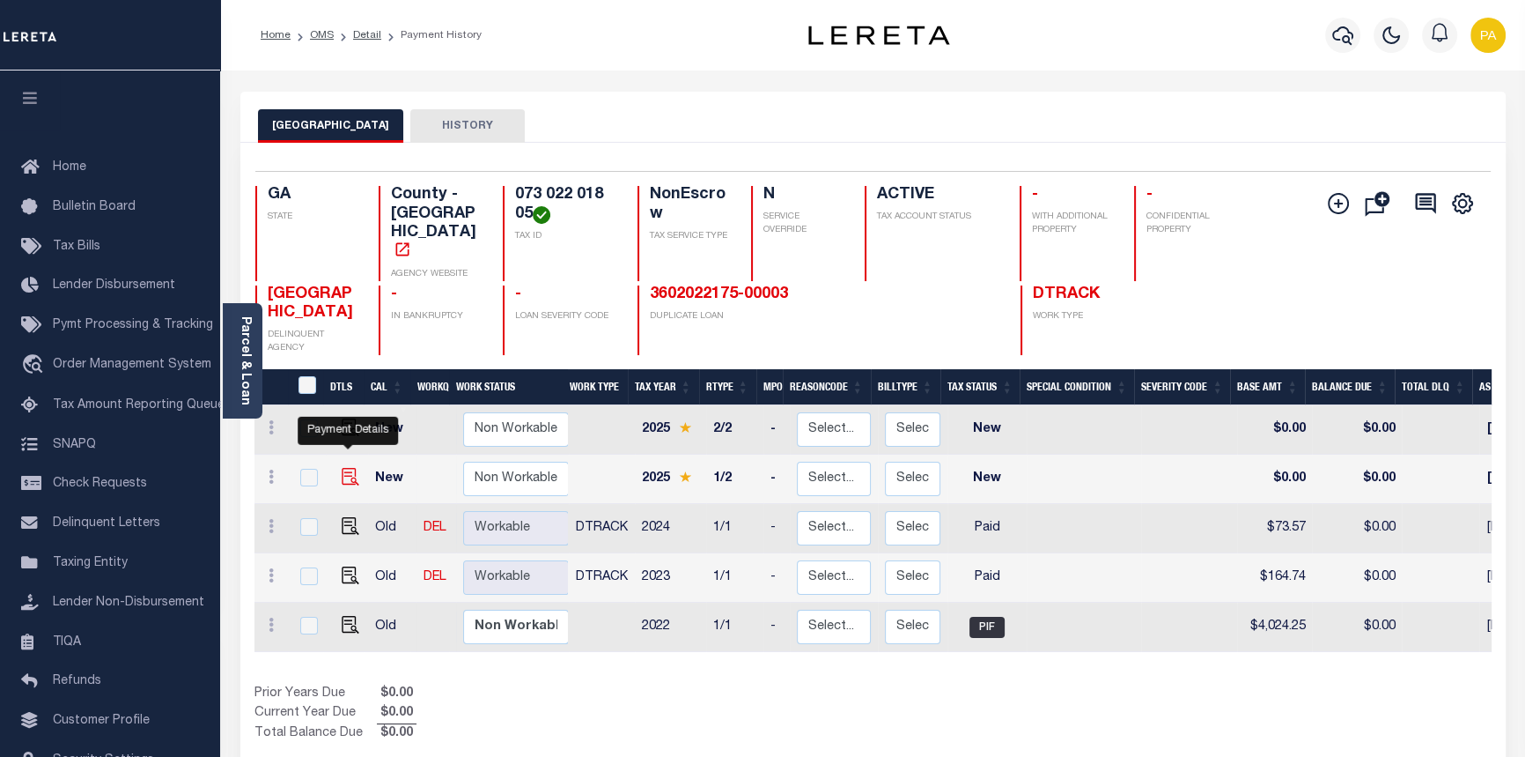
click at [349, 468] on img "" at bounding box center [351, 477] width 18 height 18
checkbox input "true"
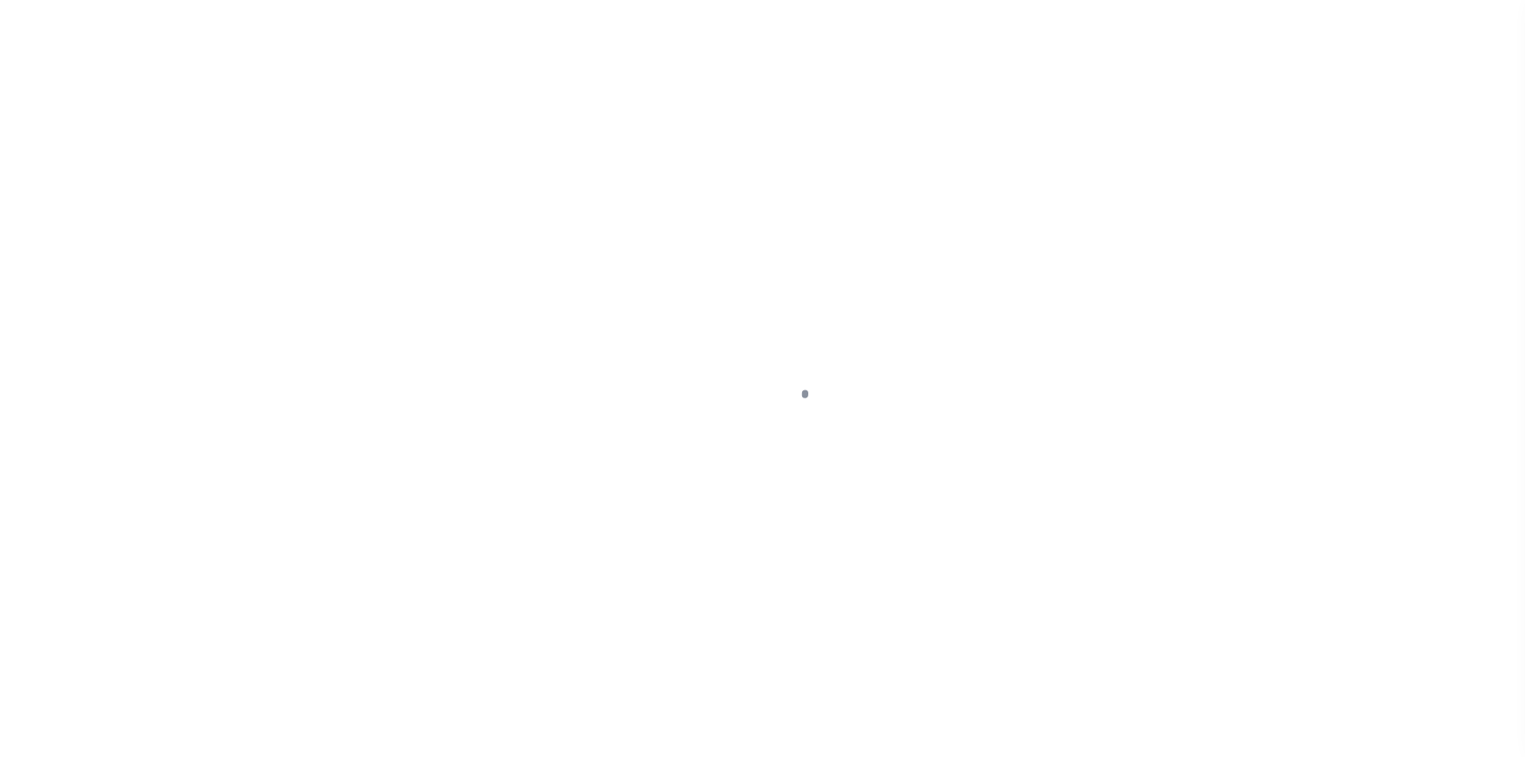
select select "NW2"
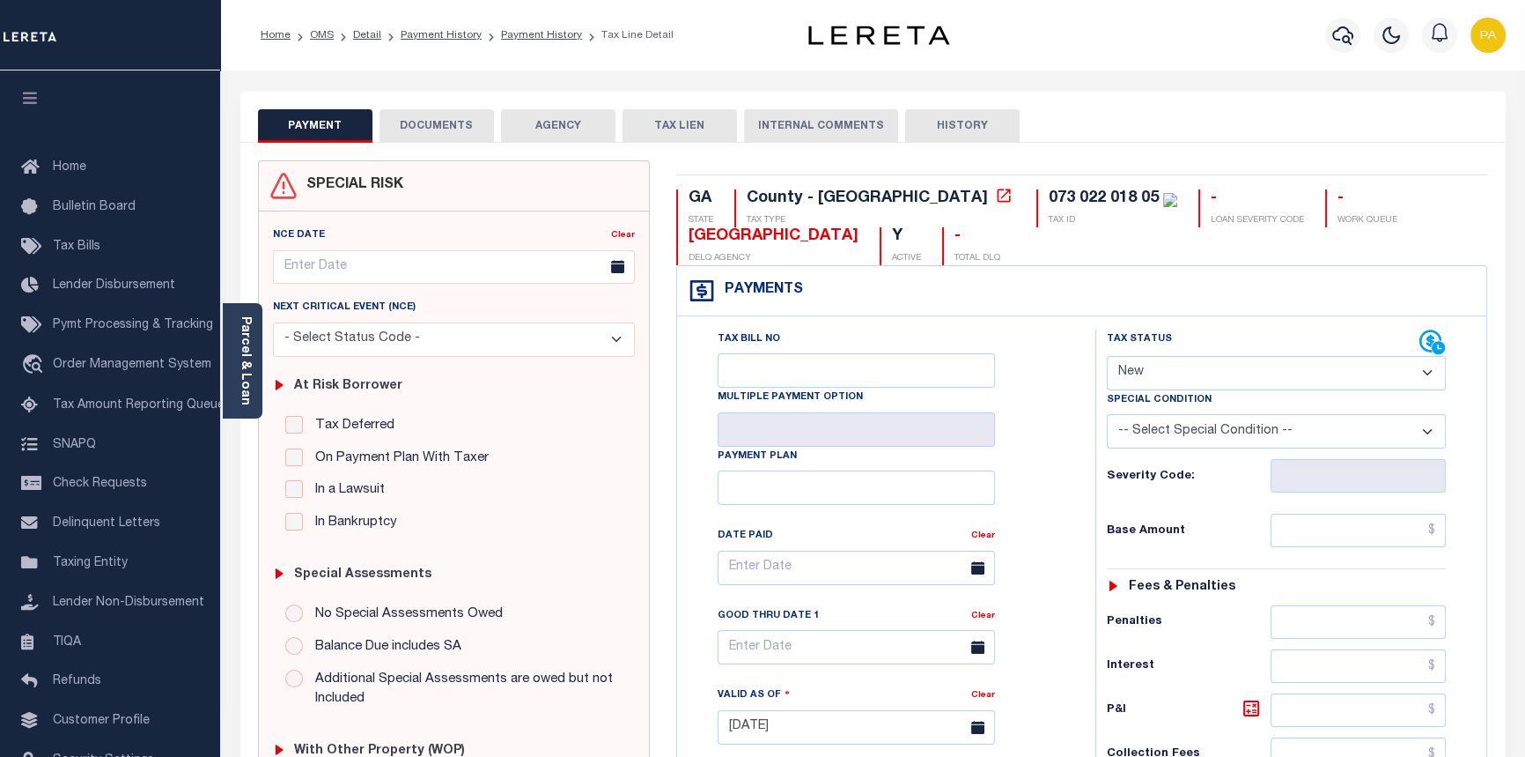
click at [428, 129] on button "DOCUMENTS" at bounding box center [437, 125] width 114 height 33
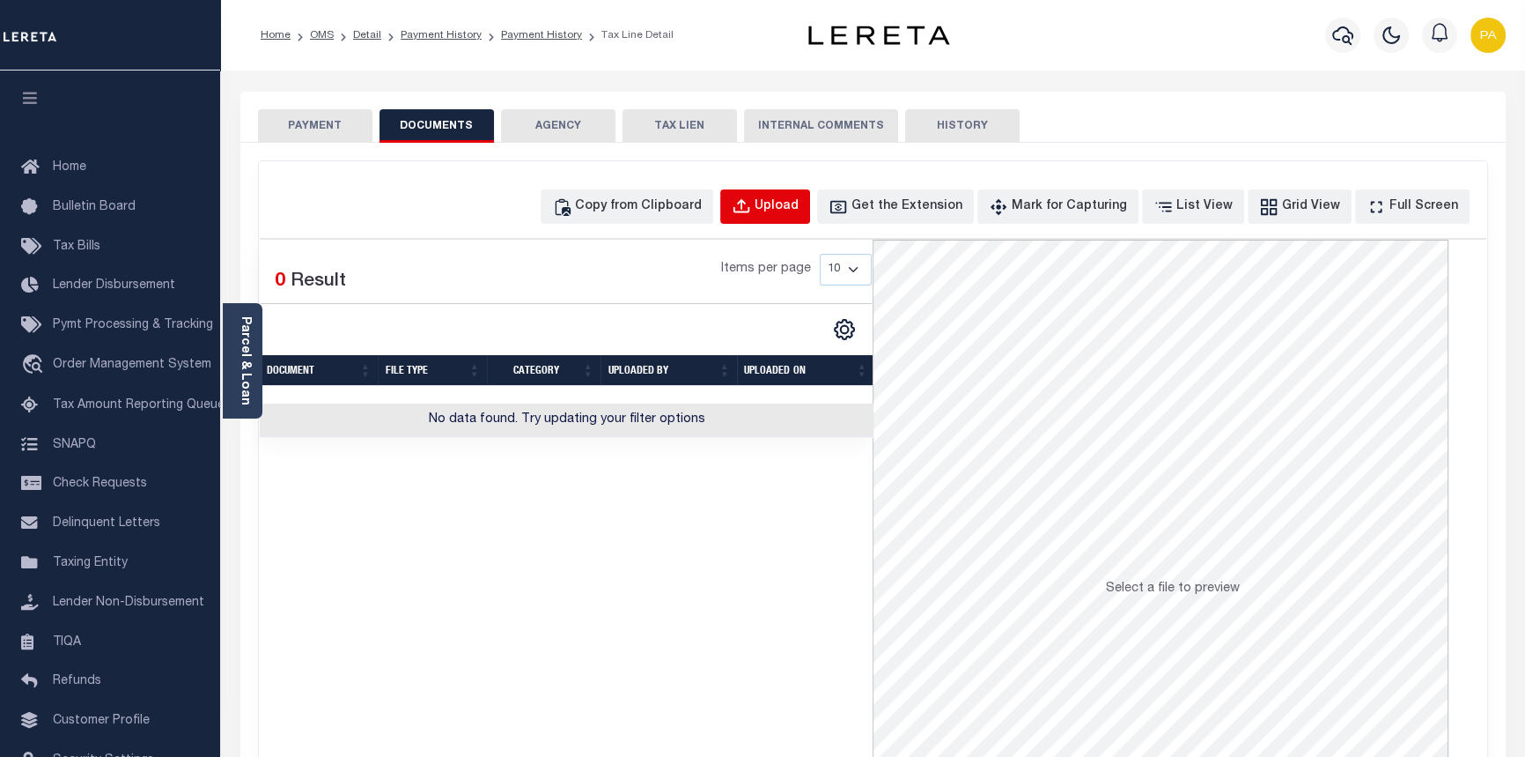
click at [799, 209] on div "Upload" at bounding box center [777, 206] width 44 height 19
select select "POP"
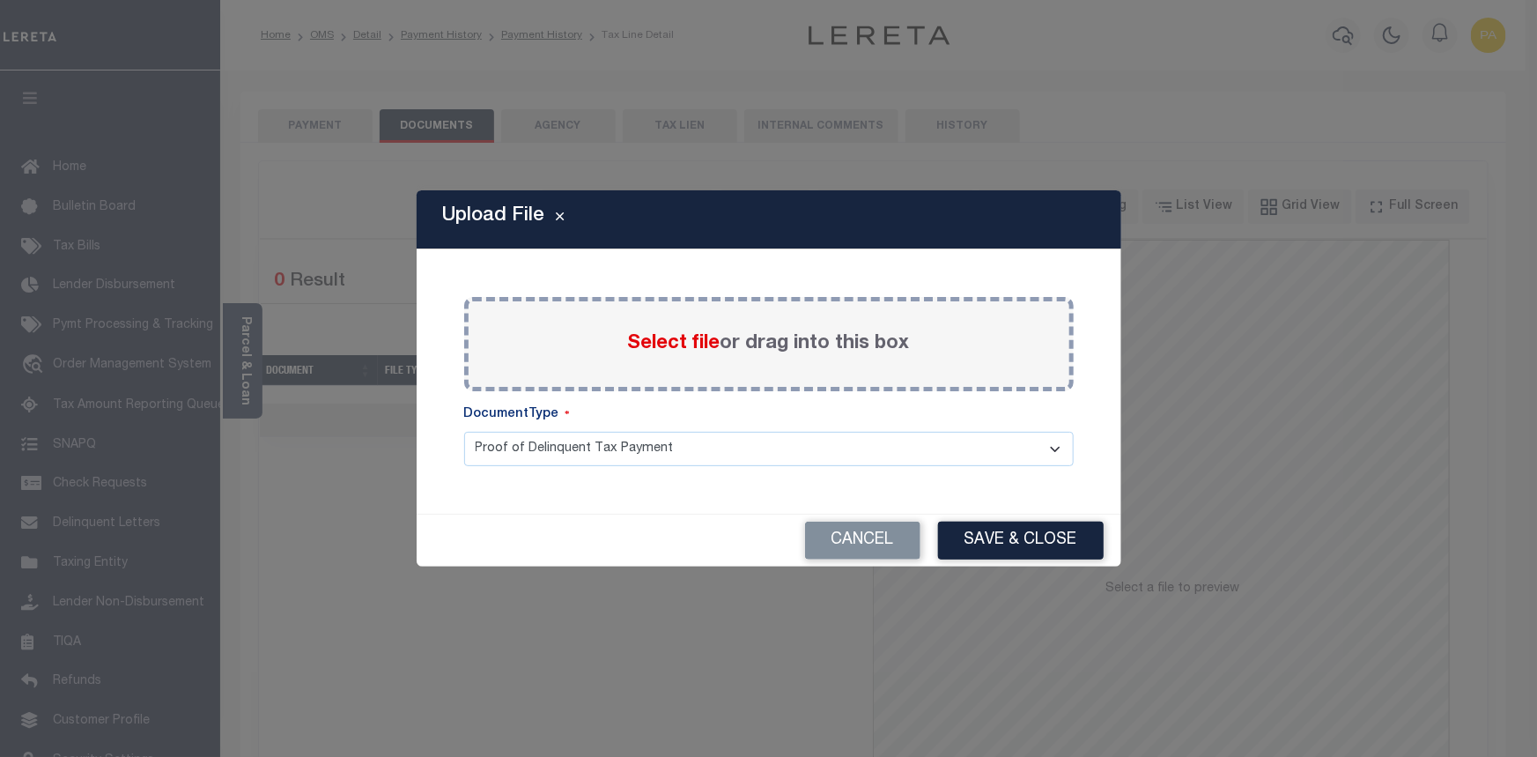
click at [665, 343] on span "Select file" at bounding box center [674, 343] width 92 height 19
click at [0, 0] on input "Select file or drag into this box" at bounding box center [0, 0] width 0 height 0
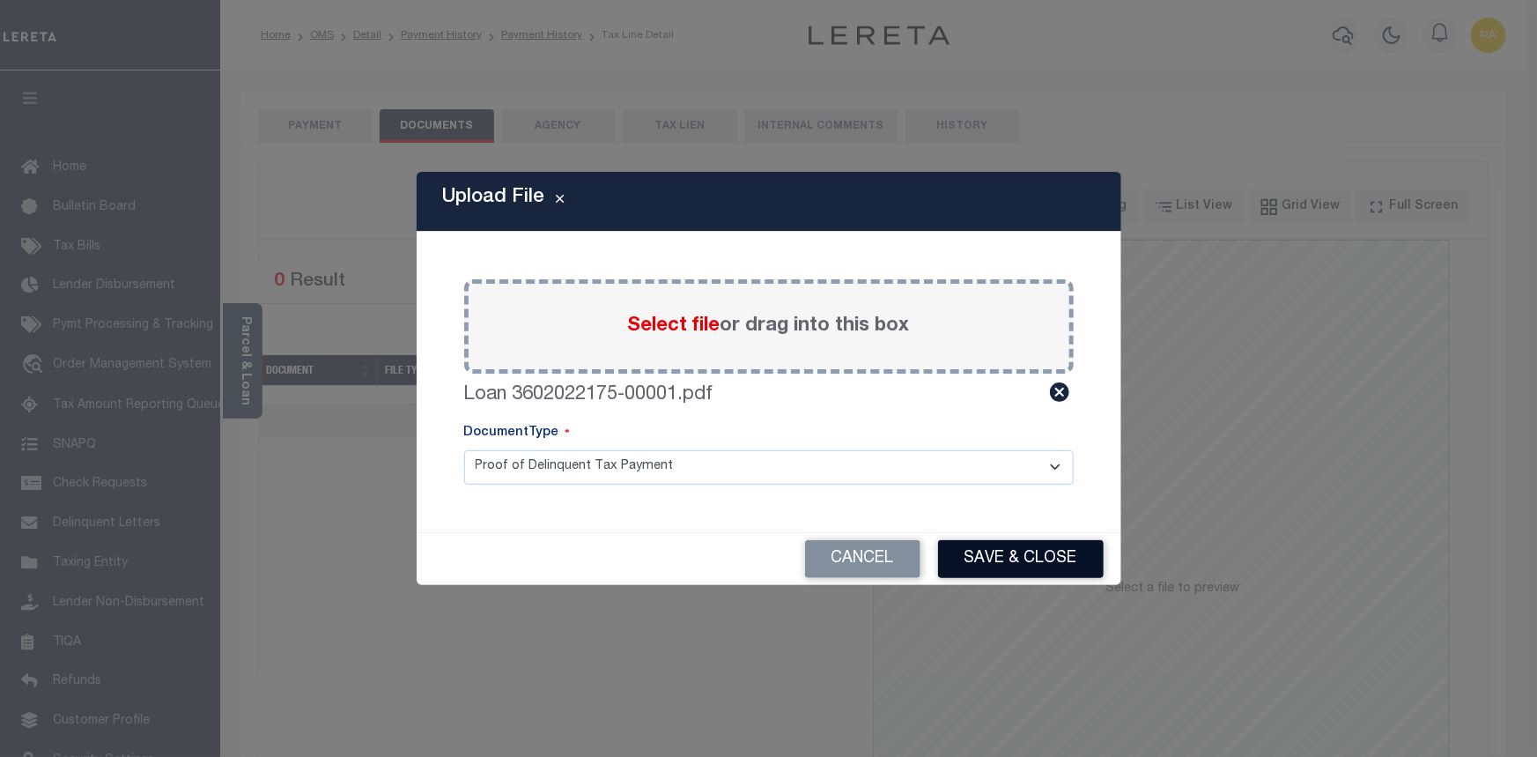
click at [1035, 558] on button "Save & Close" at bounding box center [1021, 559] width 166 height 38
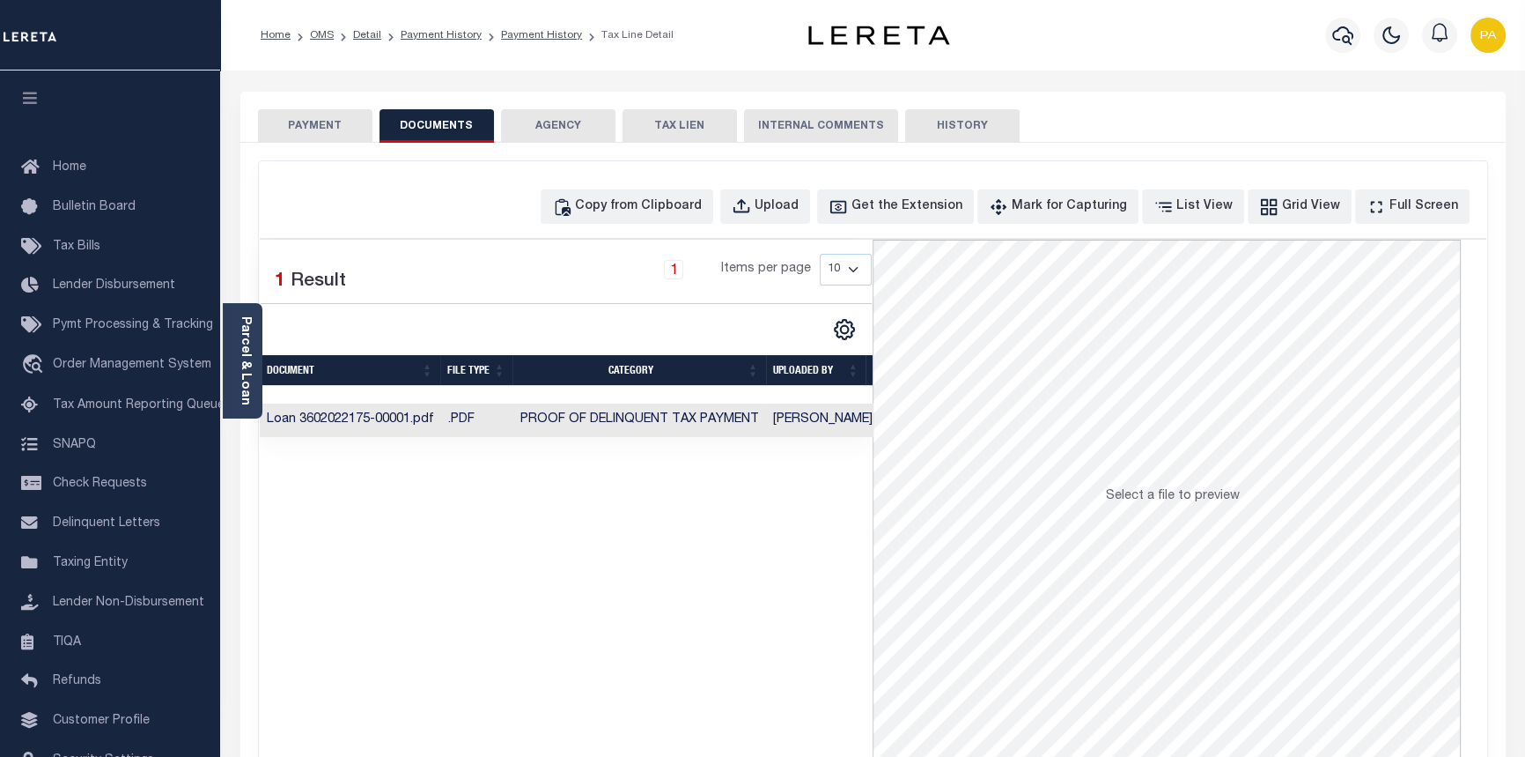
click at [317, 123] on button "PAYMENT" at bounding box center [315, 125] width 114 height 33
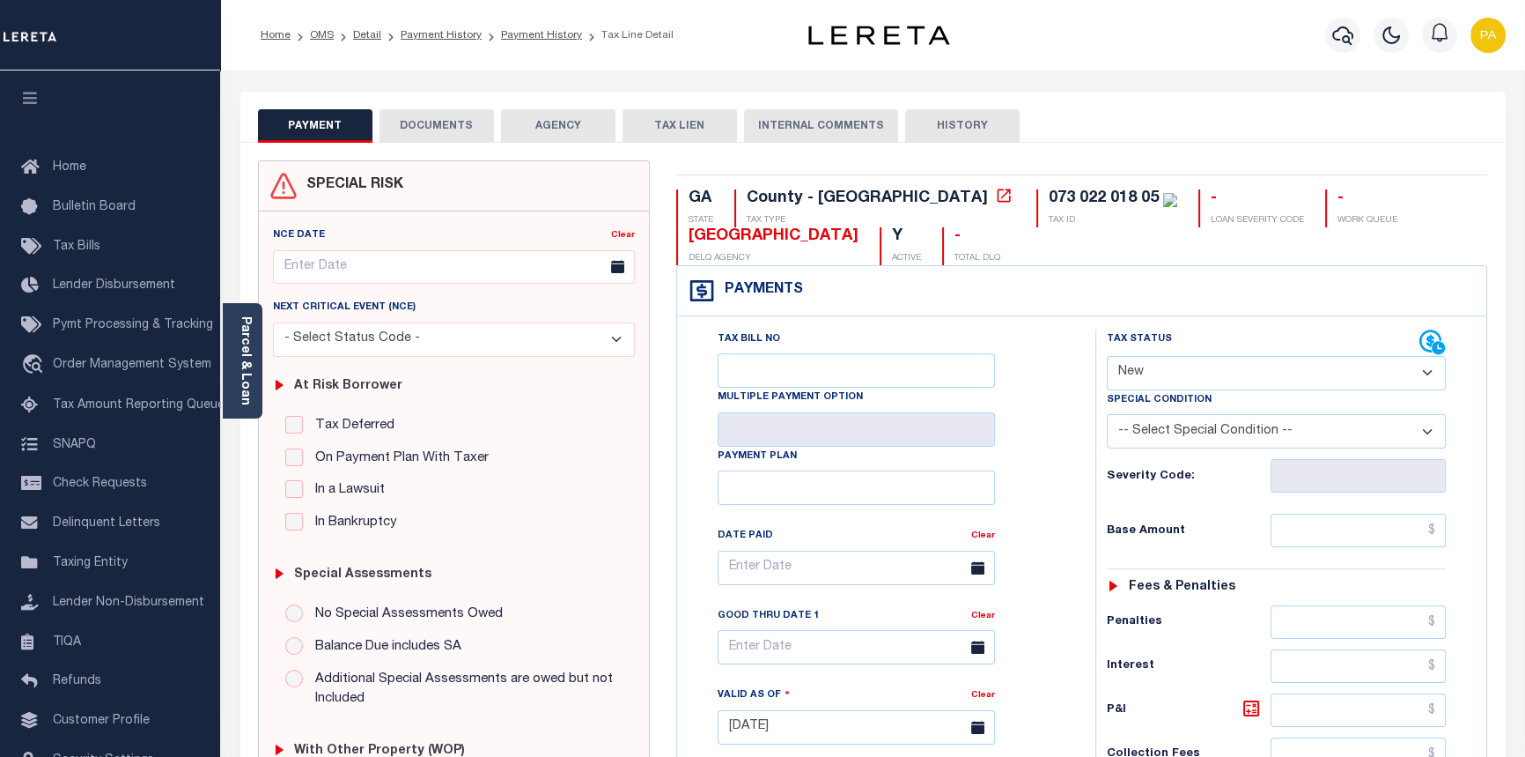
click at [1427, 377] on select "- Select Status Code - Open Due/Unpaid Paid Incomplete No Tax Due Internal Refu…" at bounding box center [1277, 373] width 340 height 34
select select "OP2"
click at [1107, 357] on select "- Select Status Code - Open Due/Unpaid Paid Incomplete No Tax Due Internal Refu…" at bounding box center [1277, 373] width 340 height 34
type input "[DATE]"
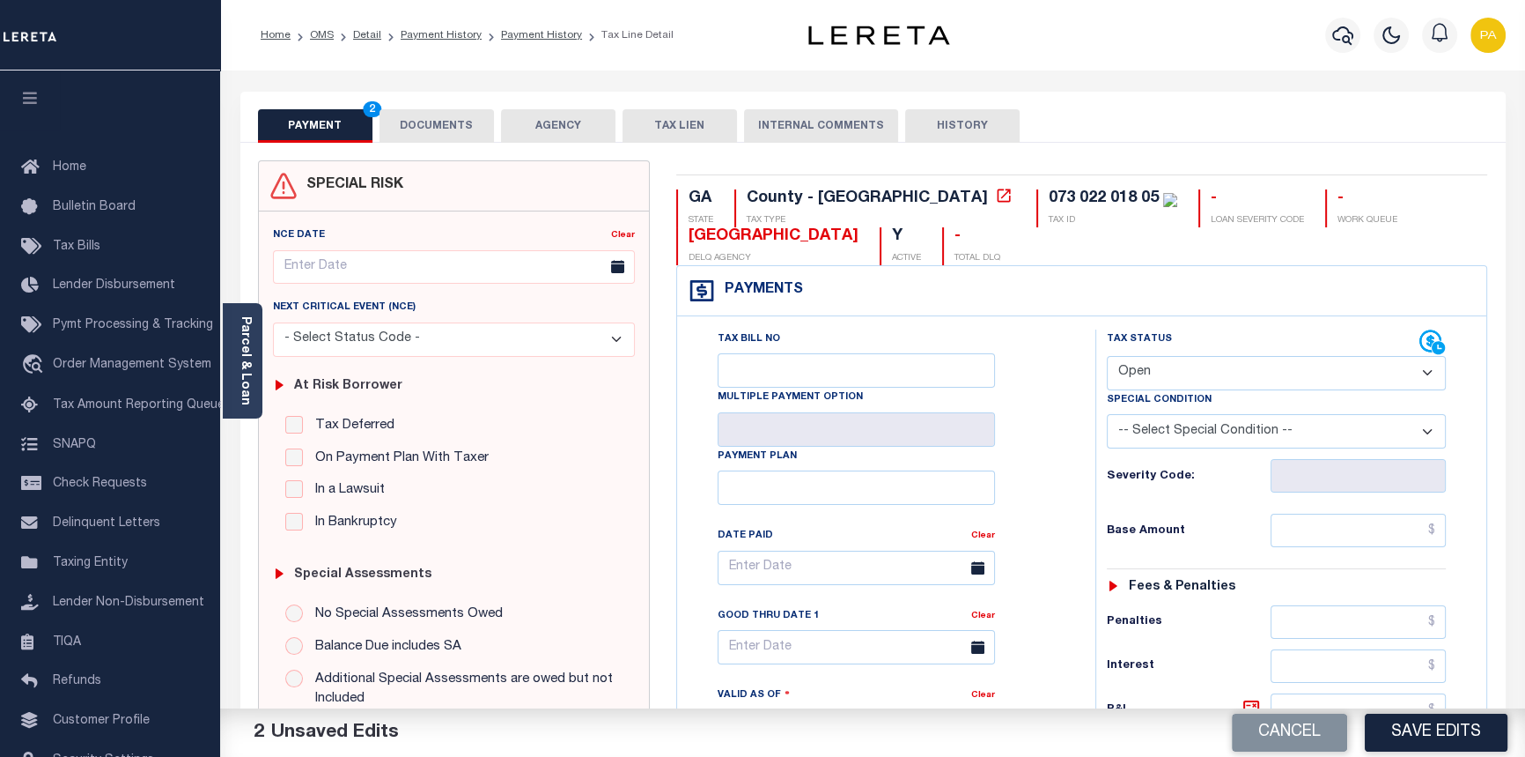
drag, startPoint x: 1423, startPoint y: 373, endPoint x: 1412, endPoint y: 374, distance: 11.5
click at [1423, 373] on select "- Select Status Code - Open Due/Unpaid Paid Incomplete No Tax Due Internal Refu…" at bounding box center [1277, 373] width 340 height 34
select select "NW2"
click at [1107, 357] on select "- Select Status Code - Open Due/Unpaid Paid Incomplete No Tax Due Internal Refu…" at bounding box center [1277, 373] width 340 height 34
type input "[DATE]"
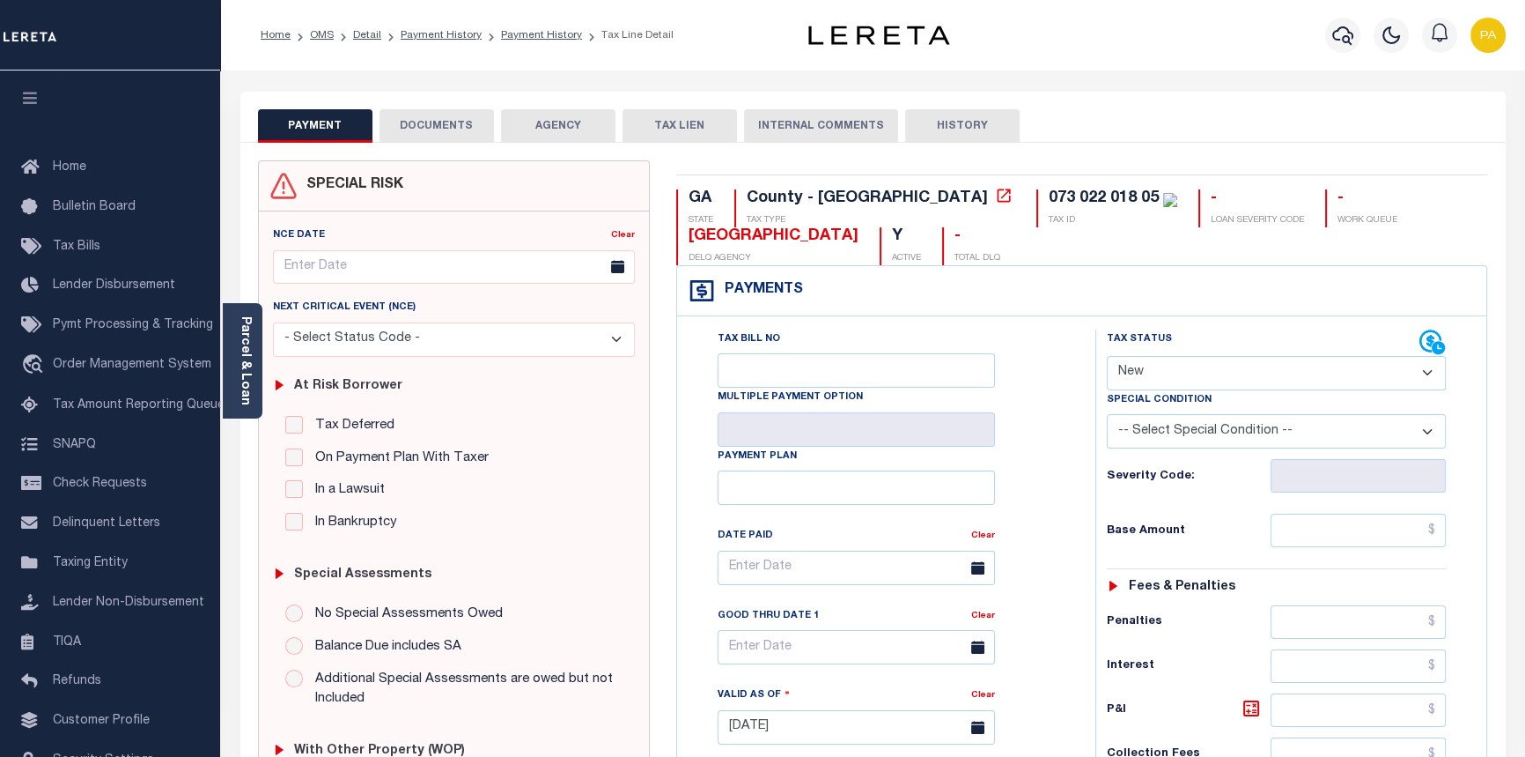
click at [1433, 368] on select "- Select Status Code - Open Due/Unpaid Paid Incomplete No Tax Due Internal Refu…" at bounding box center [1277, 373] width 340 height 34
select select "OP2"
click at [1107, 357] on select "- Select Status Code - Open Due/Unpaid Paid Incomplete No Tax Due Internal Refu…" at bounding box center [1277, 373] width 340 height 34
type input "[DATE]"
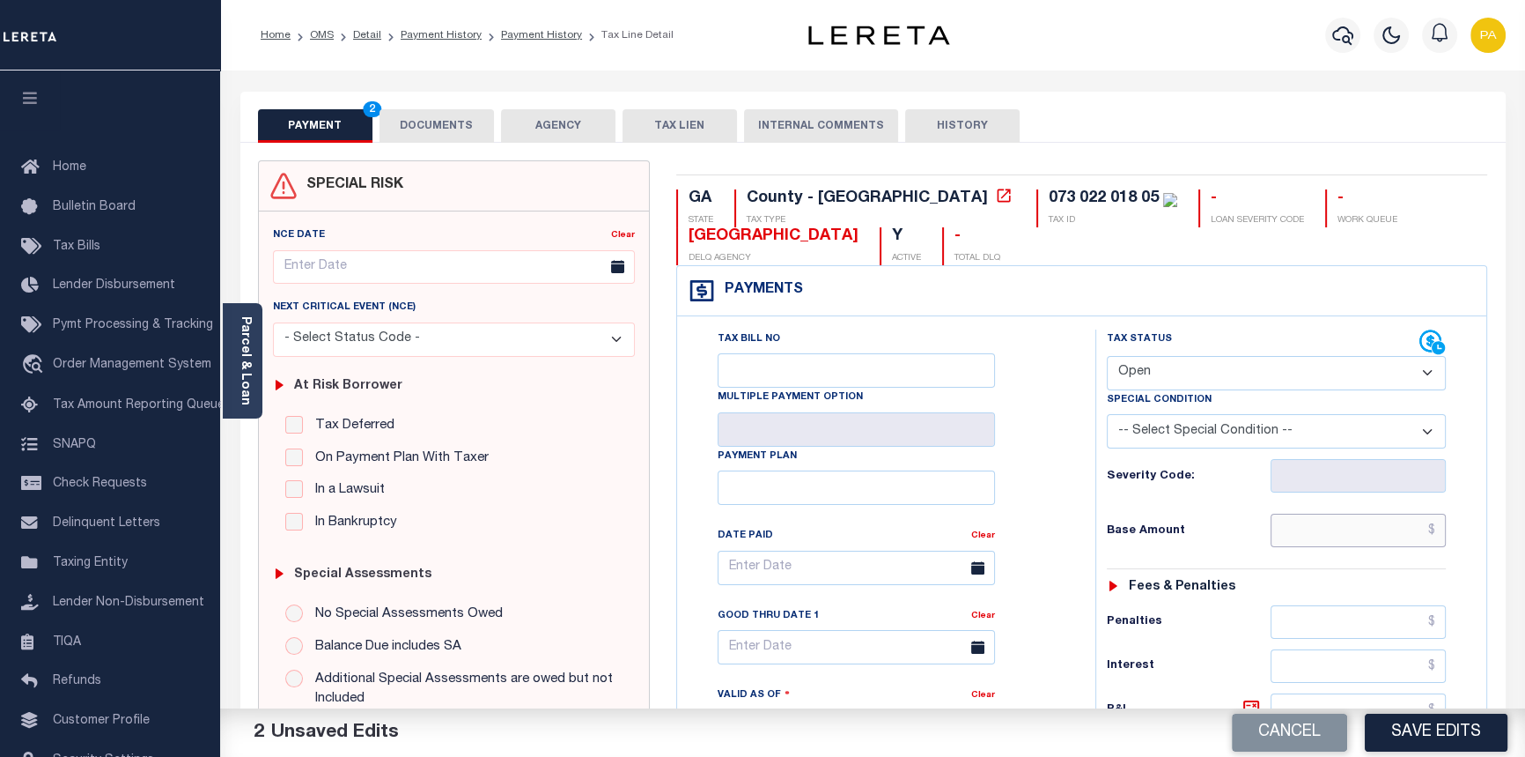
click at [1437, 540] on input "text" at bounding box center [1359, 529] width 176 height 33
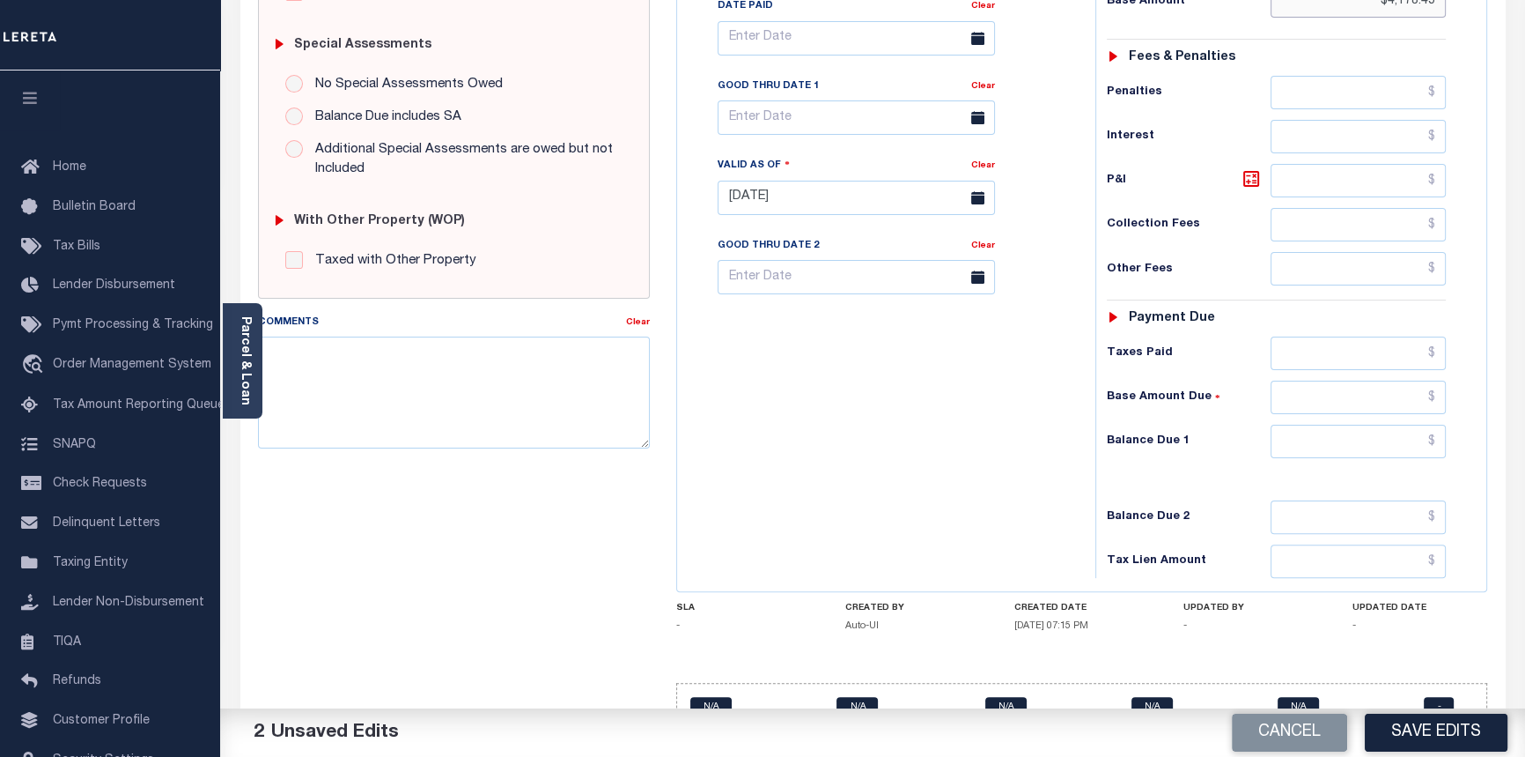
scroll to position [560, 0]
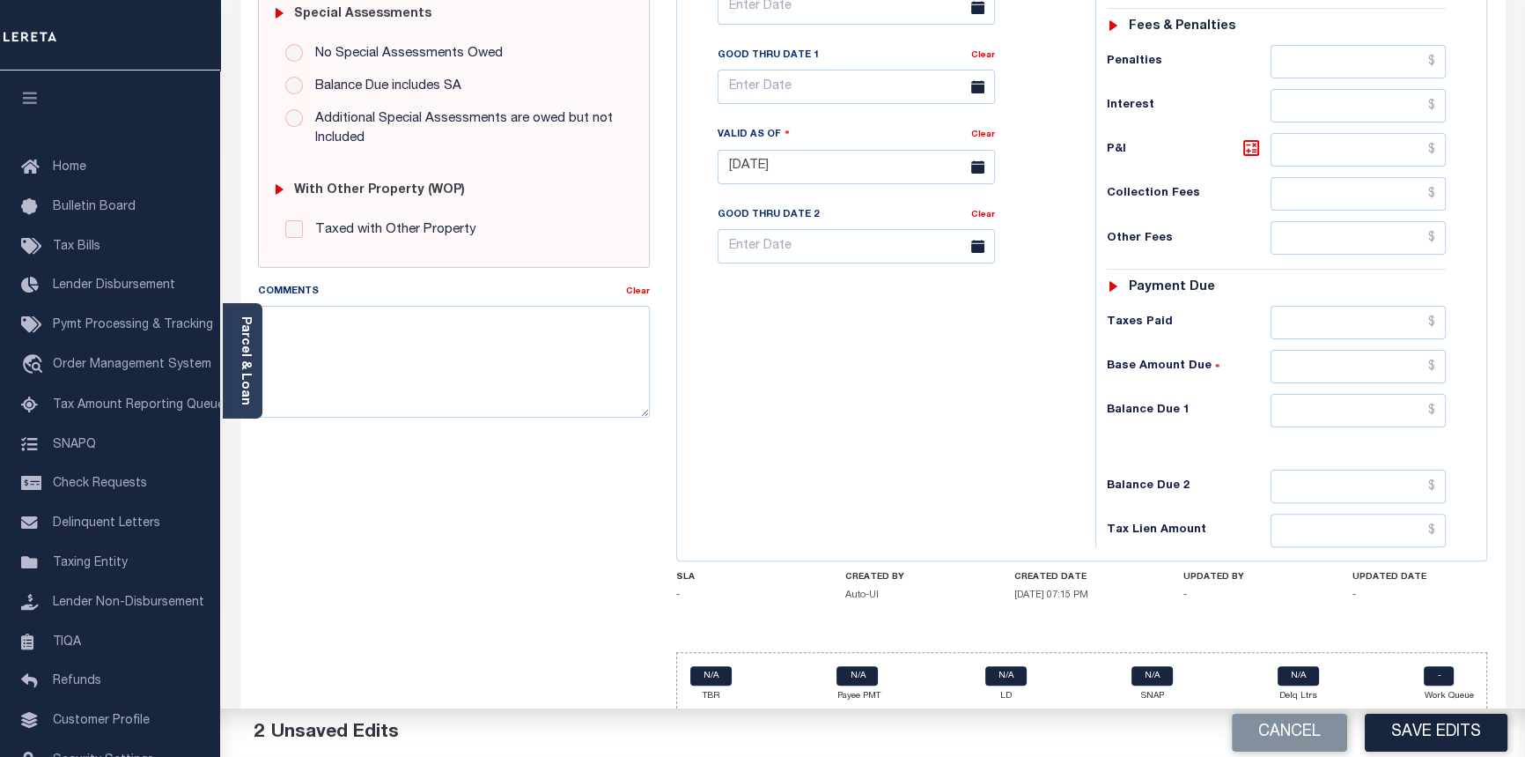
type input "$4,178.45"
click at [1438, 413] on input "text" at bounding box center [1359, 410] width 176 height 33
type input "$4,178.45"
click at [292, 346] on textarea "Comments" at bounding box center [454, 361] width 393 height 111
type textarea "09/16/2025pk See imaged tax statement."
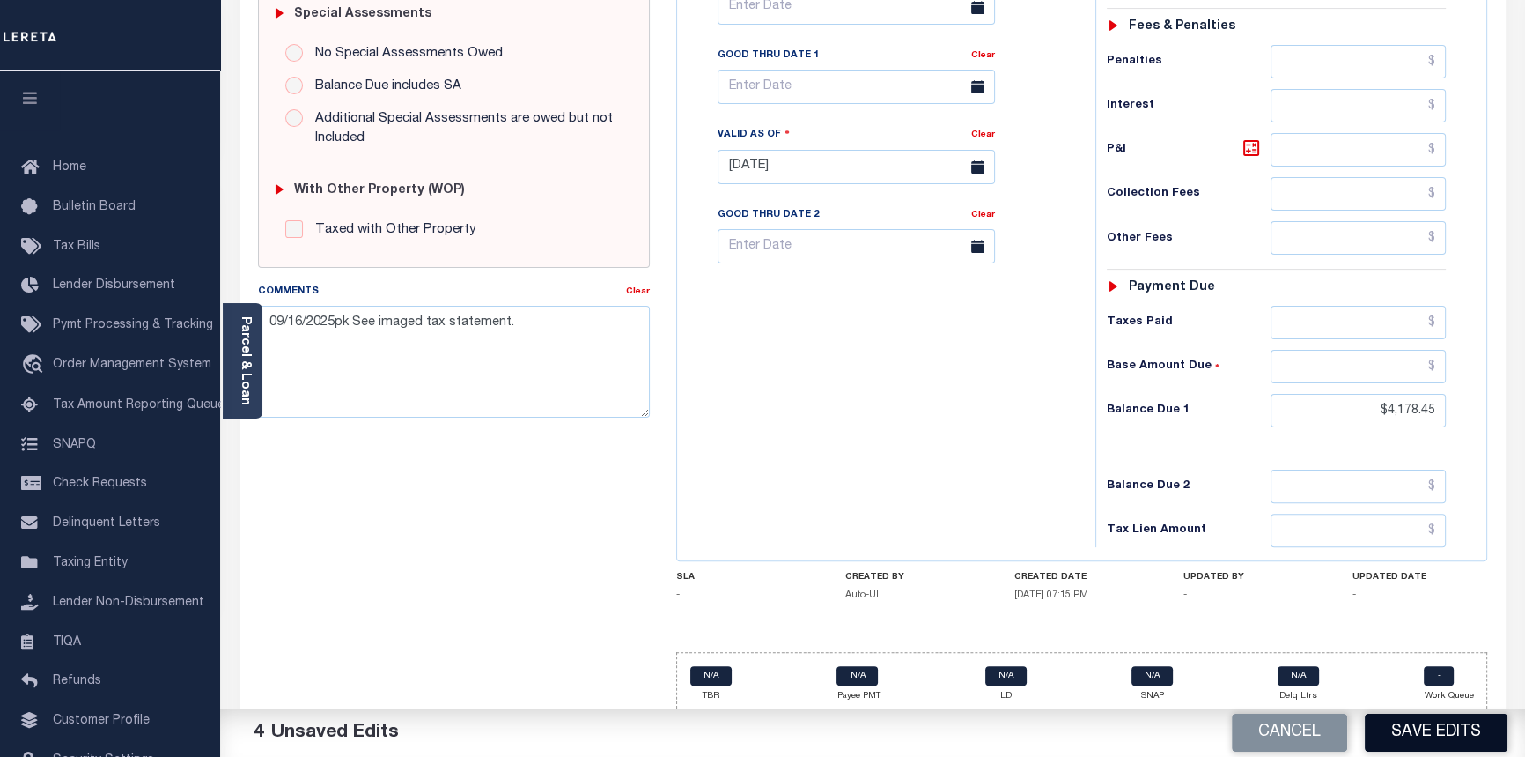
click at [1456, 750] on button "Save Edits" at bounding box center [1436, 732] width 143 height 38
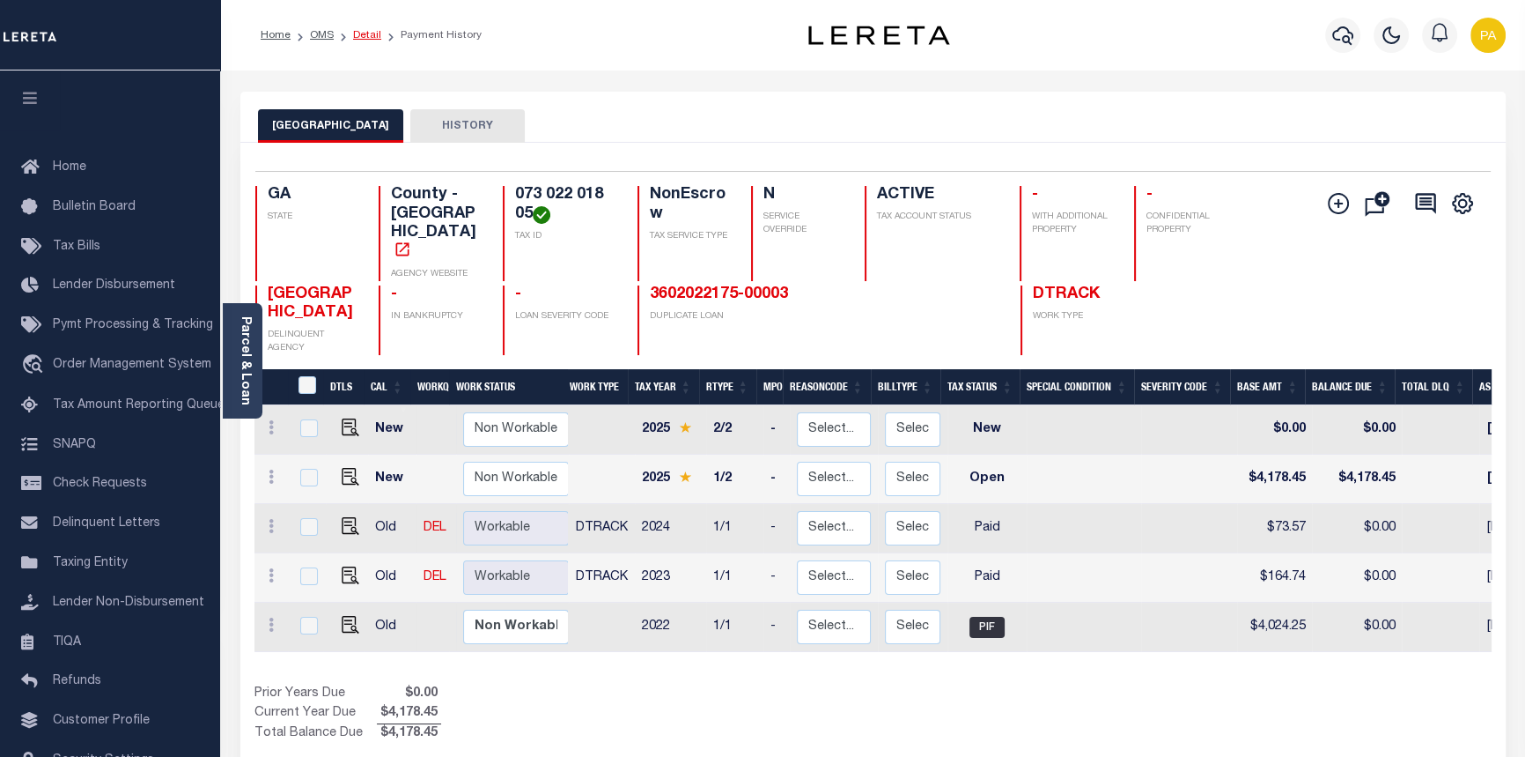
click at [366, 41] on li "Detail" at bounding box center [358, 35] width 48 height 16
click at [357, 42] on li "Detail" at bounding box center [358, 35] width 48 height 16
click at [358, 36] on link "Detail" at bounding box center [367, 35] width 28 height 11
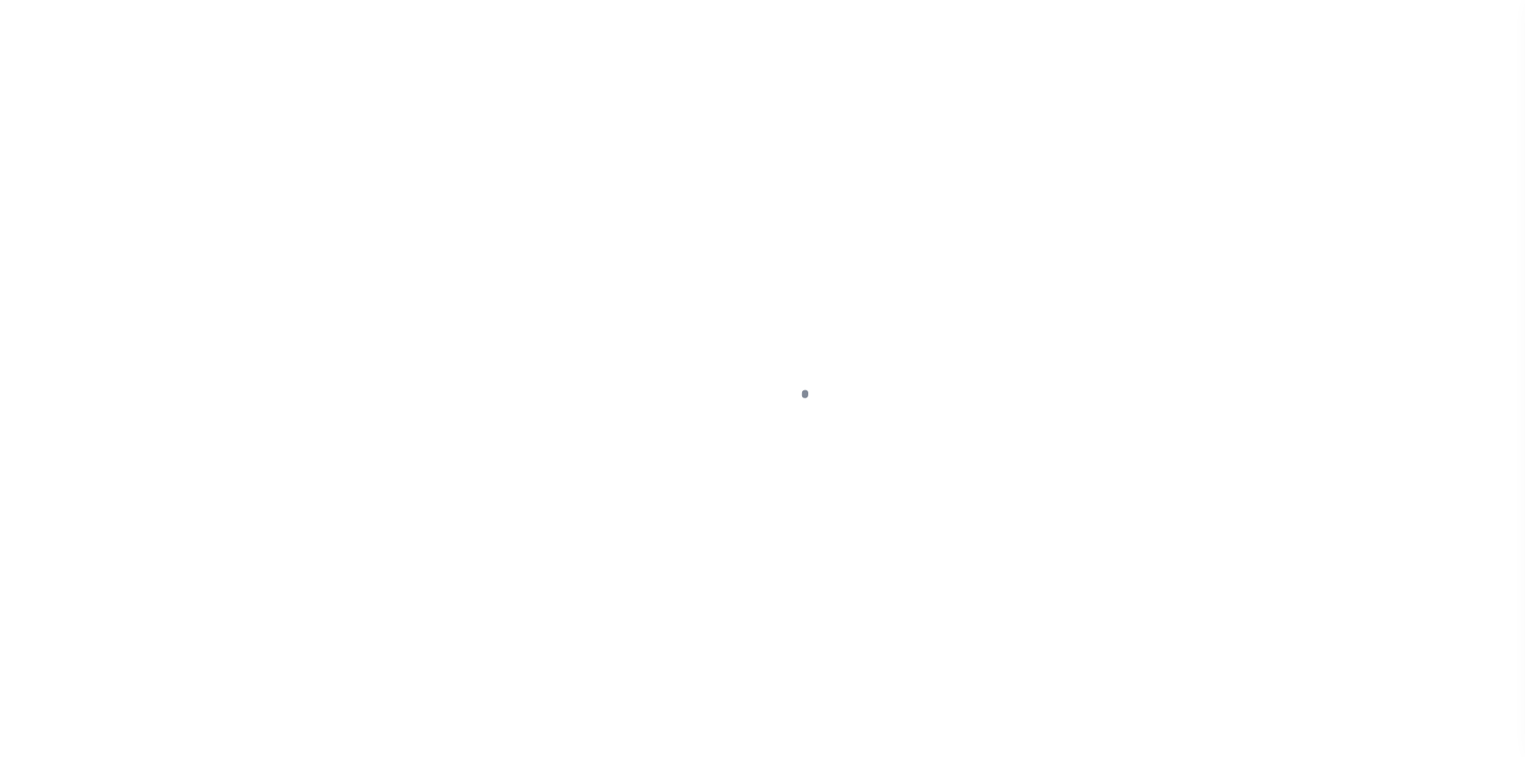
select select "NonEscrow"
type input "[STREET_ADDRESS]"
select select
type input "COLUMBUS GA 31909-4904"
type input "GA"
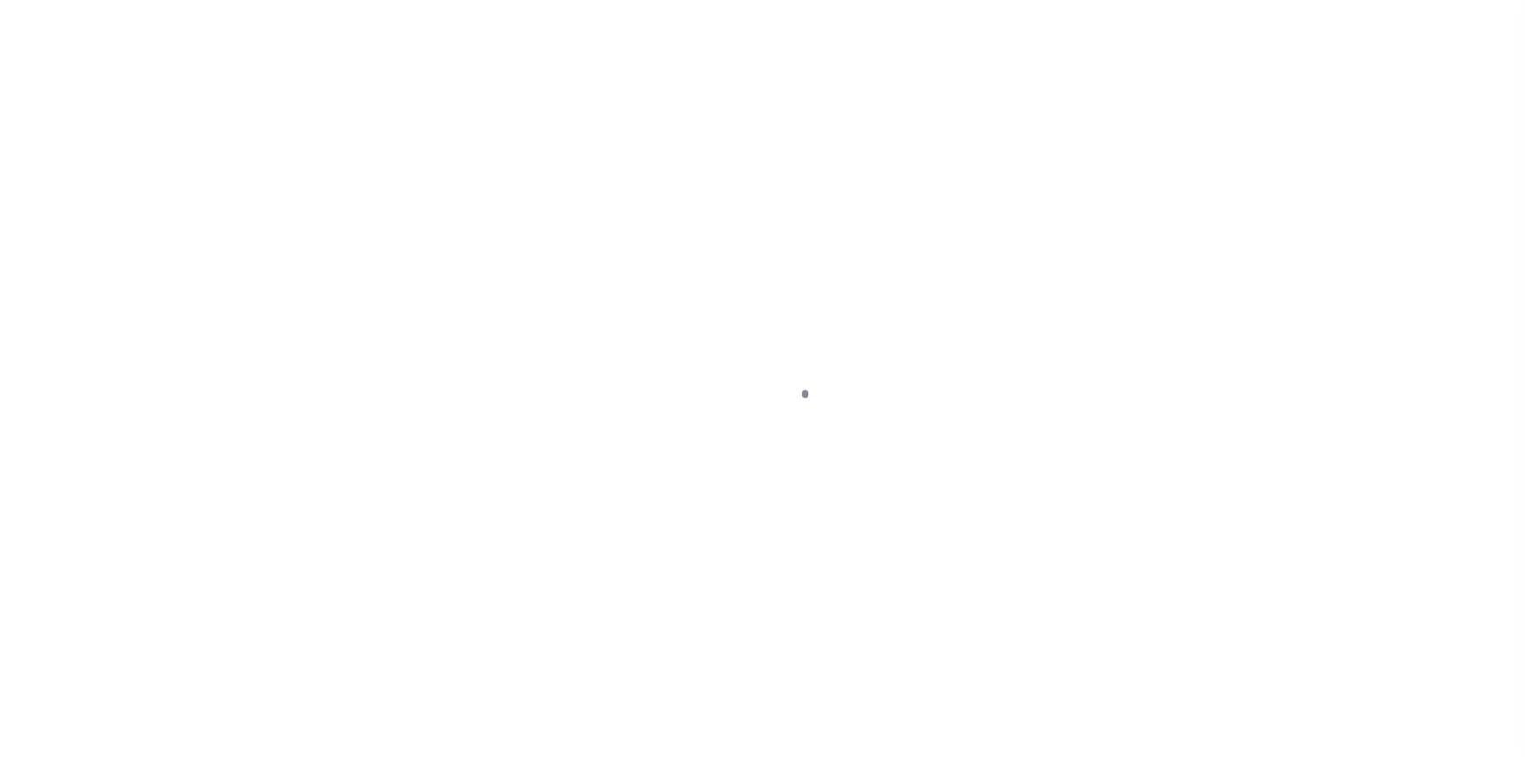
select select
select select "5133"
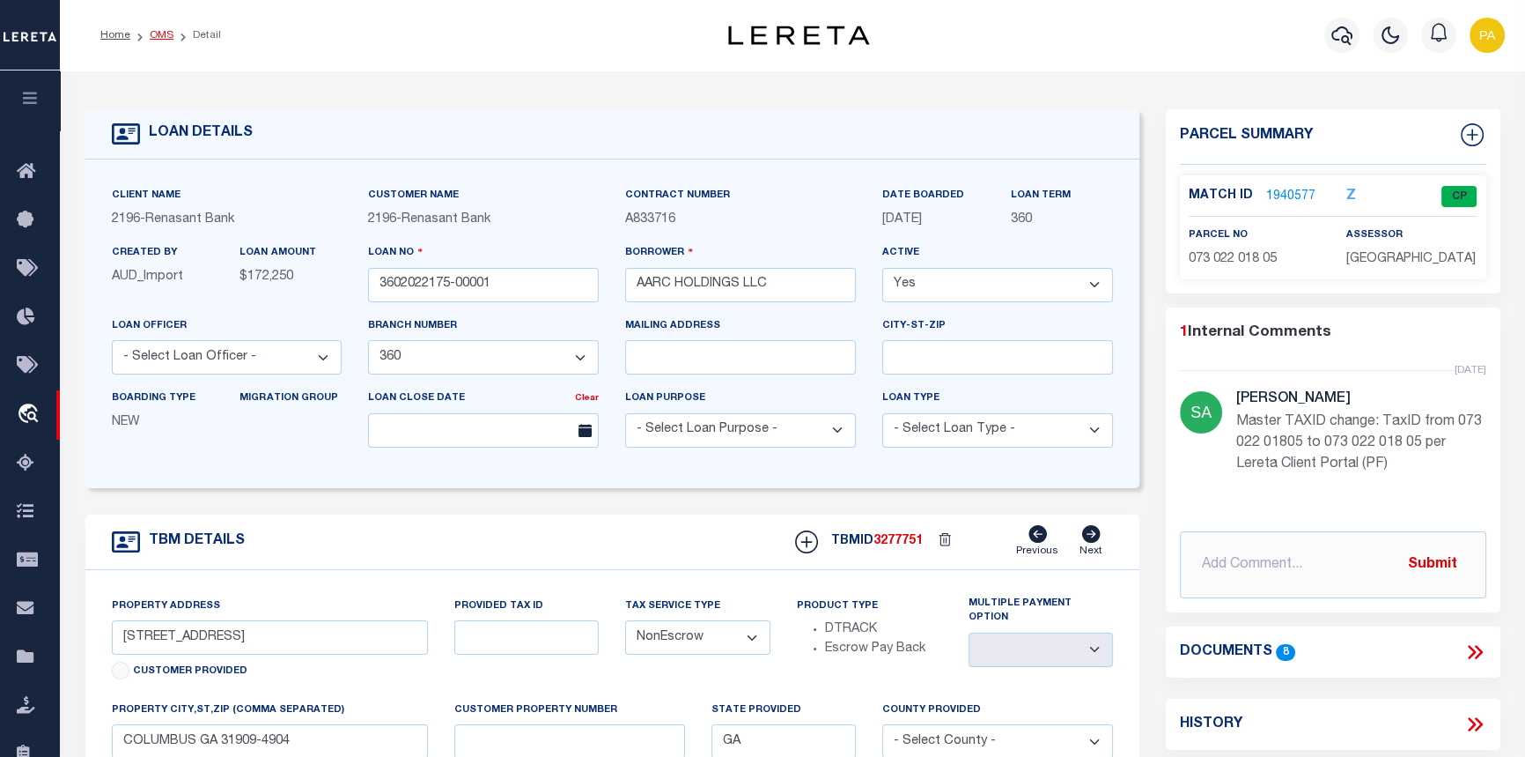
click at [164, 34] on link "OMS" at bounding box center [162, 35] width 24 height 11
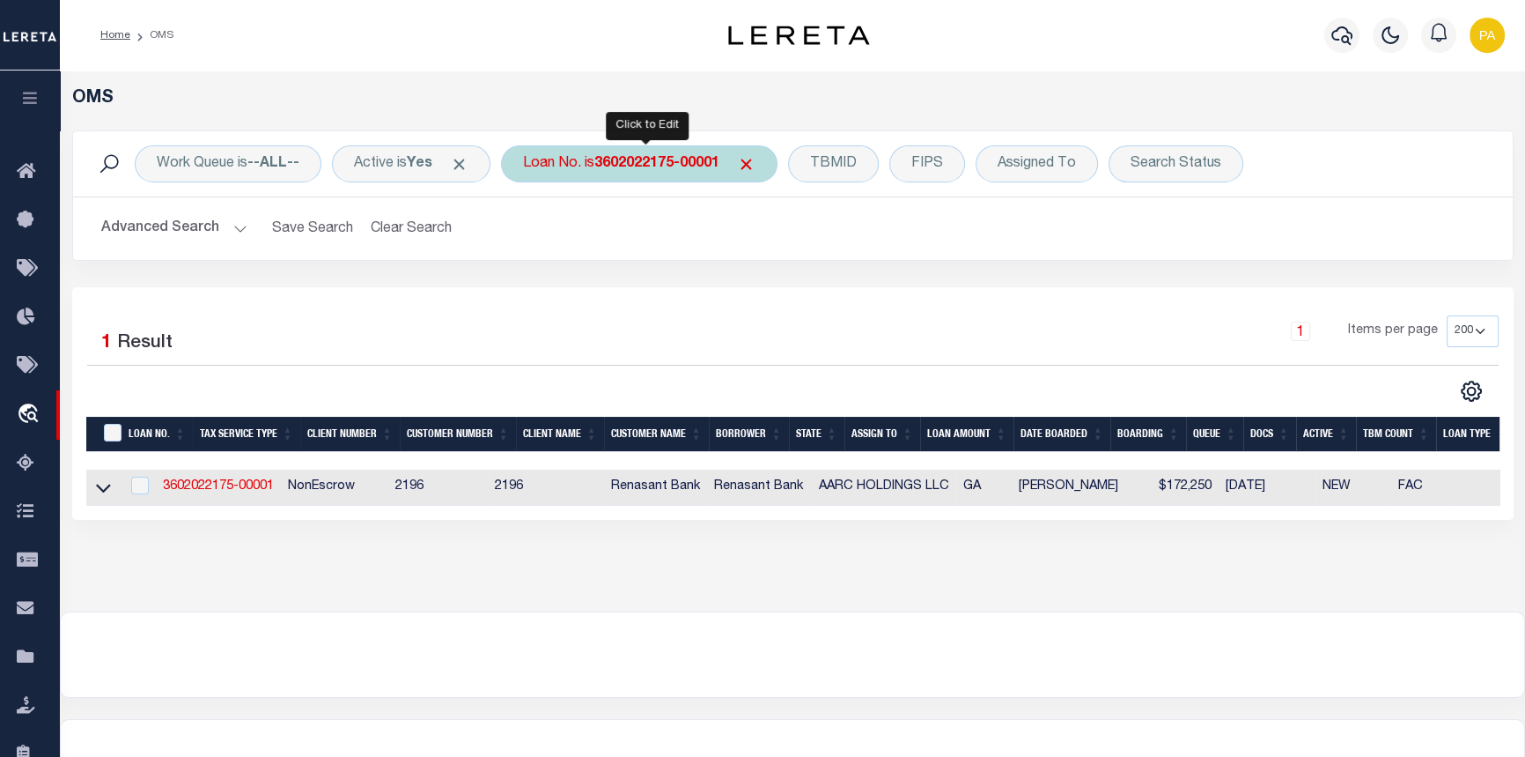
click at [636, 157] on b "3602022175-00001" at bounding box center [657, 164] width 125 height 14
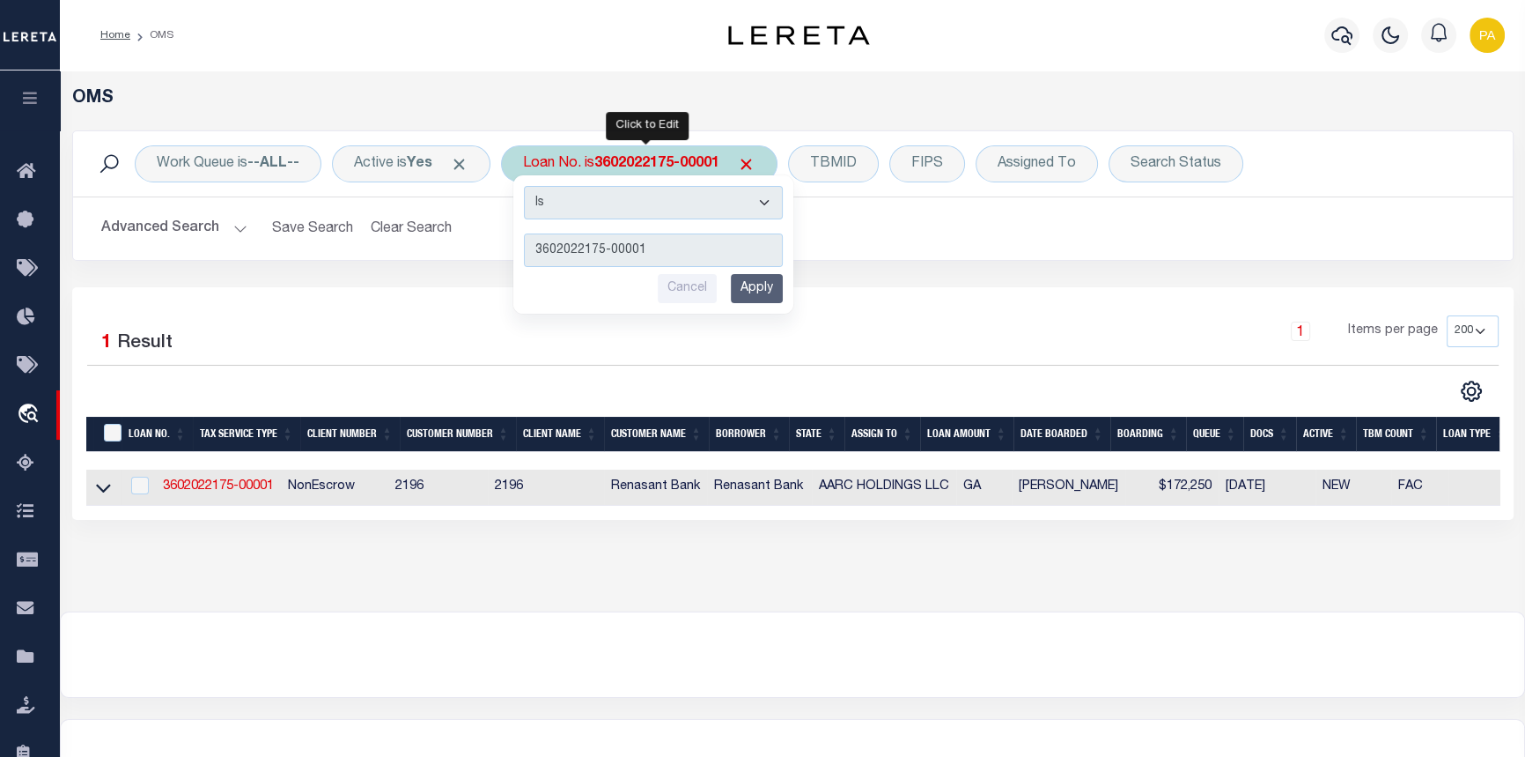
click at [607, 229] on div "Is Contains 3602022175-00001 Cancel Apply" at bounding box center [653, 244] width 280 height 138
click at [648, 252] on input "3602022175-00001" at bounding box center [653, 249] width 259 height 33
type input "3602022175-00003"
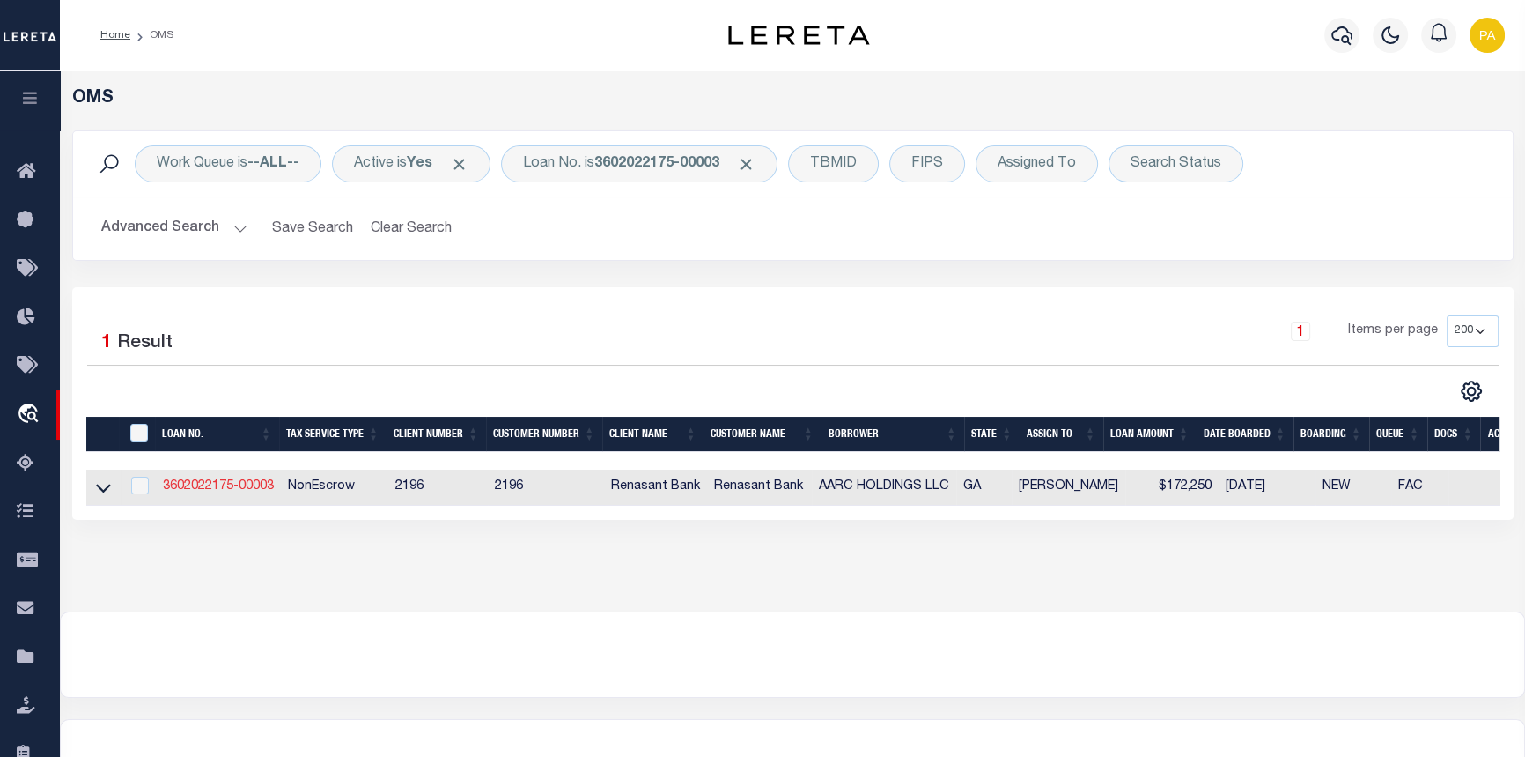
click at [201, 484] on link "3602022175-00003" at bounding box center [218, 486] width 111 height 12
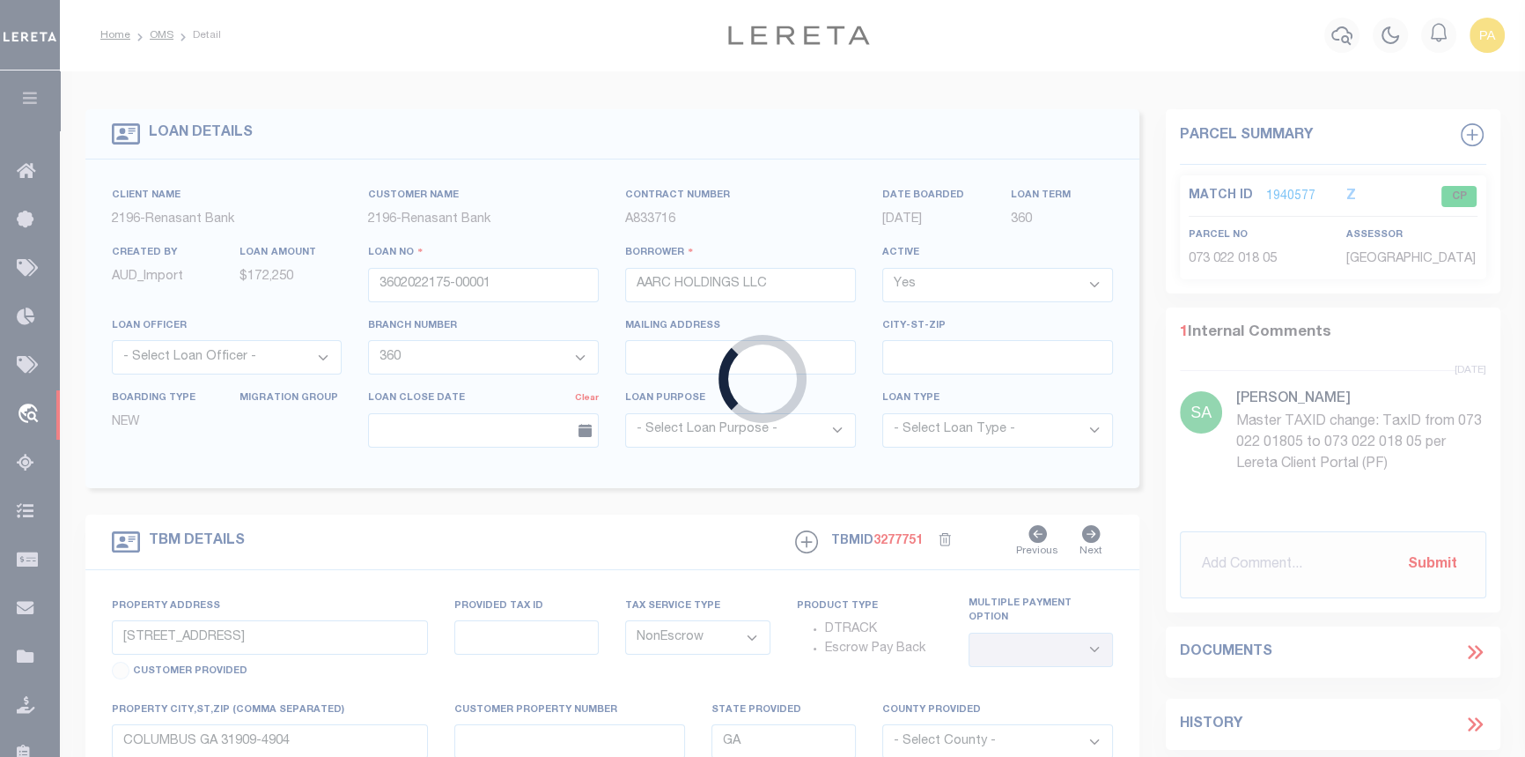
type input "3602022175-00003"
select select
select select "5133"
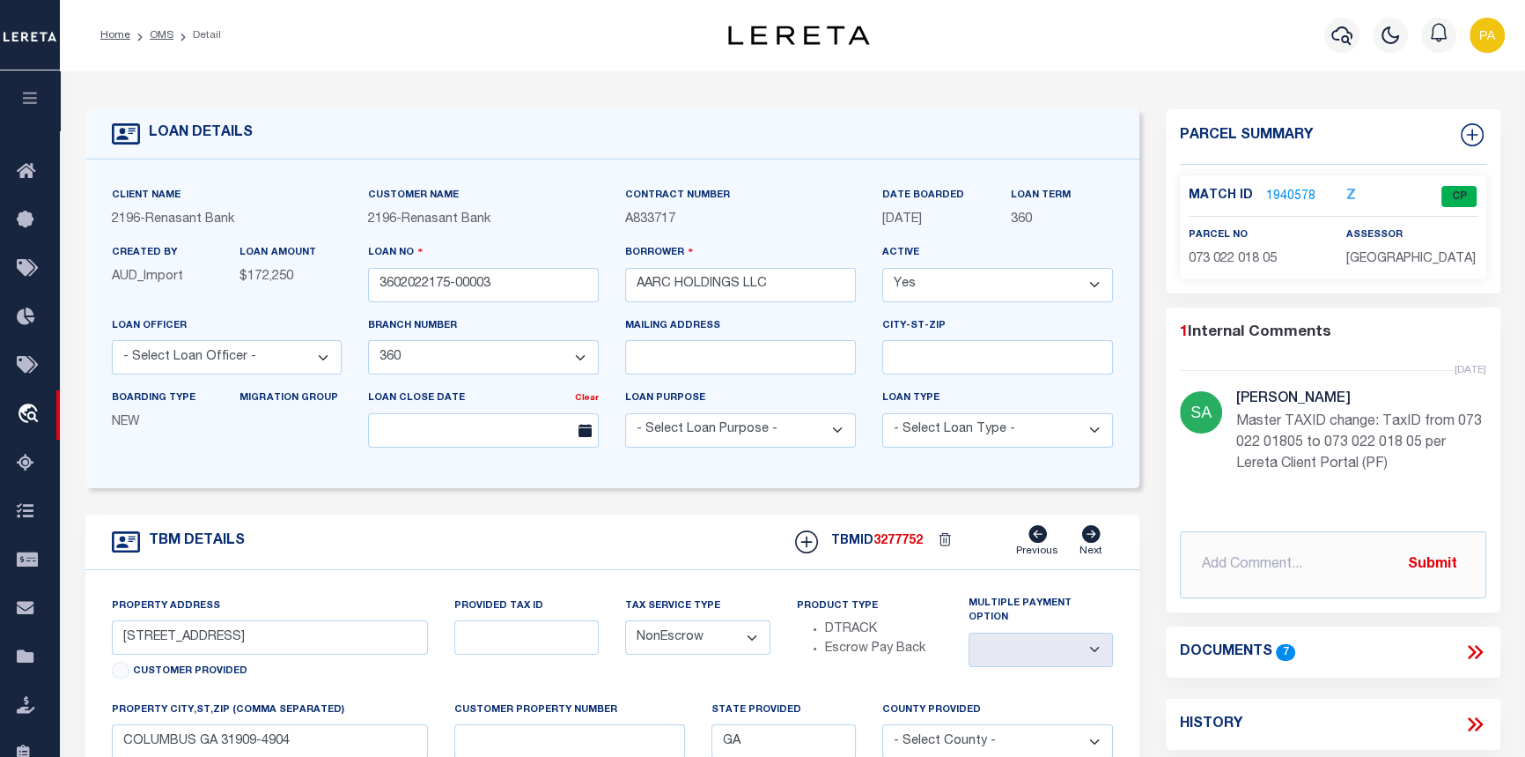
click at [1269, 195] on link "1940578" at bounding box center [1291, 197] width 49 height 18
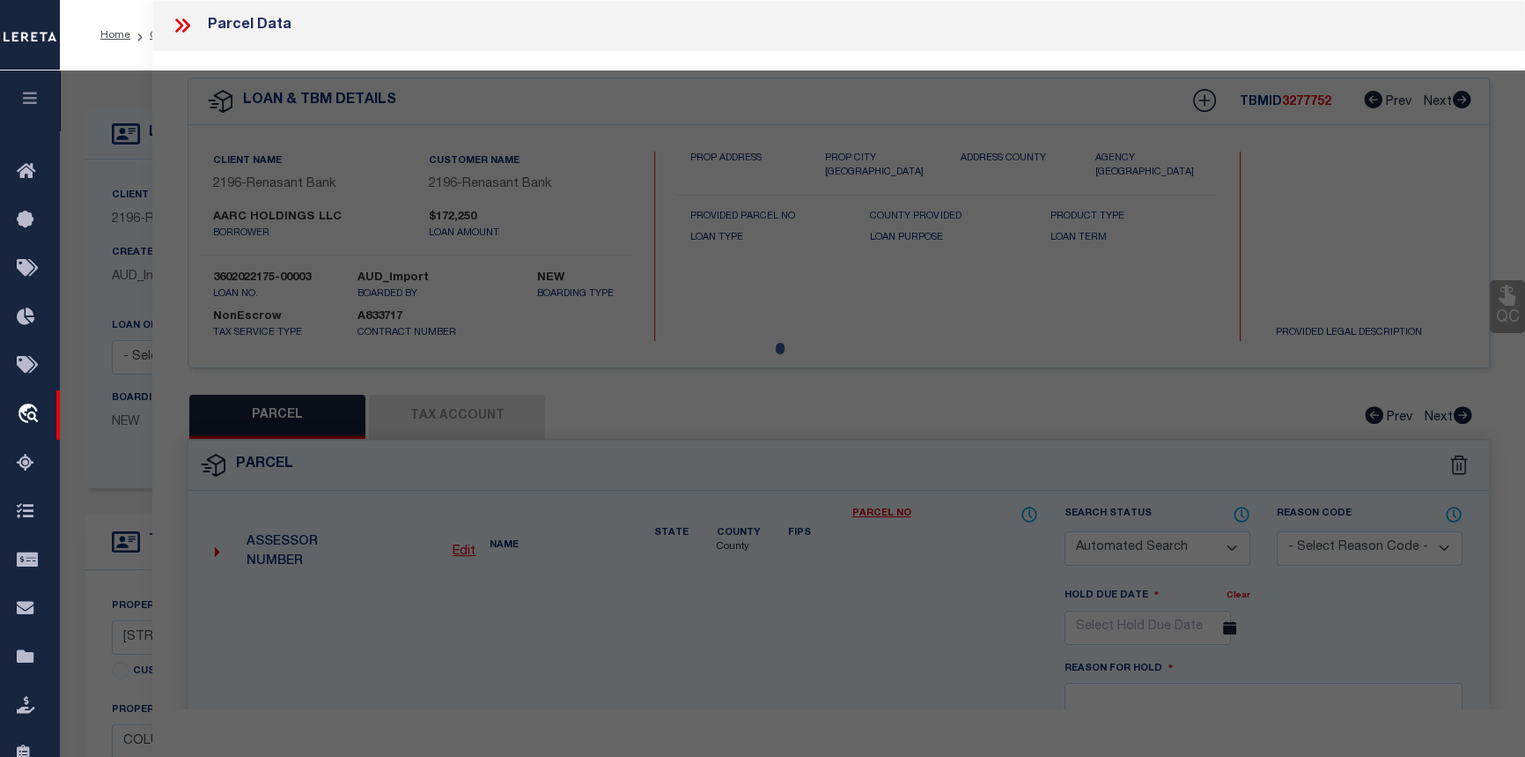
checkbox input "false"
select select "CP"
type input "AARC HOLDINGS LLC"
select select
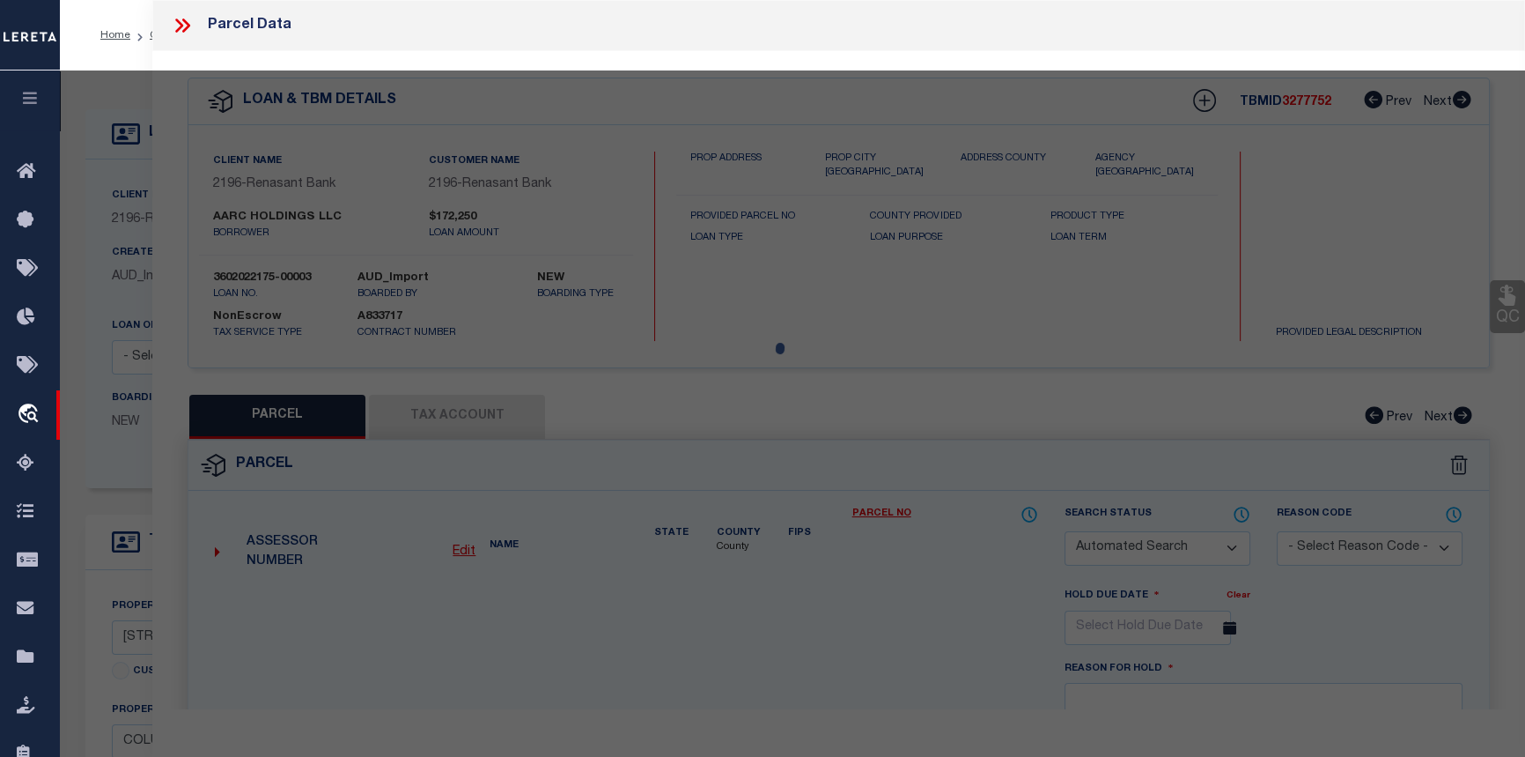
type input "8082 VETERANS PKY Unit 00005"
checkbox input "false"
type input "COLUMBUS GA 31909"
type textarea "UT 5 SPRINGCREEK VILLAGE CONDOMINIUM"
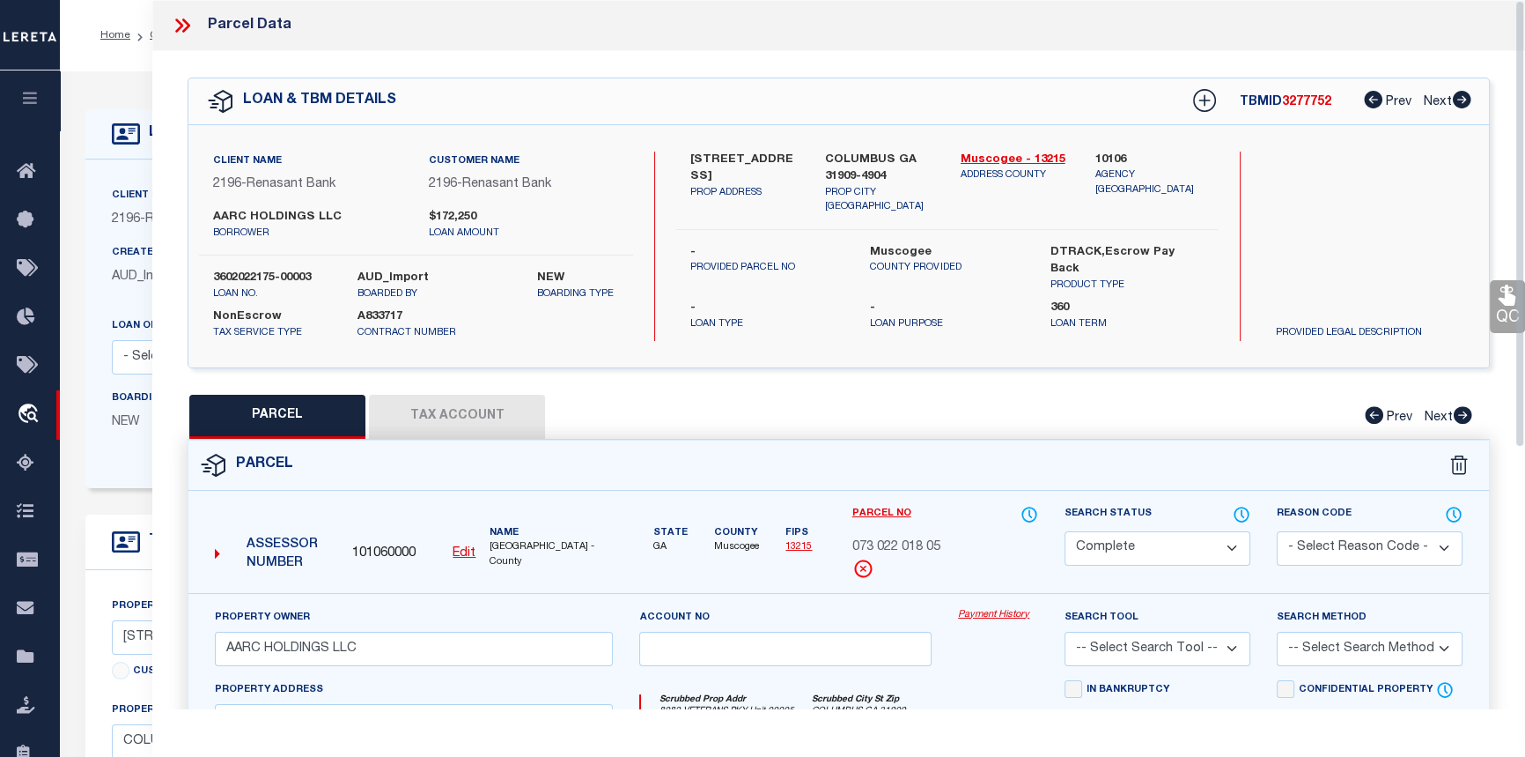
click at [1007, 609] on link "Payment History" at bounding box center [998, 615] width 80 height 15
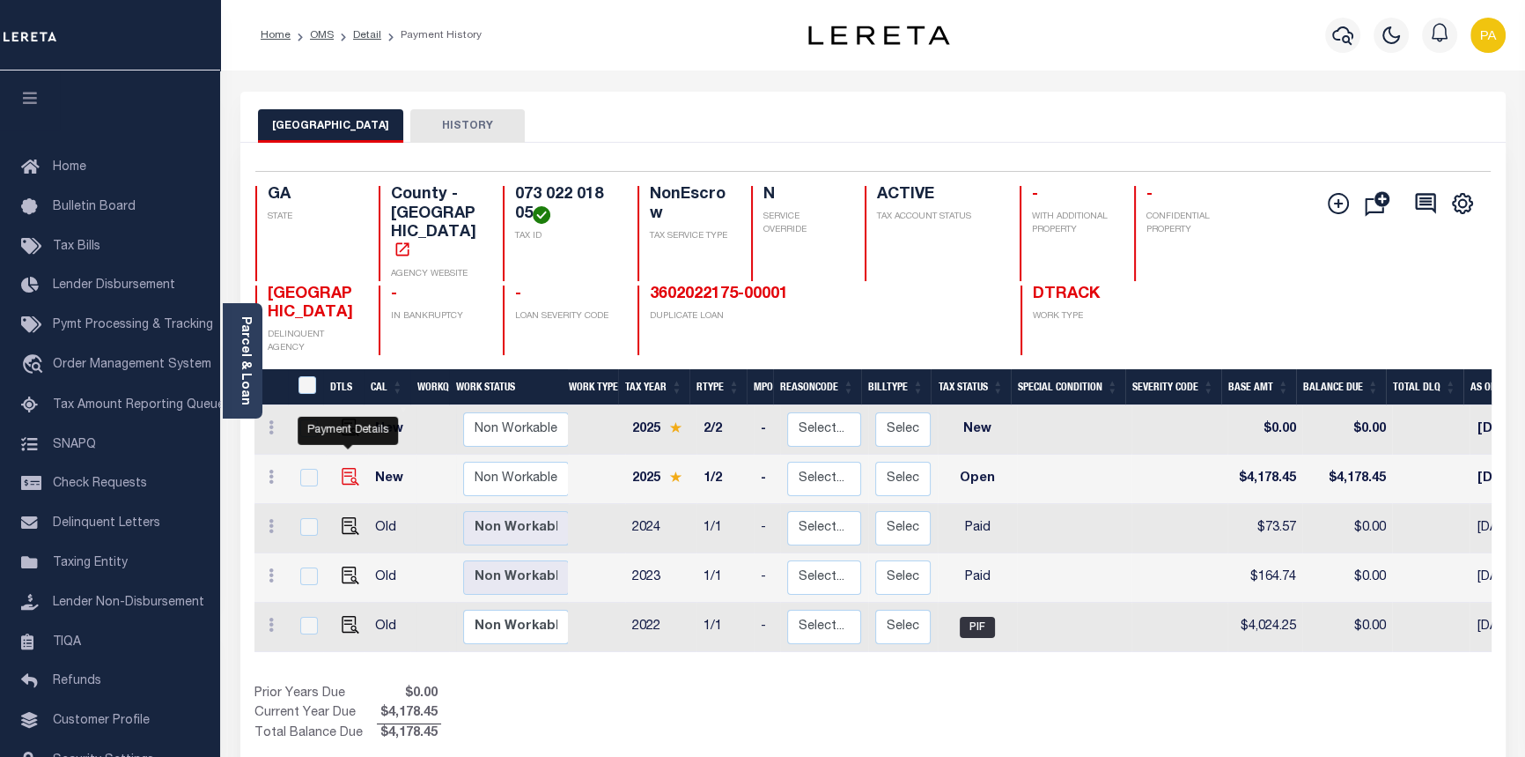
click at [351, 468] on img "" at bounding box center [351, 477] width 18 height 18
checkbox input "true"
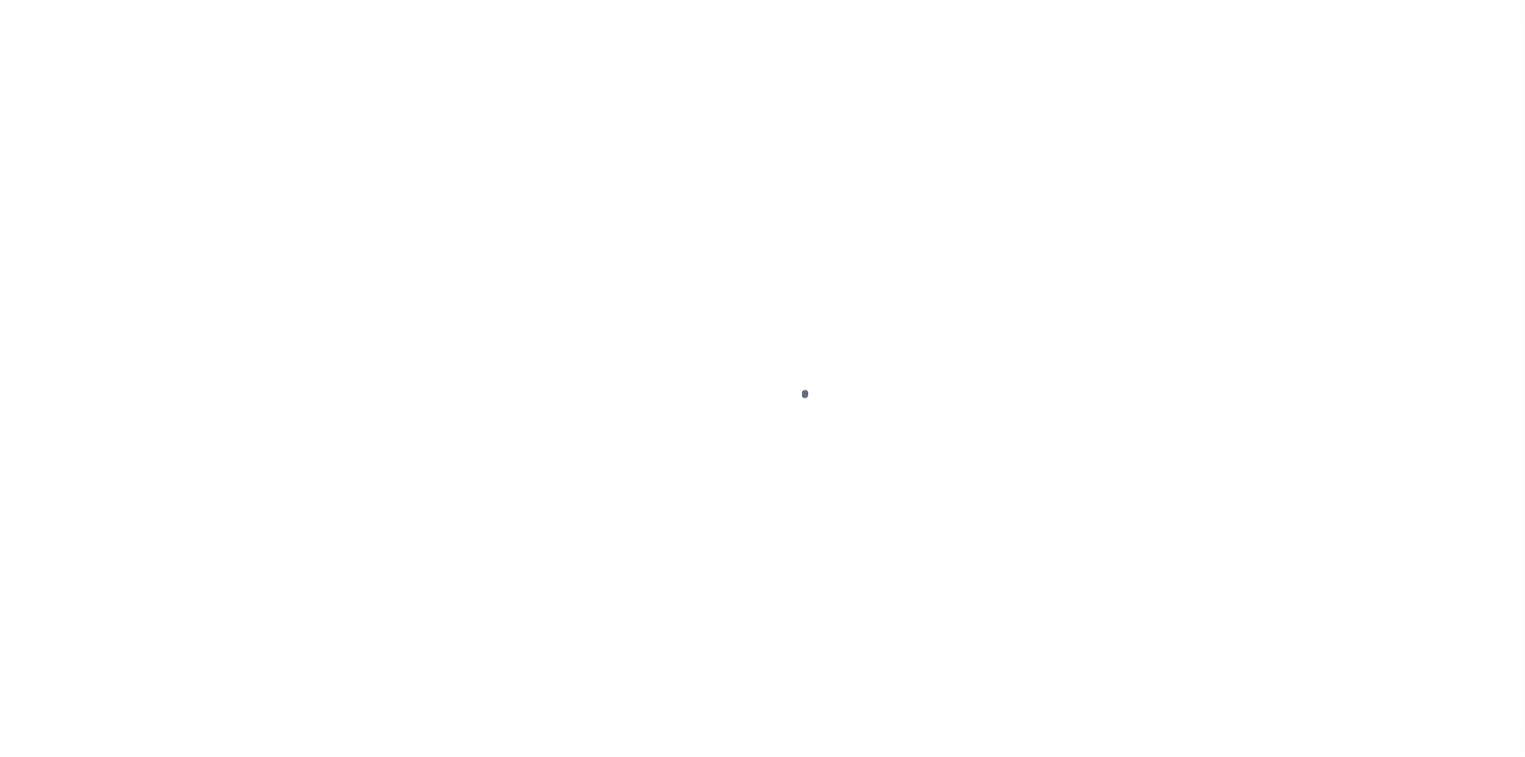
select select "OP2"
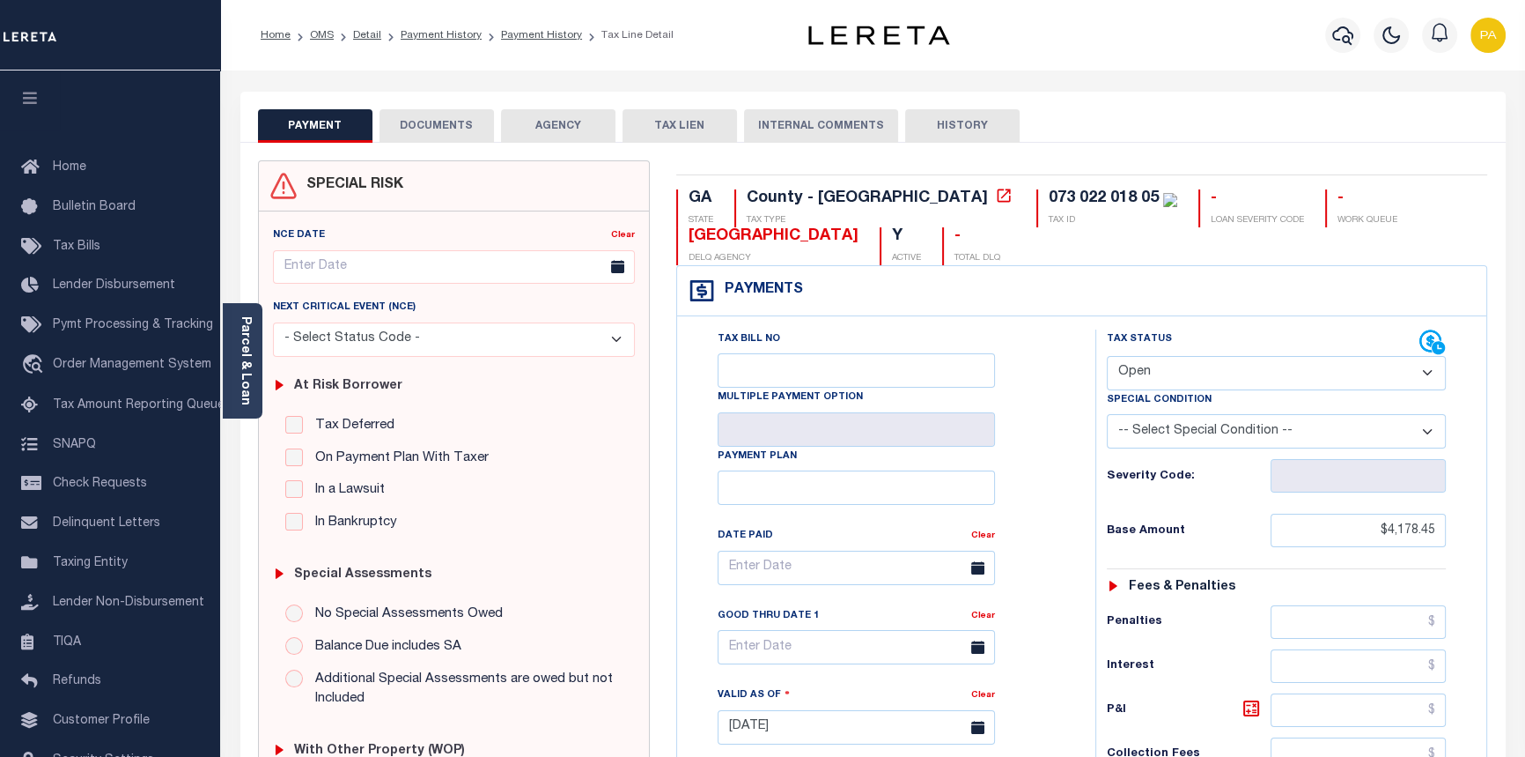
click at [448, 126] on button "DOCUMENTS" at bounding box center [437, 125] width 114 height 33
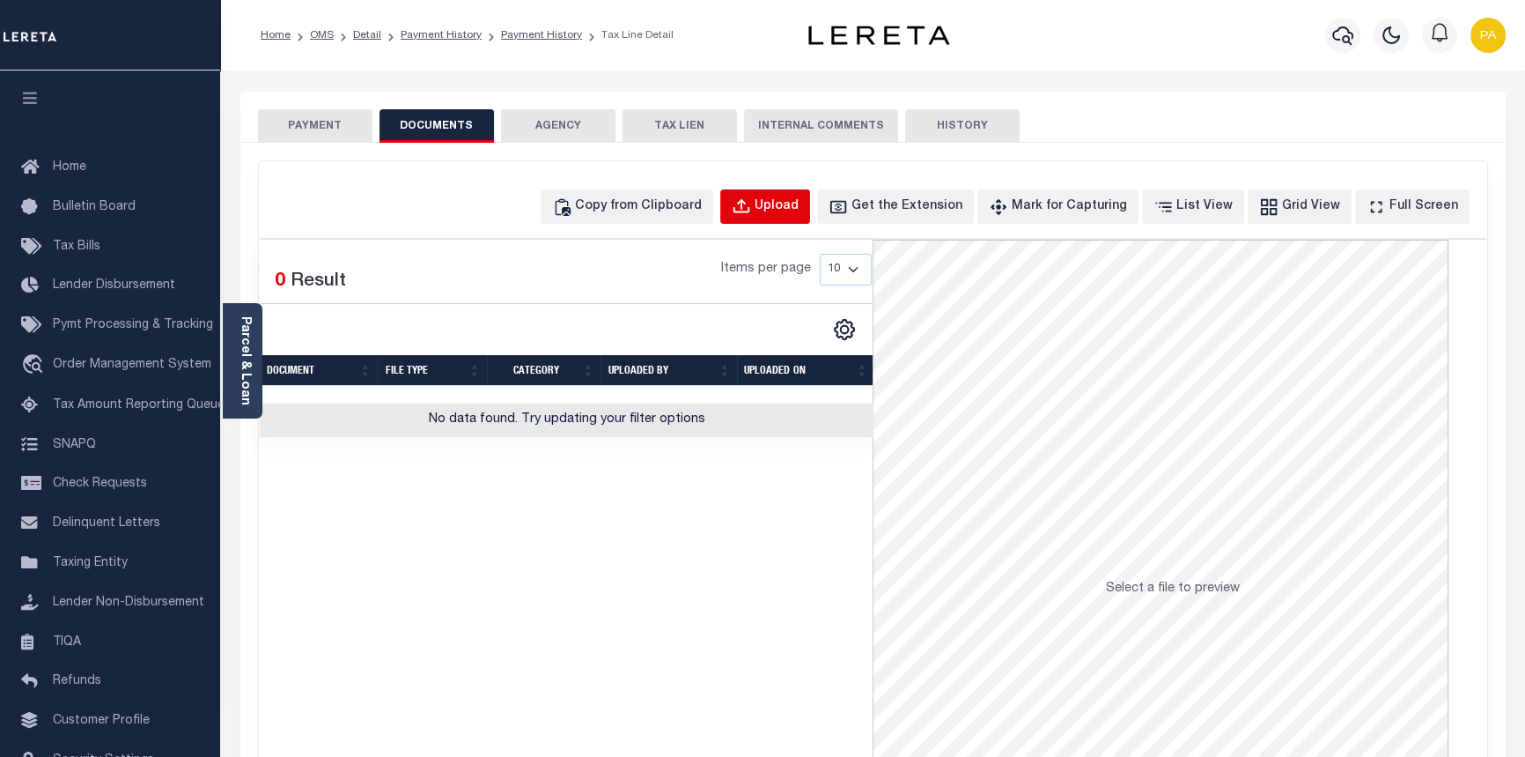
click at [799, 201] on div "Upload" at bounding box center [777, 206] width 44 height 19
select select "POP"
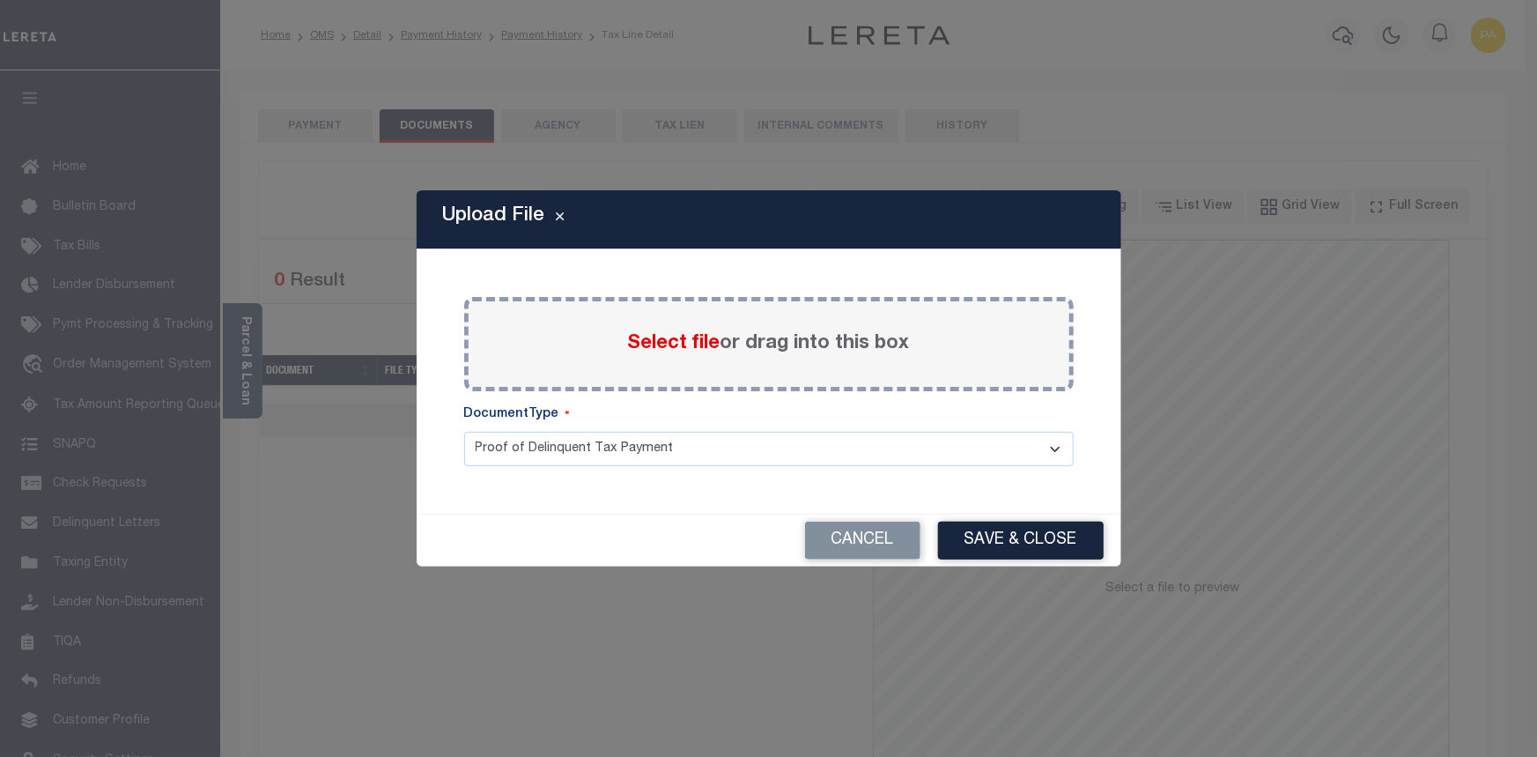
click at [649, 343] on span "Select file" at bounding box center [674, 343] width 92 height 19
click at [0, 0] on input "Select file or drag into this box" at bounding box center [0, 0] width 0 height 0
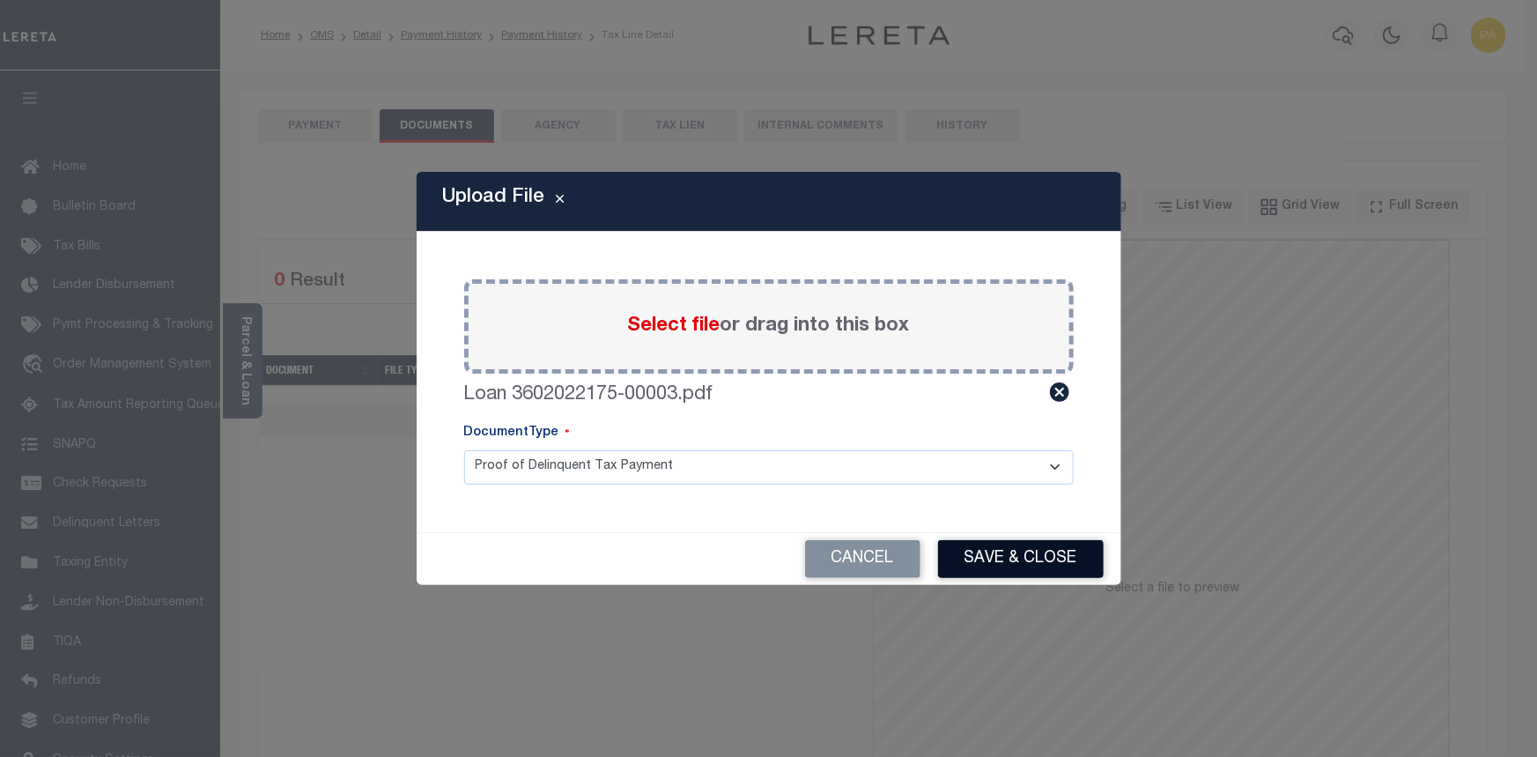
click at [1048, 558] on button "Save & Close" at bounding box center [1021, 559] width 166 height 38
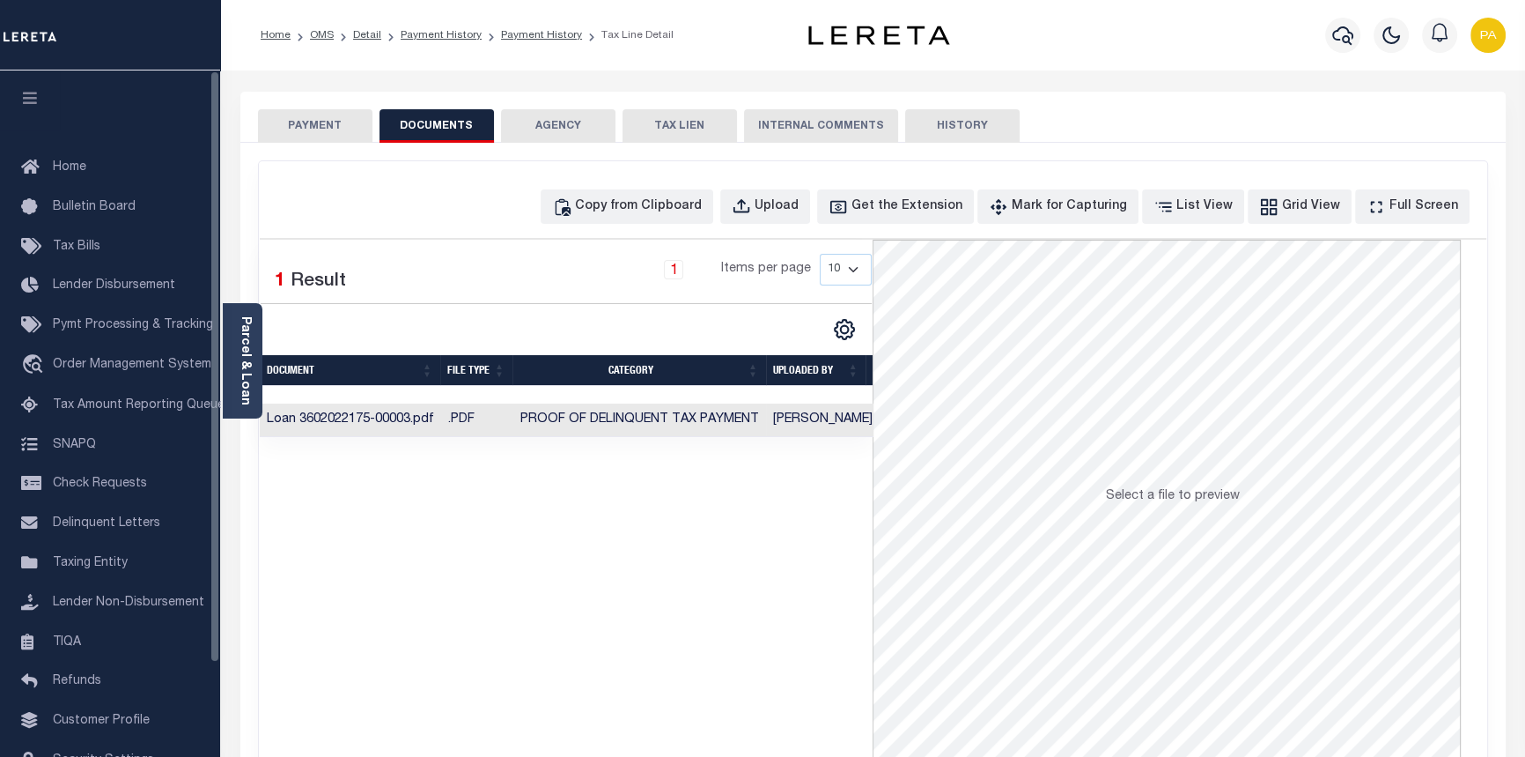
click at [310, 128] on button "PAYMENT" at bounding box center [315, 125] width 114 height 33
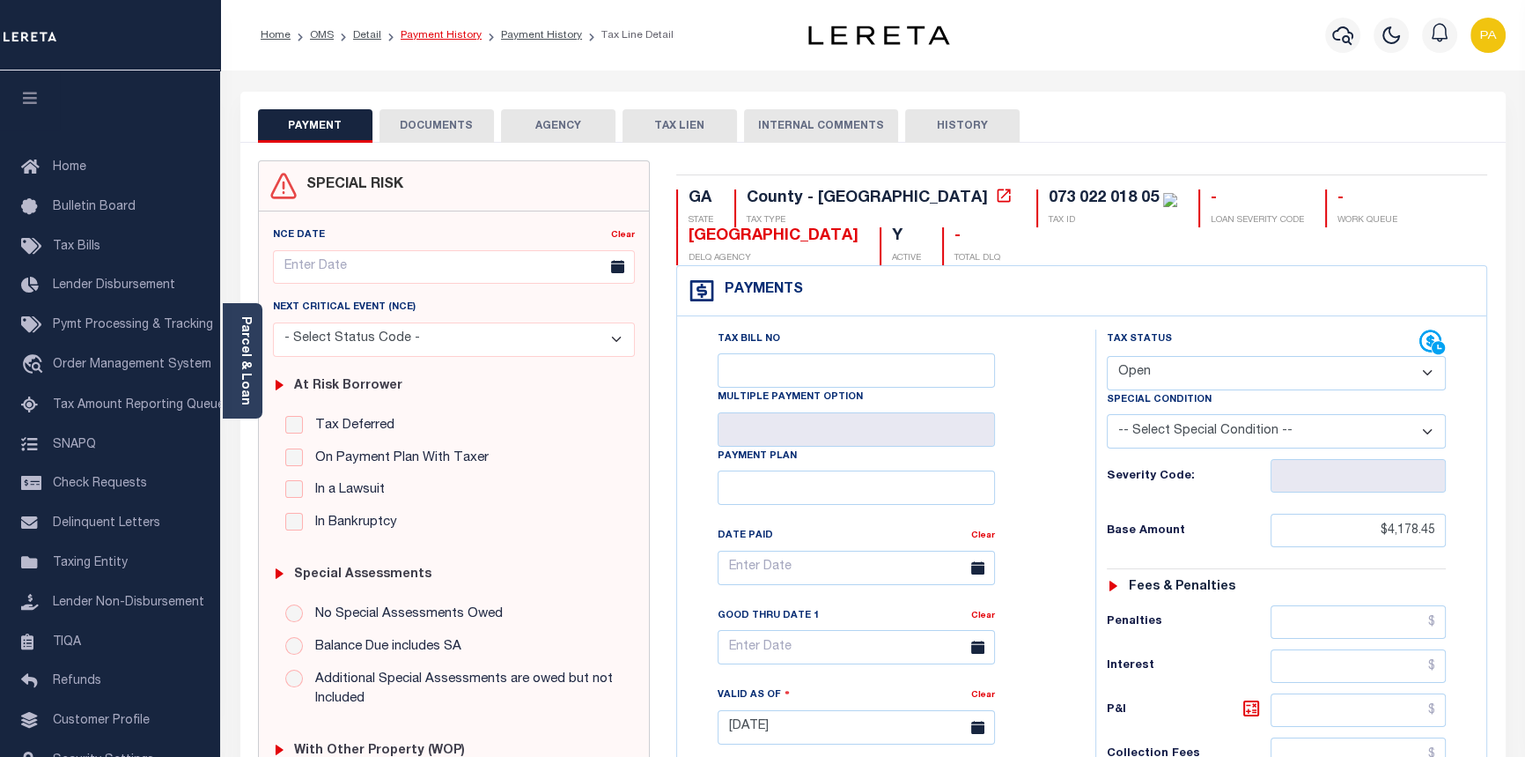
click at [422, 36] on link "Payment History" at bounding box center [441, 35] width 81 height 11
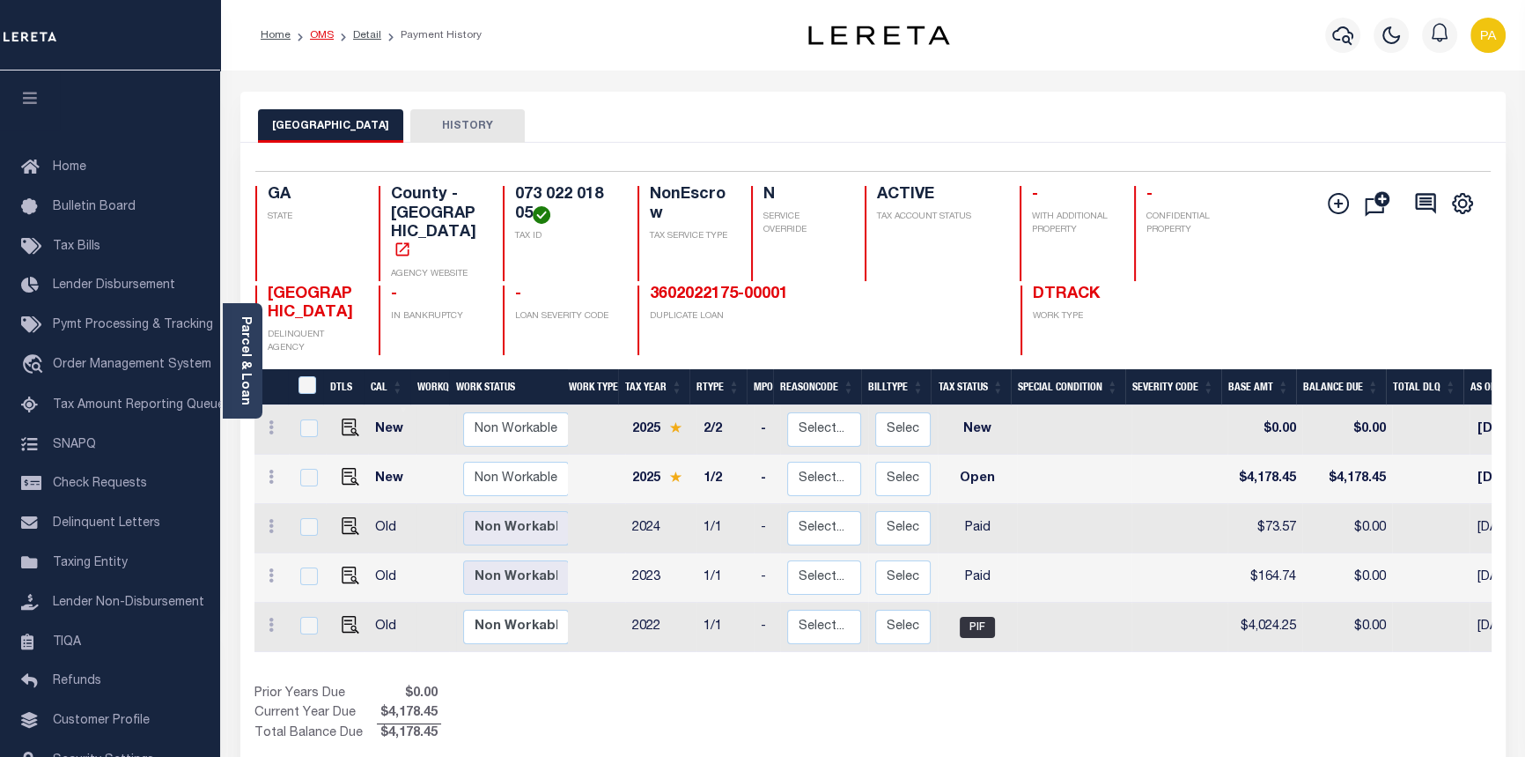
click at [323, 32] on link "OMS" at bounding box center [322, 35] width 24 height 11
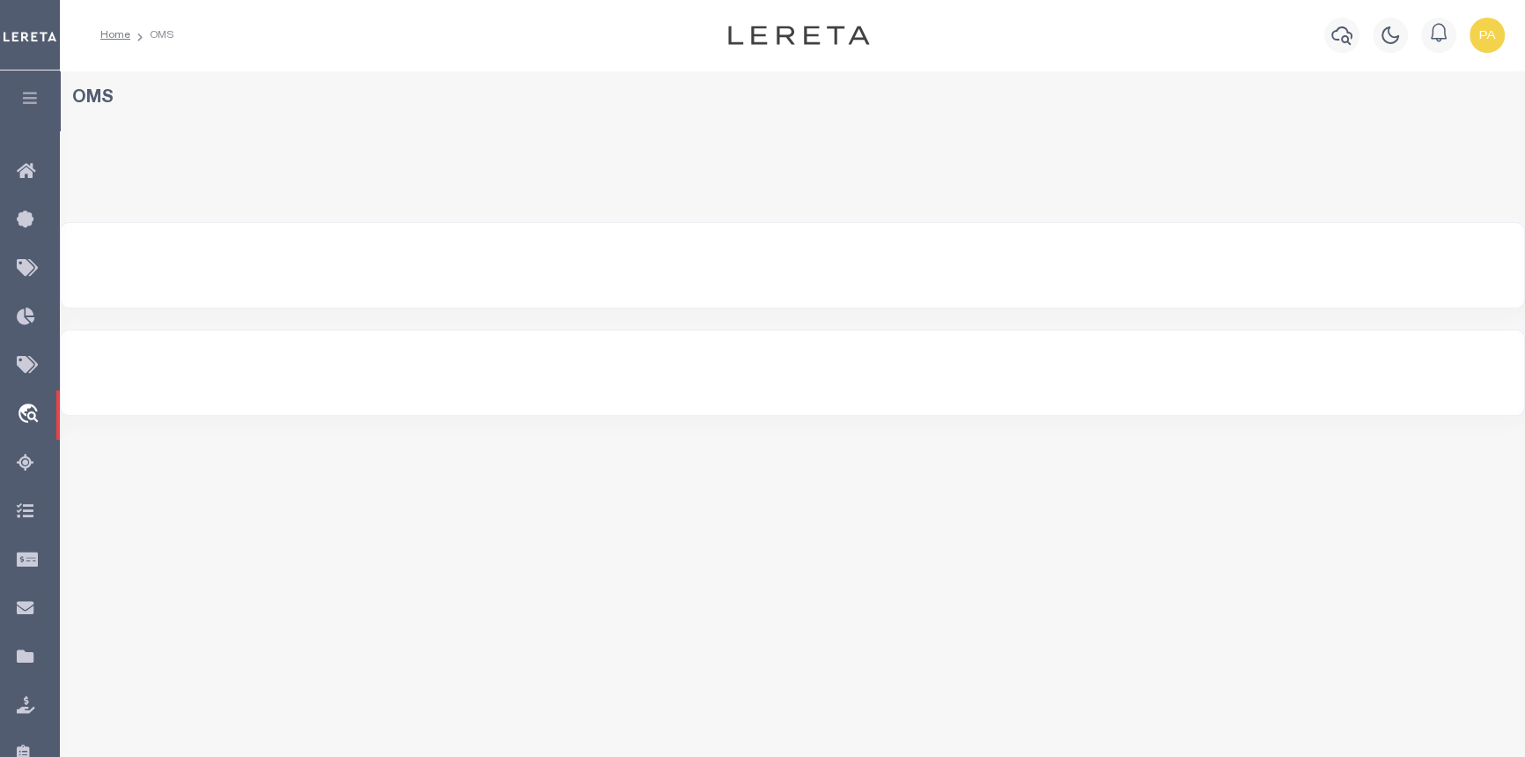
select select "200"
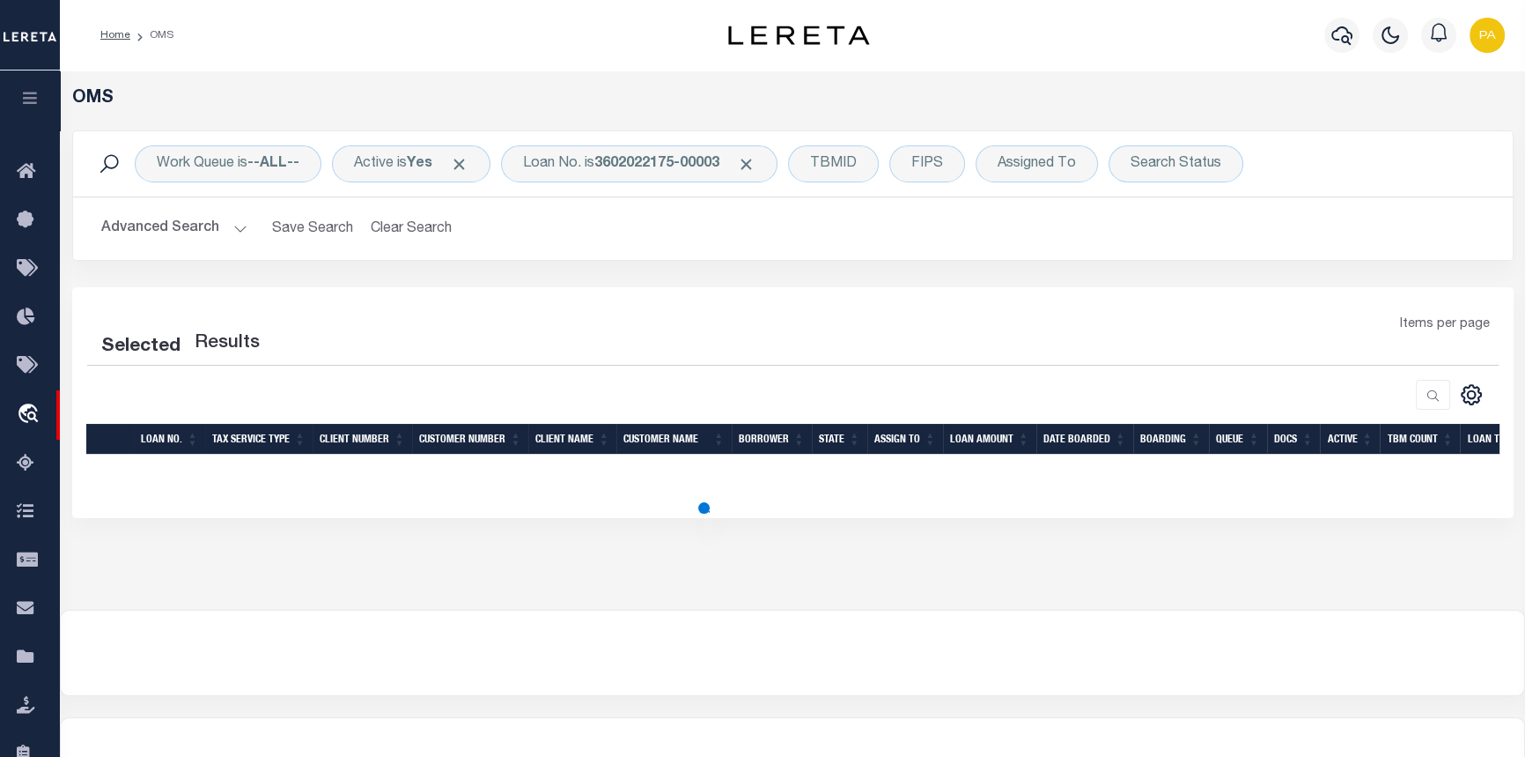
select select "200"
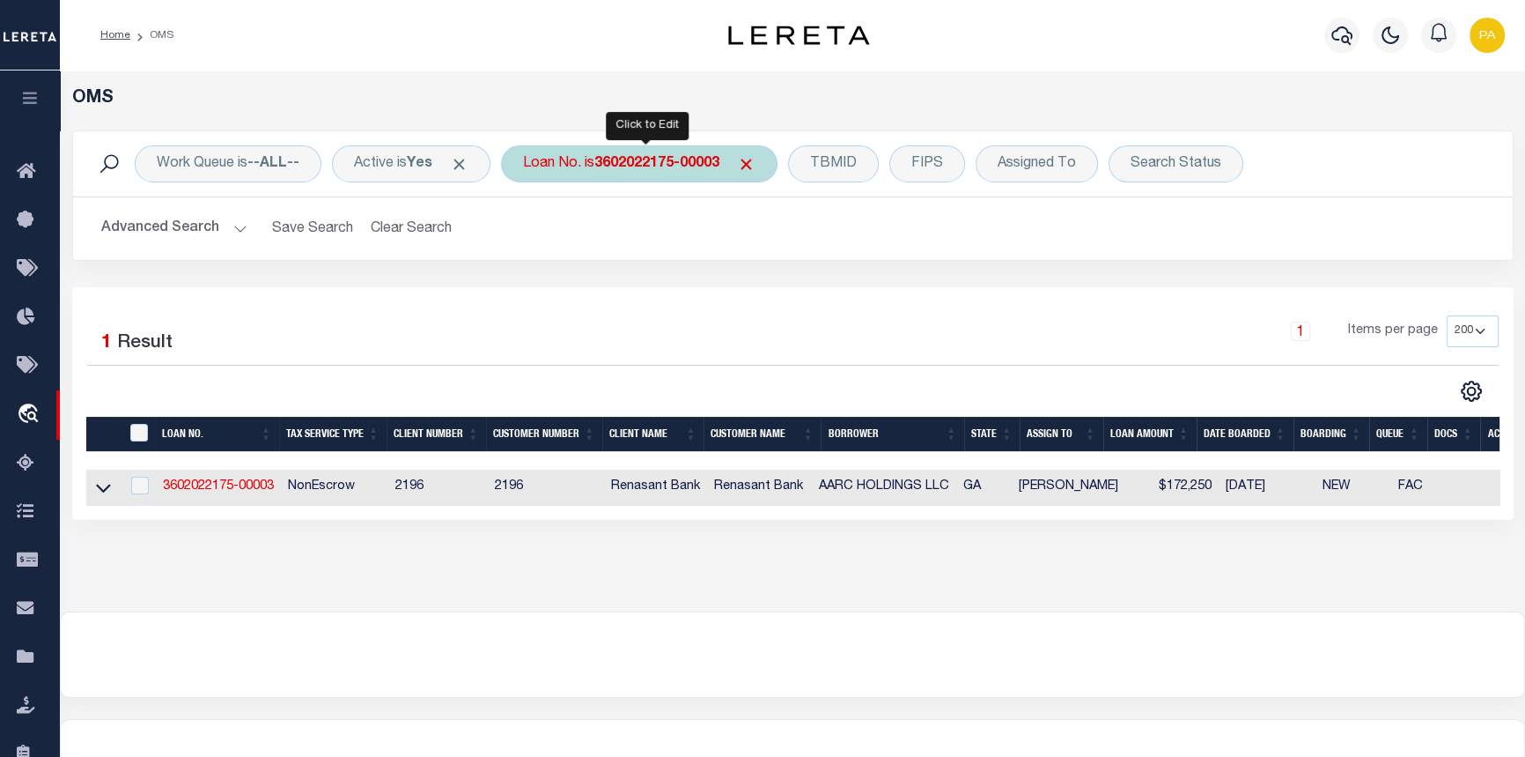
click at [650, 158] on div "Loan No. is 3602022175-00003" at bounding box center [639, 163] width 277 height 37
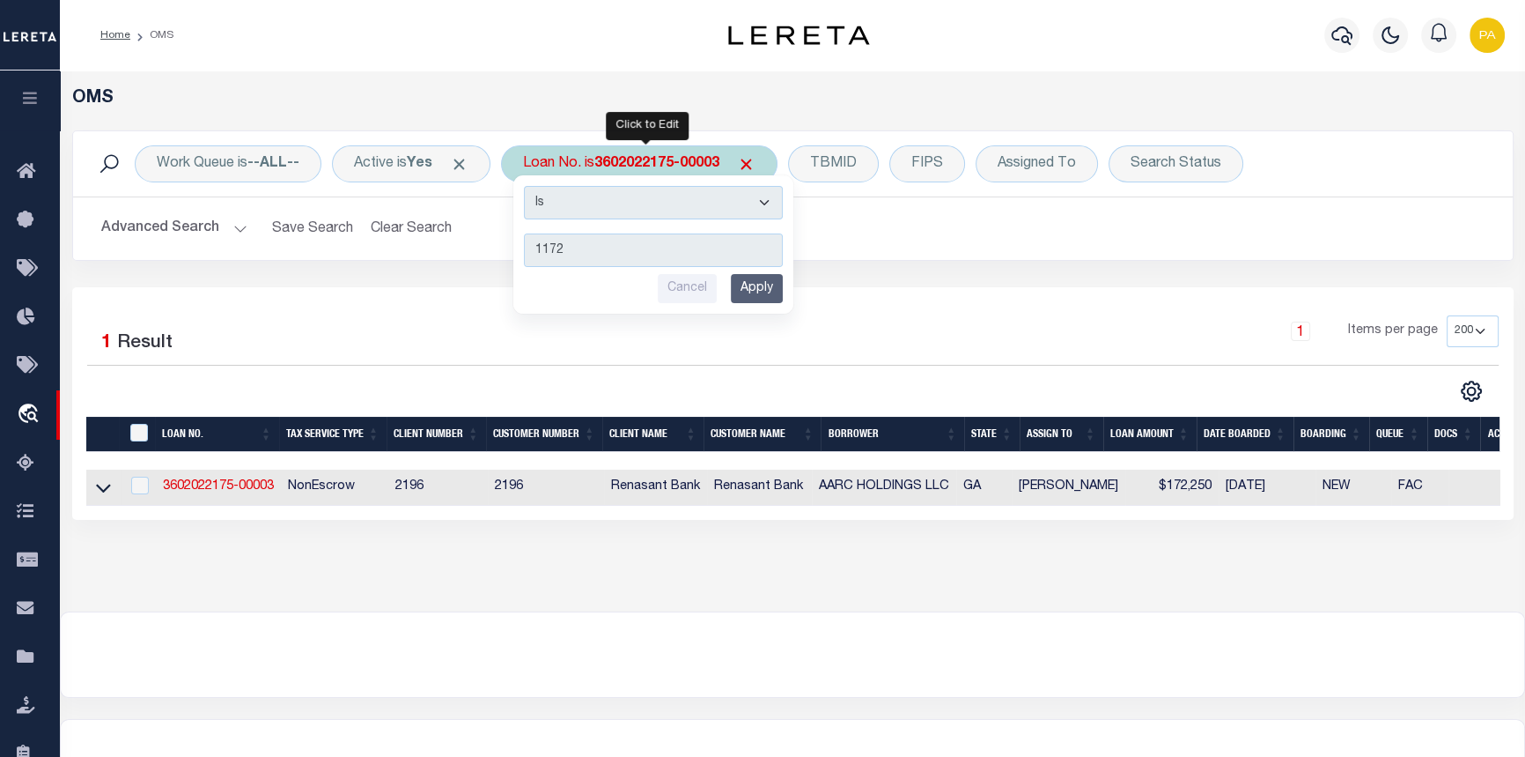
type input "11727"
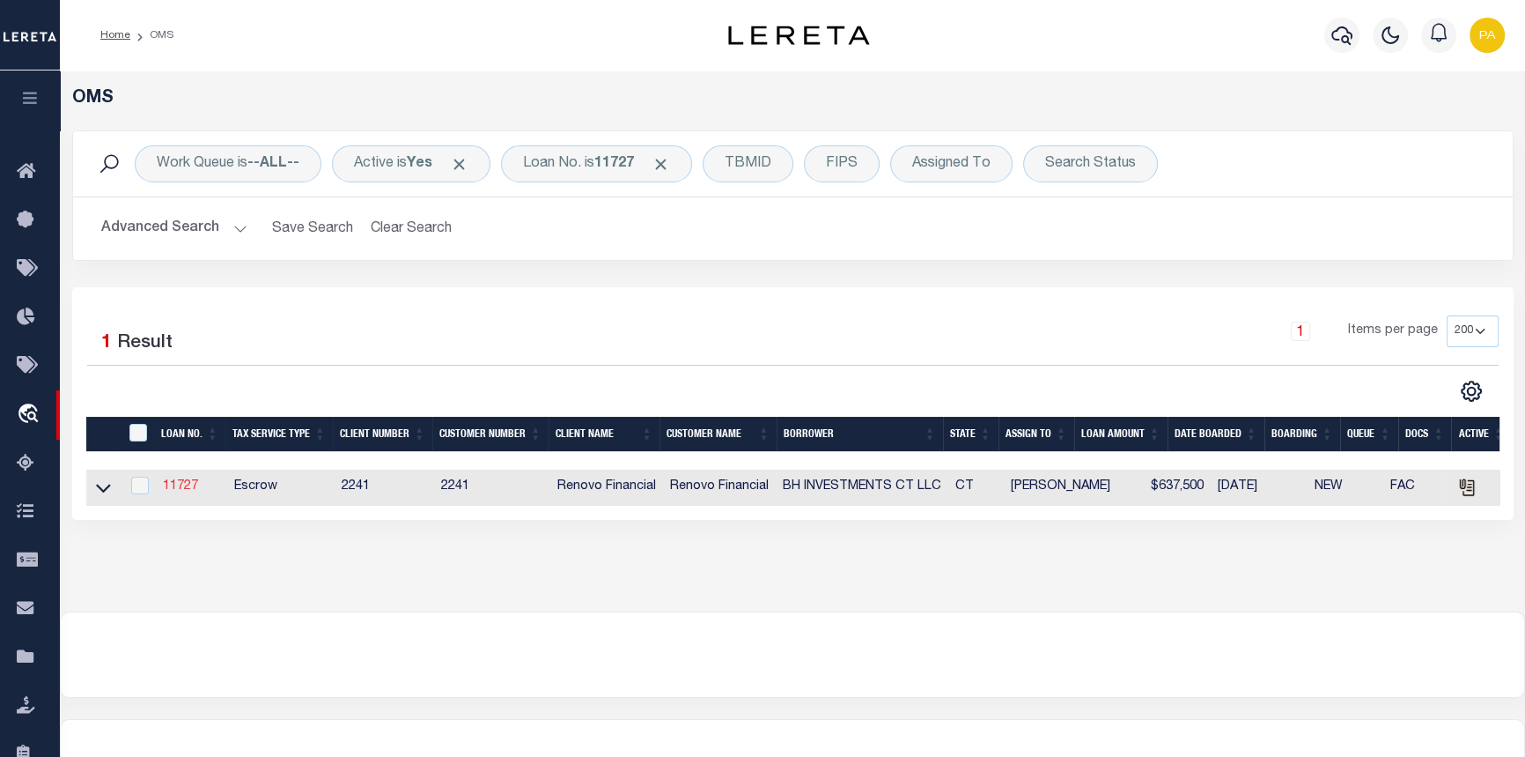
click at [191, 491] on link "11727" at bounding box center [180, 486] width 35 height 12
type input "11727"
type input "BH INVESTMENTS CT LLC"
select select
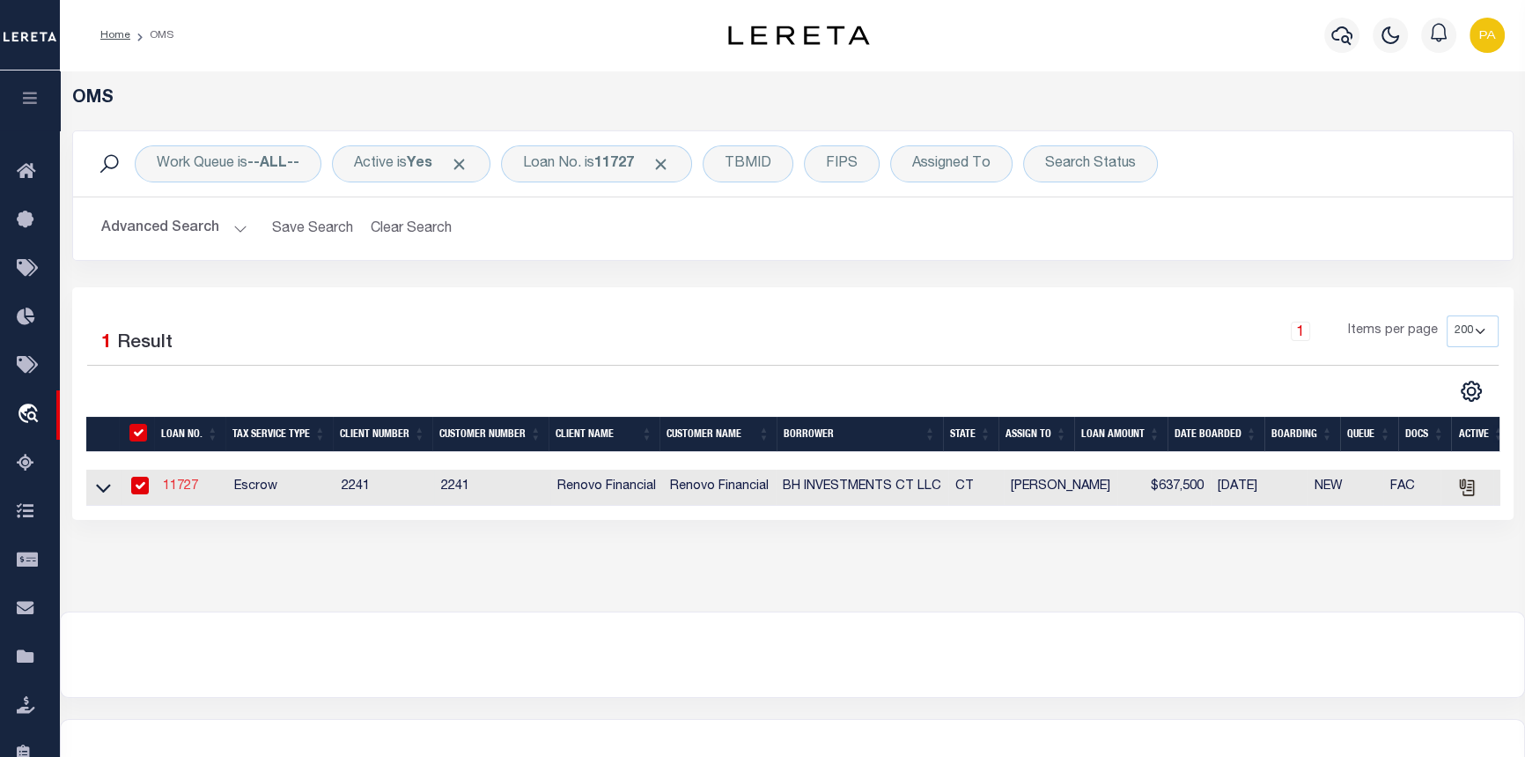
type input "[STREET_ADDRESS][PERSON_NAME]"
type input "[GEOGRAPHIC_DATA]"
select select "10"
select select "Escrow"
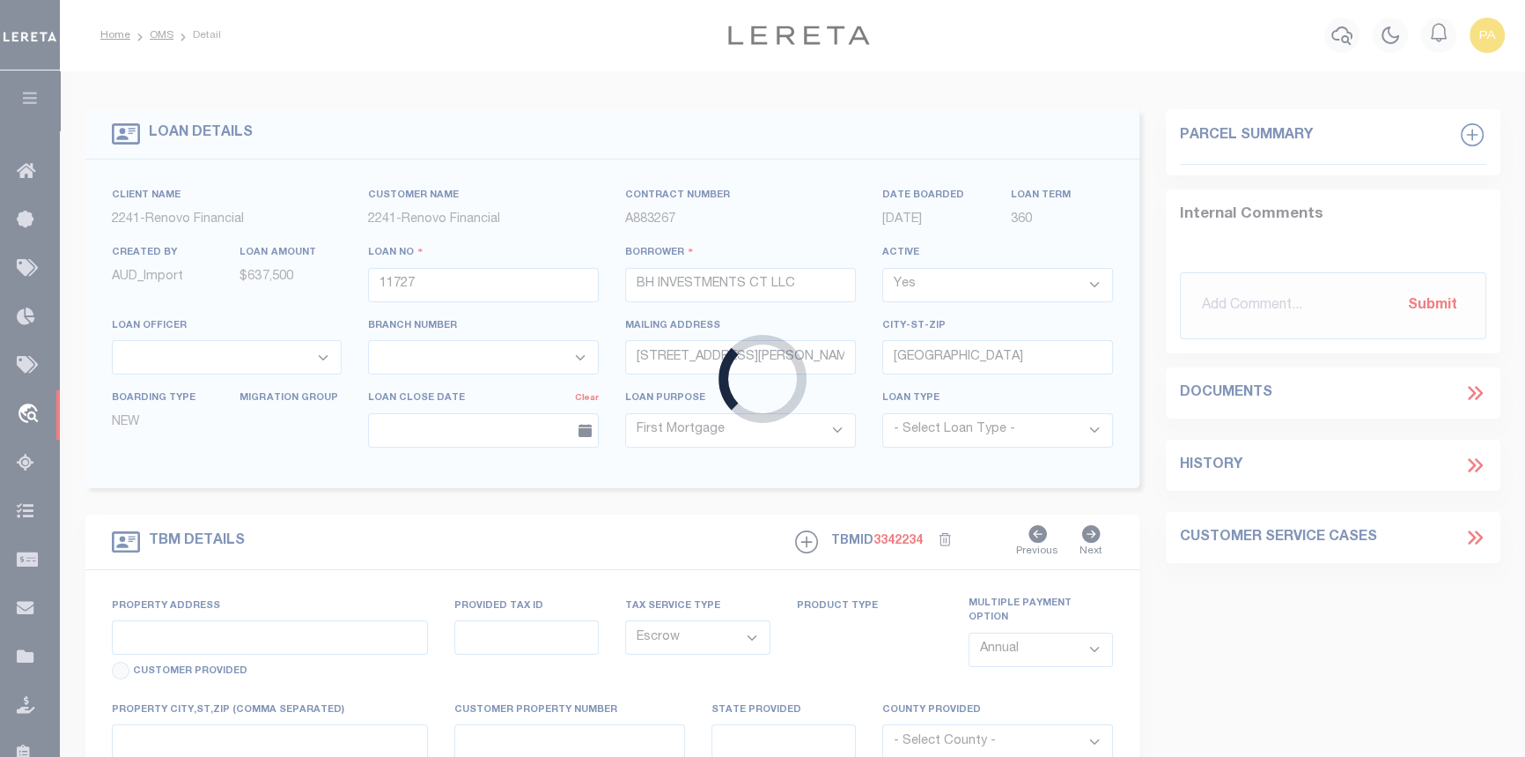
type input "[STREET_ADDRESS]"
type input "[GEOGRAPHIC_DATA], CT 06704"
type input "a0kUS000001WTeD"
type input "CT"
select select
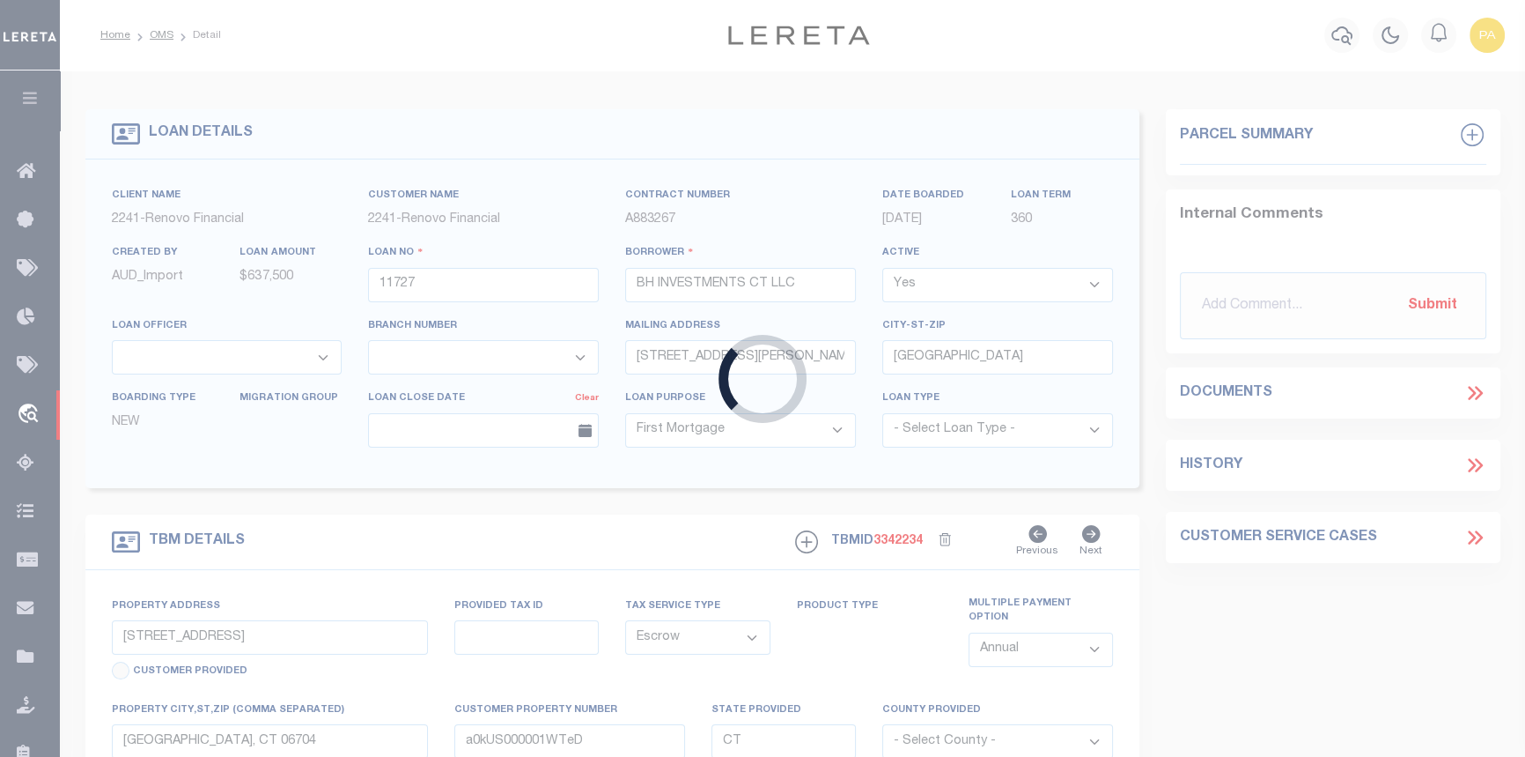
type textarea "LEGAL REQUIRED"
select select "25066"
select select
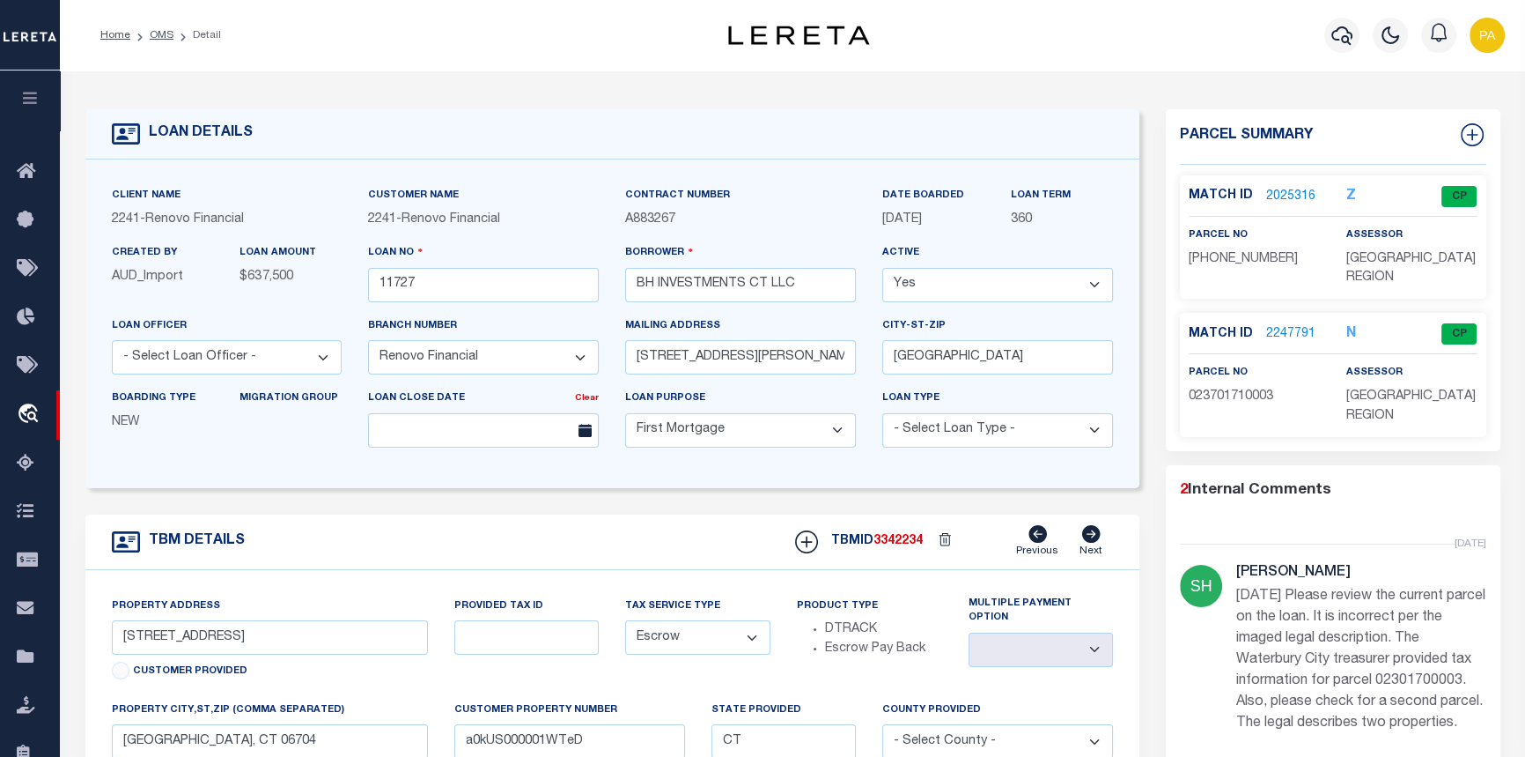
scroll to position [106, 0]
